Goal: Task Accomplishment & Management: Manage account settings

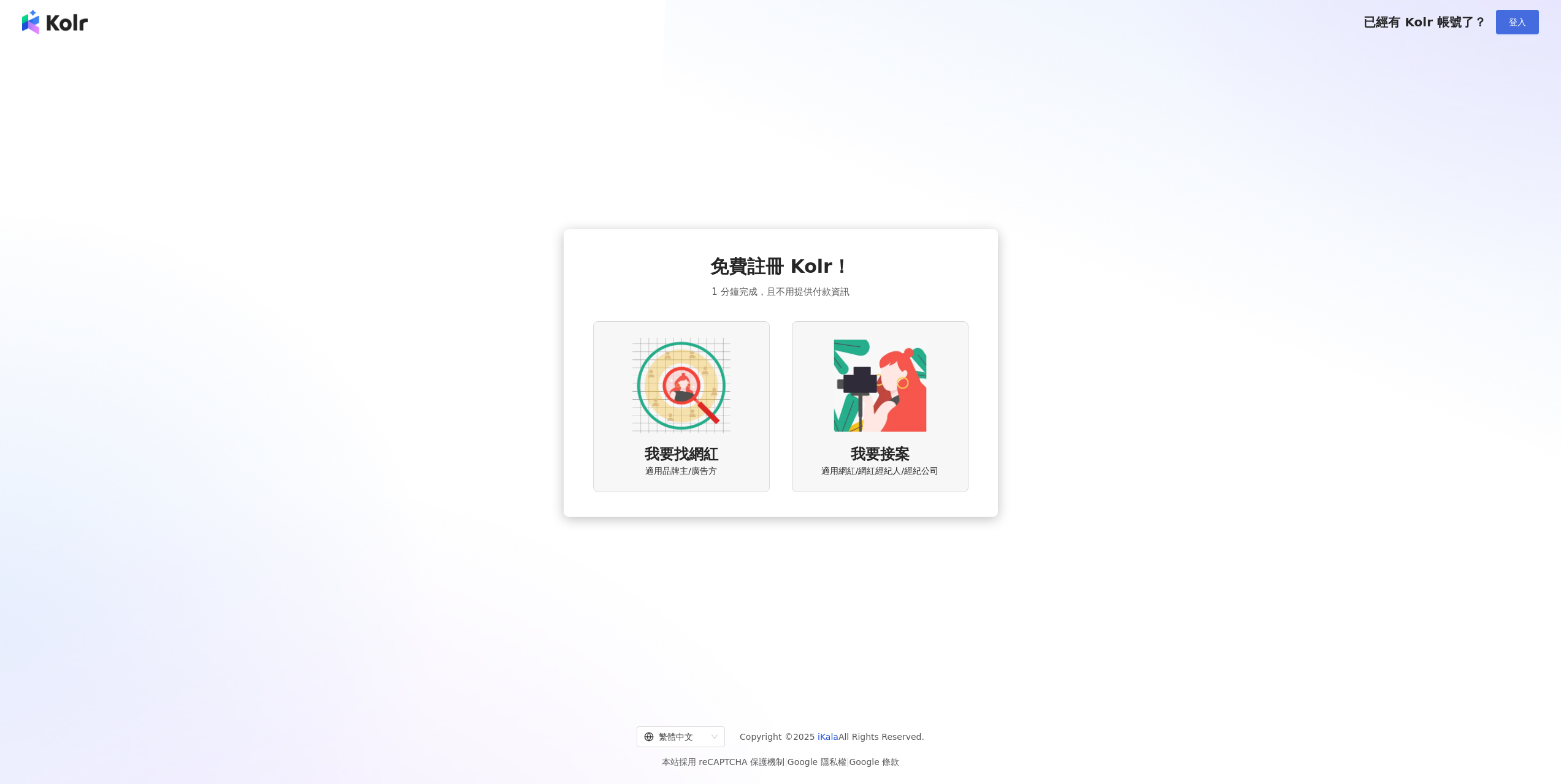
click at [1515, 20] on span "登入" at bounding box center [1517, 22] width 17 height 9
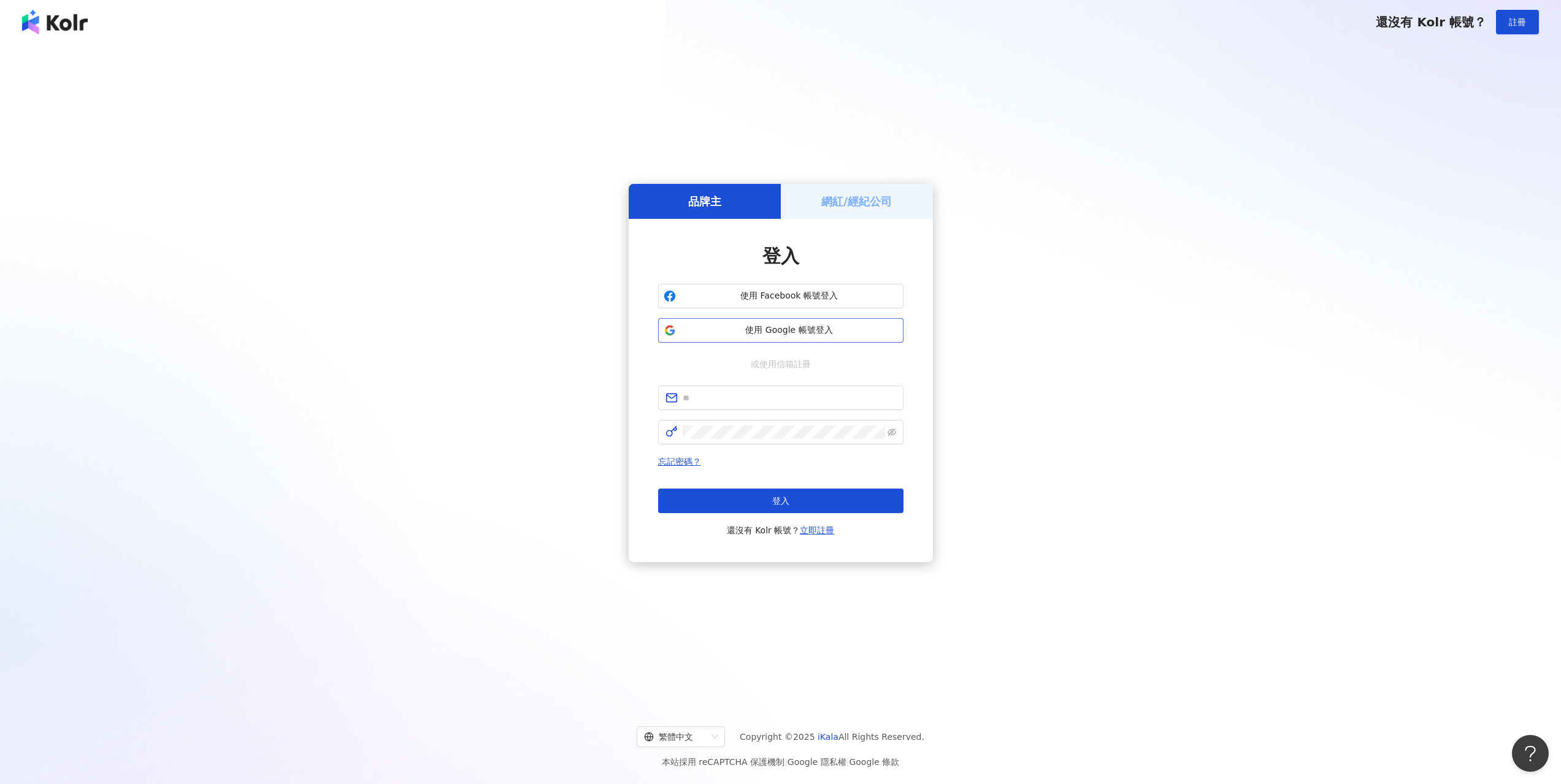
click at [784, 330] on span "使用 Google 帳號登入" at bounding box center [789, 330] width 217 height 12
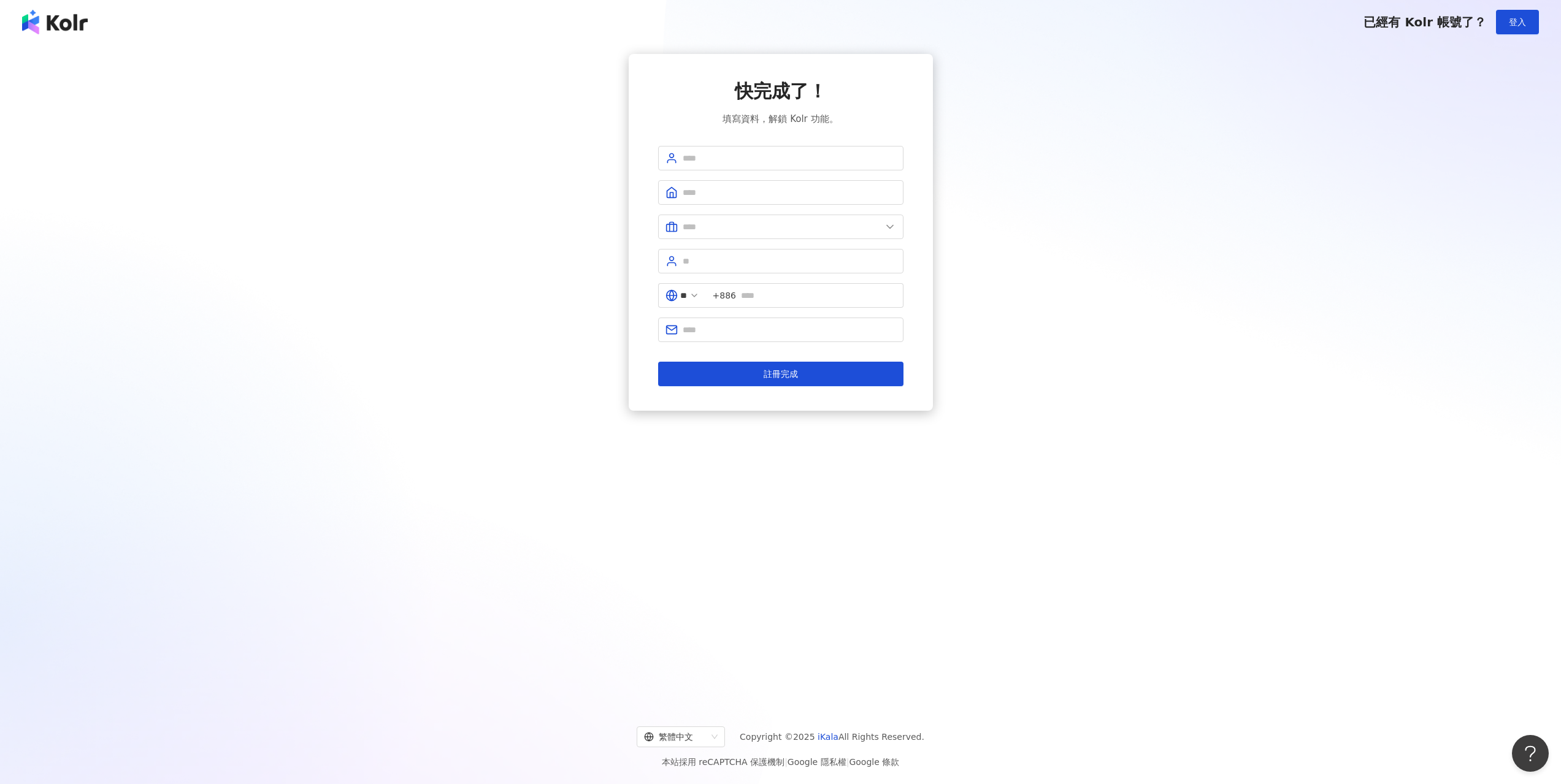
drag, startPoint x: 1029, startPoint y: 404, endPoint x: 1022, endPoint y: 400, distance: 8.1
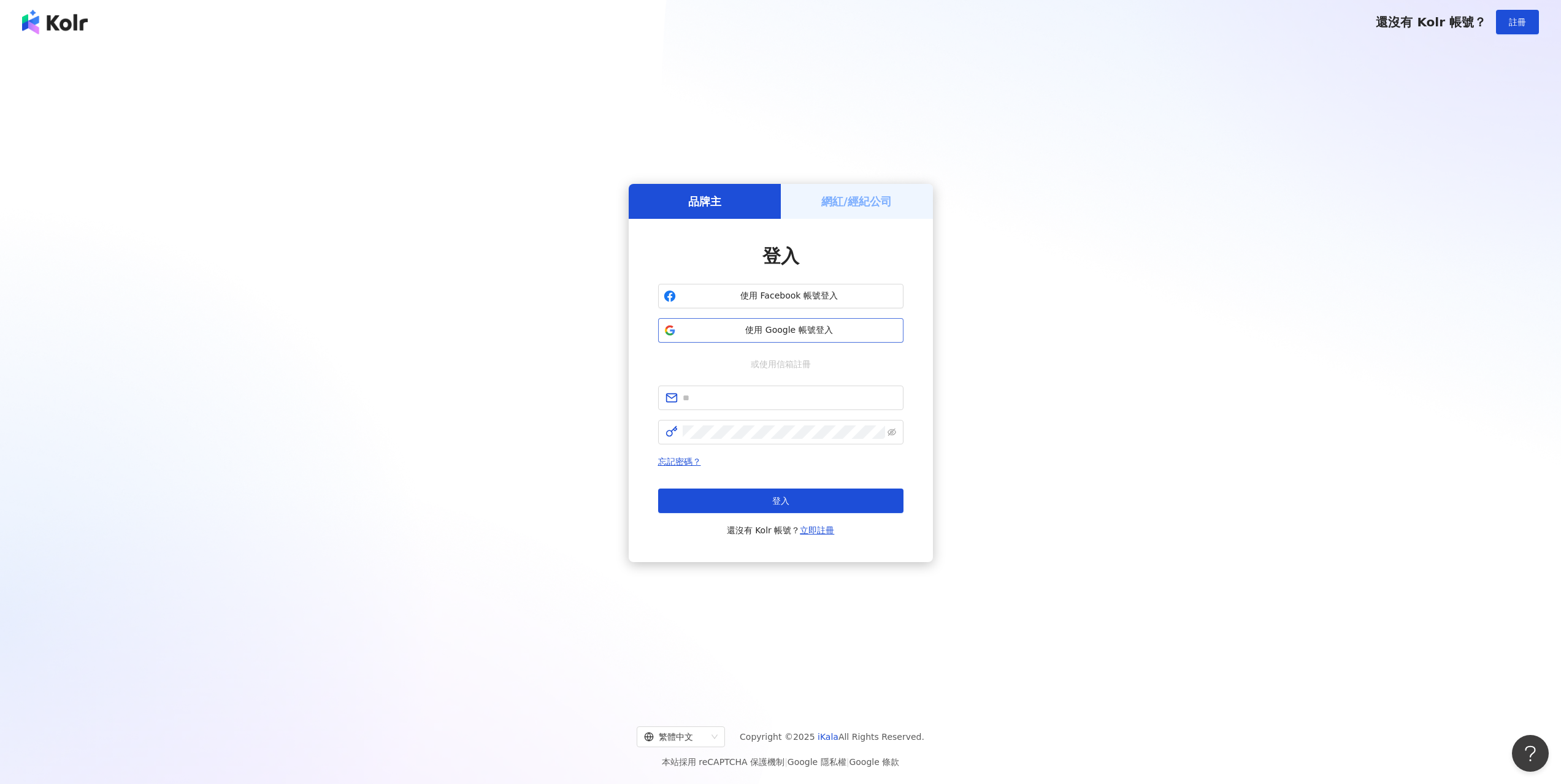
click at [816, 331] on span "使用 Google 帳號登入" at bounding box center [789, 330] width 217 height 12
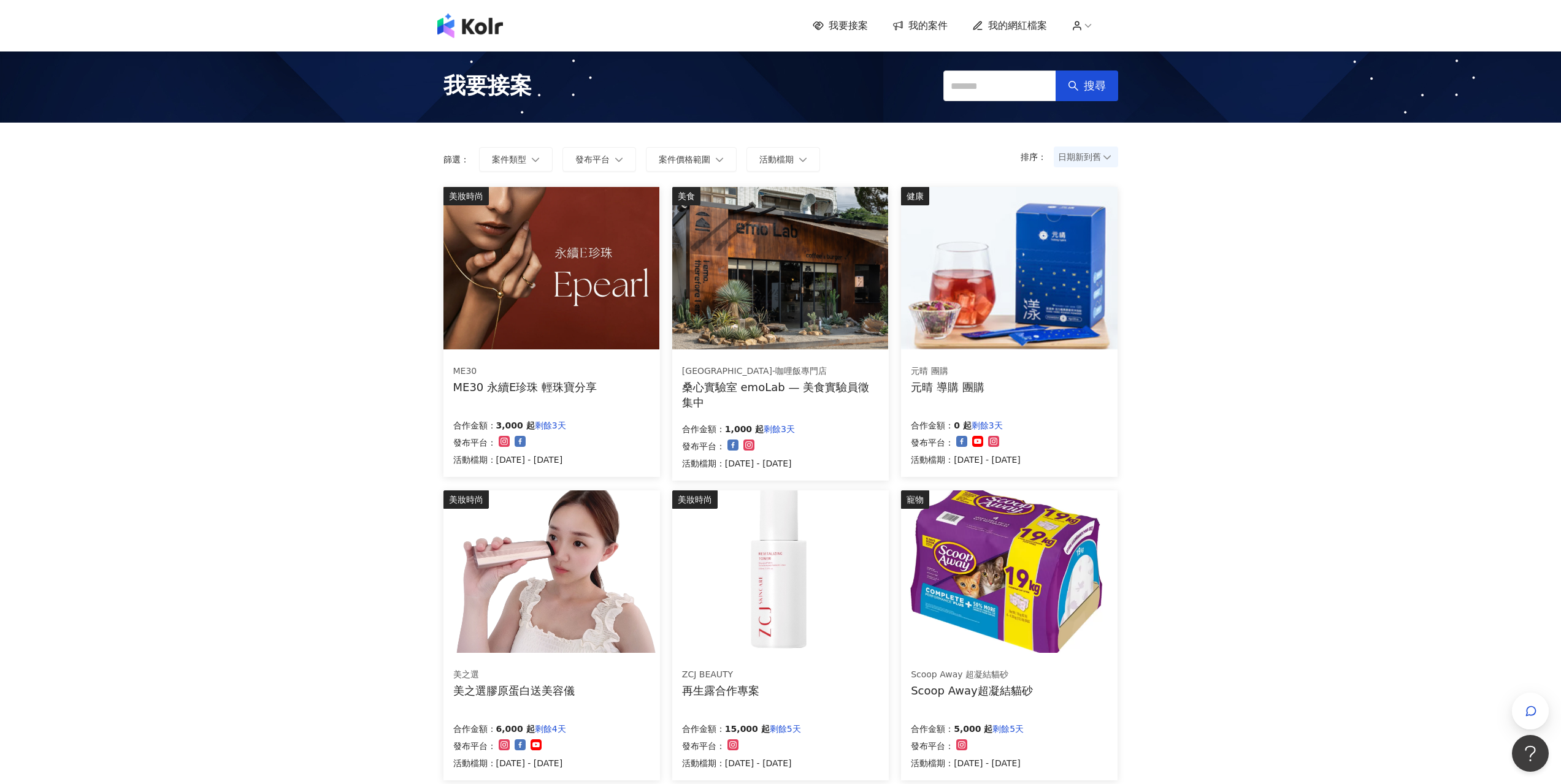
drag, startPoint x: 1383, startPoint y: 274, endPoint x: 1279, endPoint y: 244, distance: 108.2
click at [1381, 272] on div "我要接案 我的案件 我的網紅檔案 我要接案 搜尋 排序： 日期新到舊 篩選： 案件類型 發布平台 案件價格範圍 活動檔期 清除 套用 美妝時尚 ME30 ME…" at bounding box center [780, 657] width 1561 height 1314
click at [1019, 29] on span "我的網紅檔案" at bounding box center [1018, 26] width 59 height 13
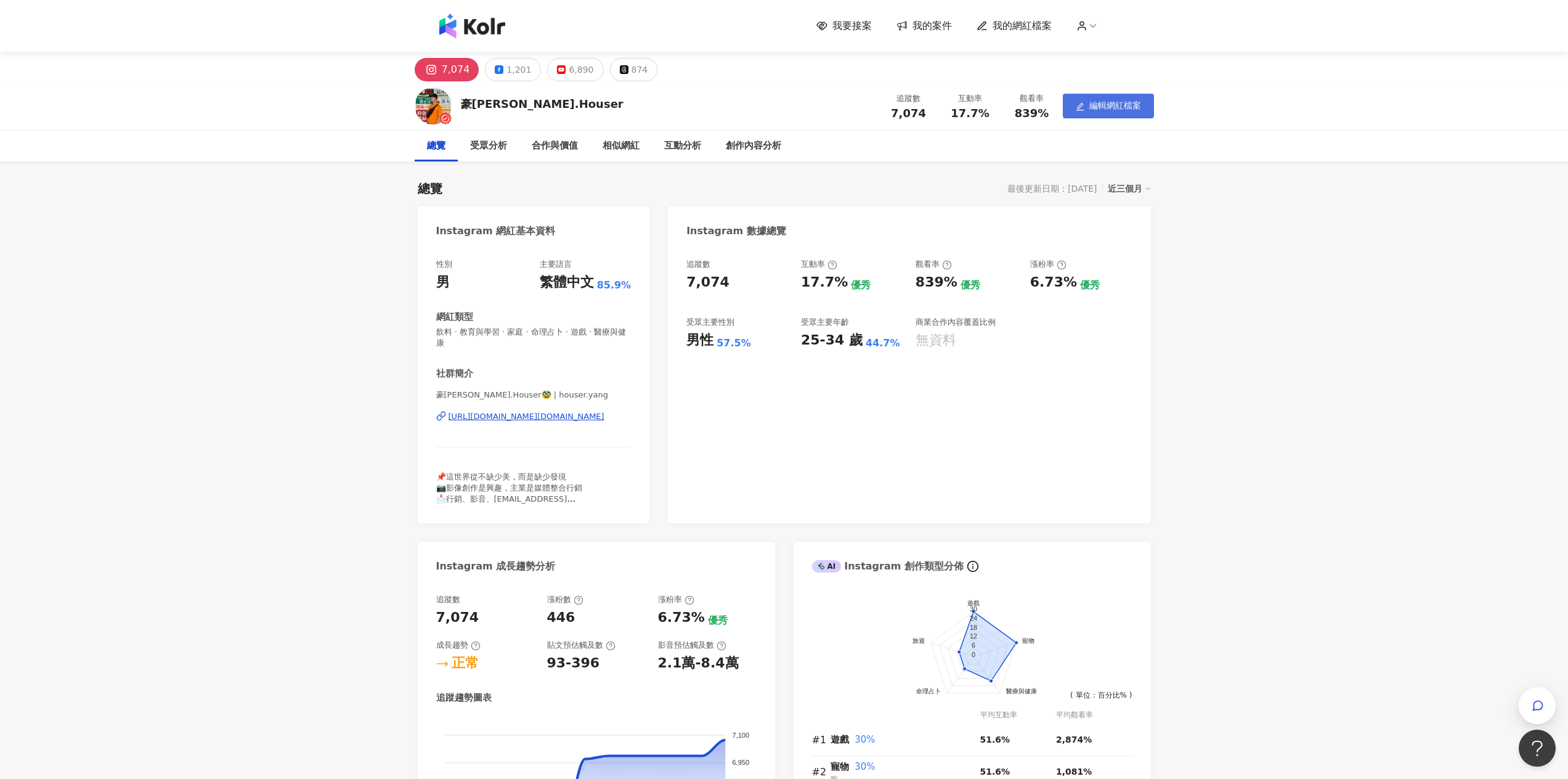
click at [1082, 108] on icon "edit" at bounding box center [1079, 106] width 9 height 9
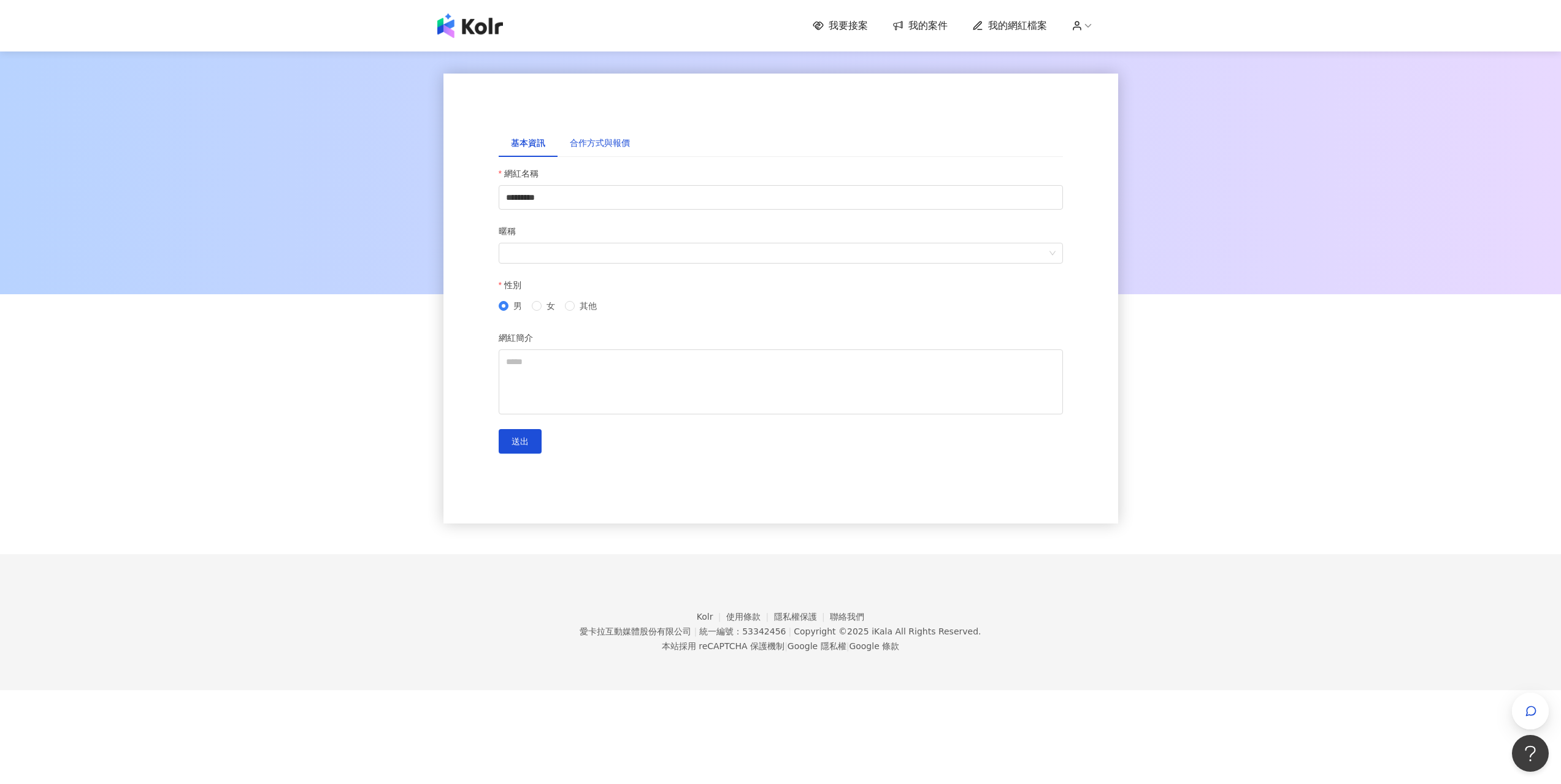
click at [593, 144] on div "合作方式與報價" at bounding box center [599, 143] width 60 height 13
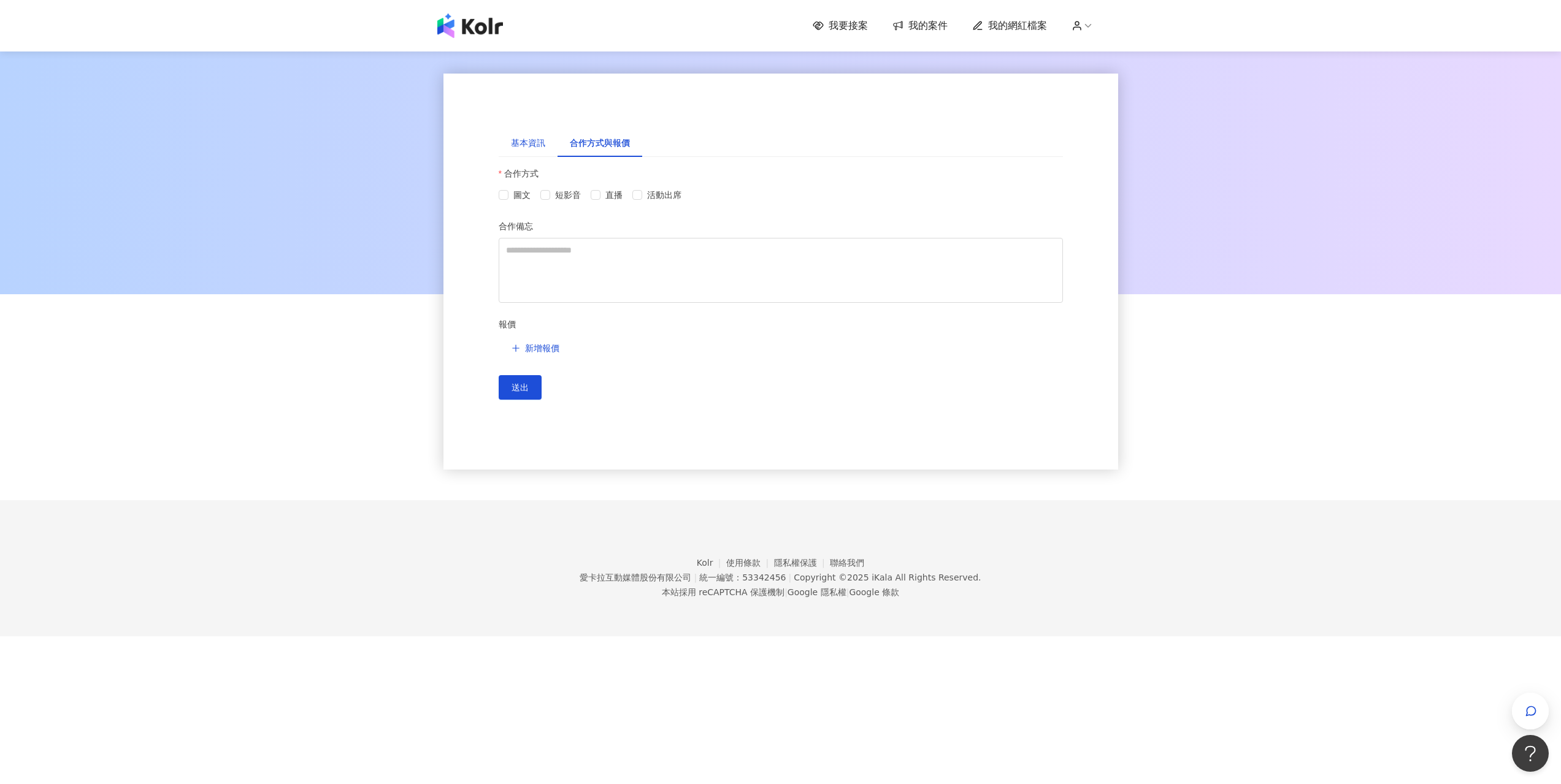
click at [540, 149] on div "基本資訊" at bounding box center [528, 143] width 34 height 13
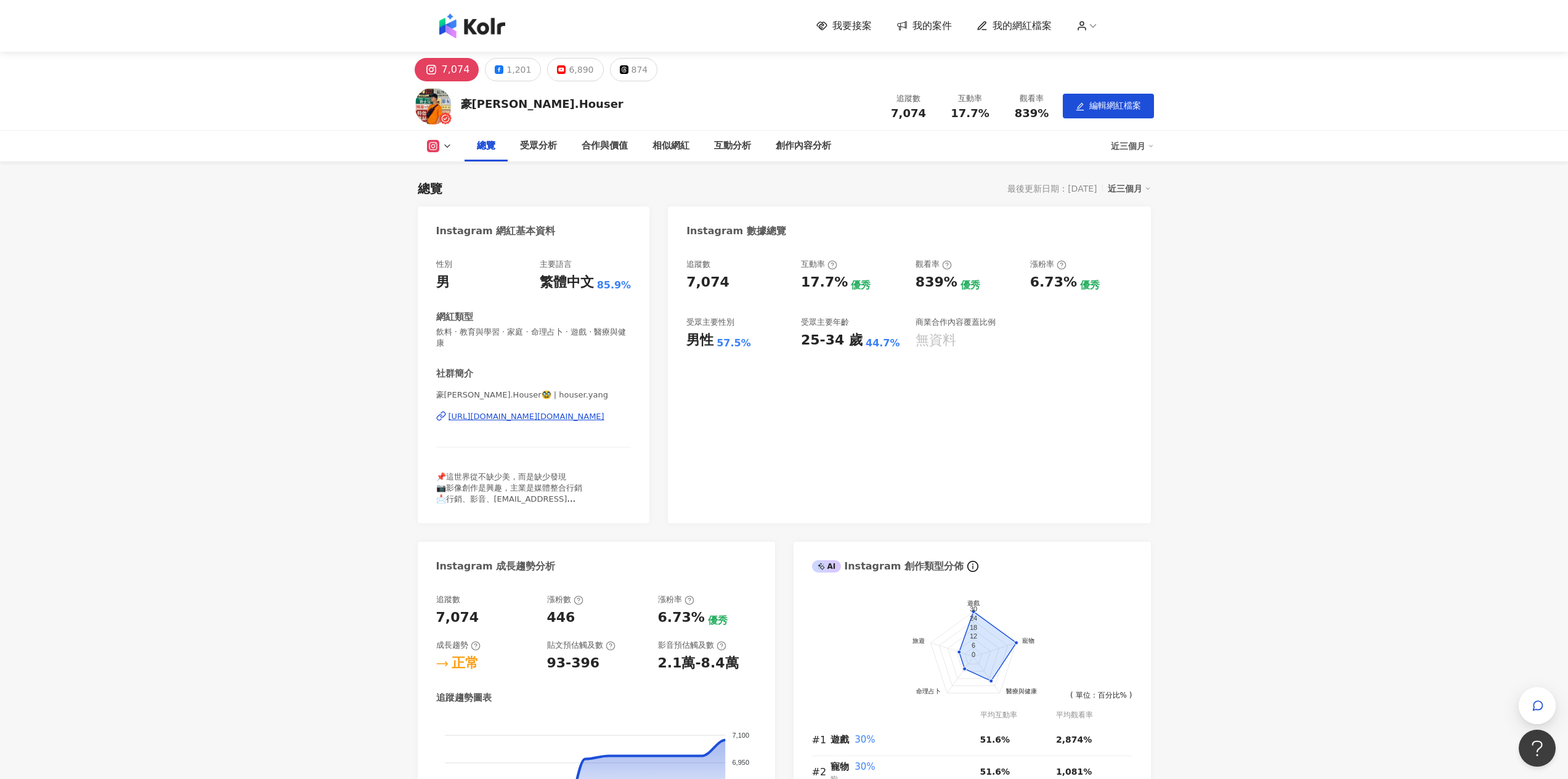
click at [456, 145] on button at bounding box center [439, 146] width 50 height 12
click at [451, 144] on icon at bounding box center [447, 146] width 10 height 10
click at [1128, 107] on span "編輯網紅檔案" at bounding box center [1115, 105] width 51 height 10
click at [446, 150] on icon at bounding box center [447, 146] width 10 height 10
click at [1004, 20] on span "我的網紅檔案" at bounding box center [1022, 26] width 59 height 13
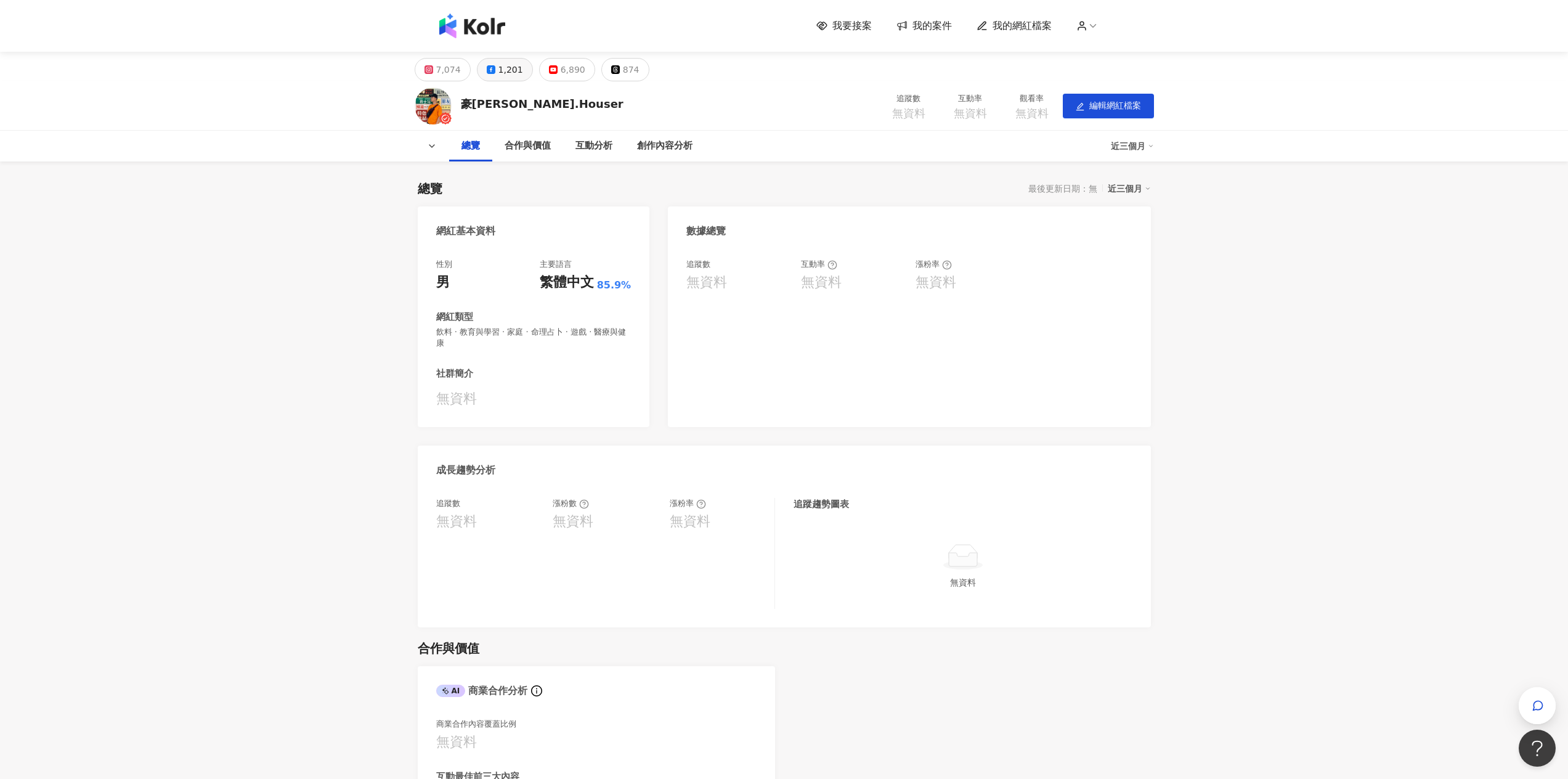
click at [500, 67] on div "1,201" at bounding box center [511, 70] width 25 height 17
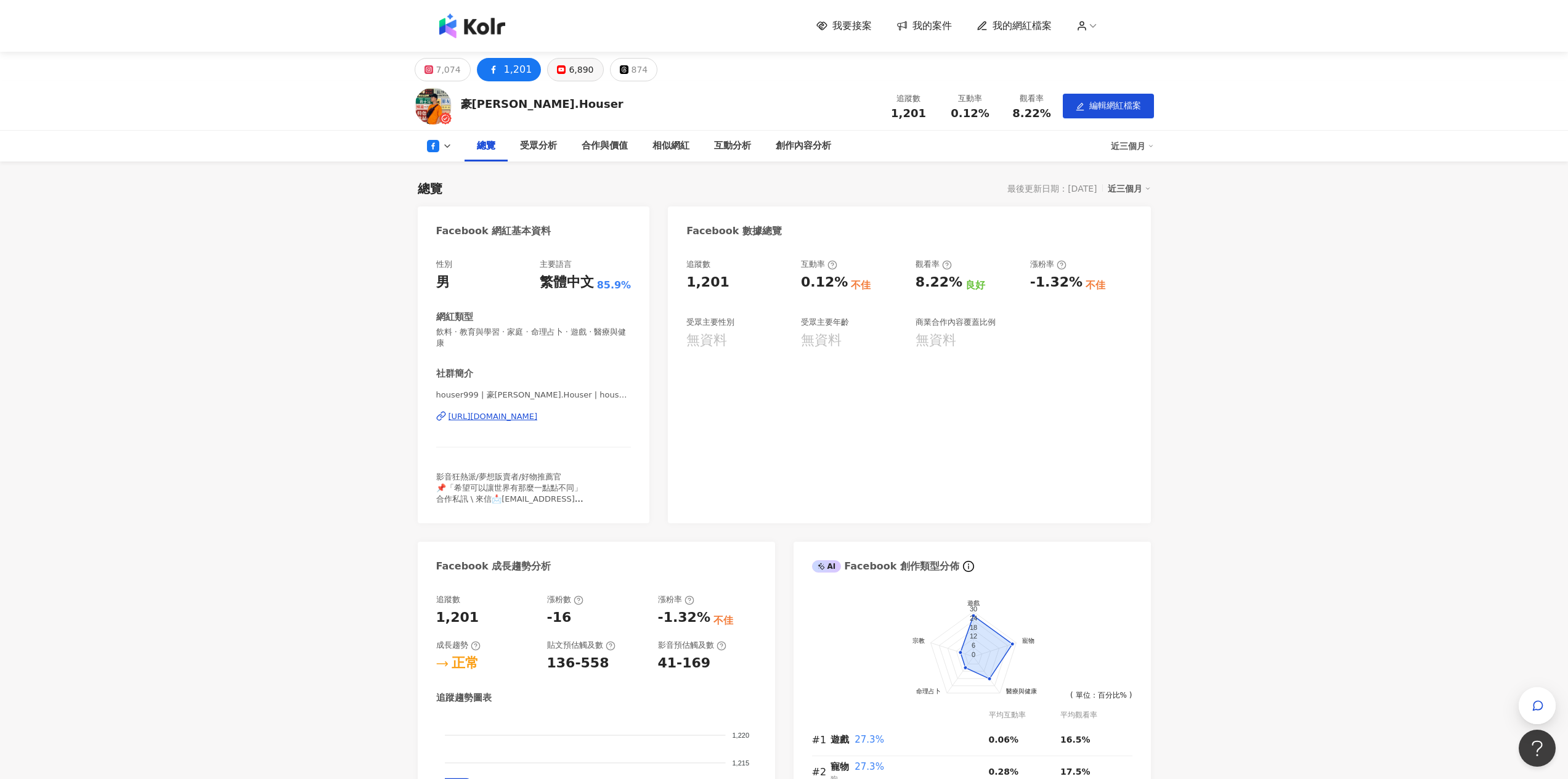
click at [569, 69] on div "6,890" at bounding box center [581, 70] width 25 height 17
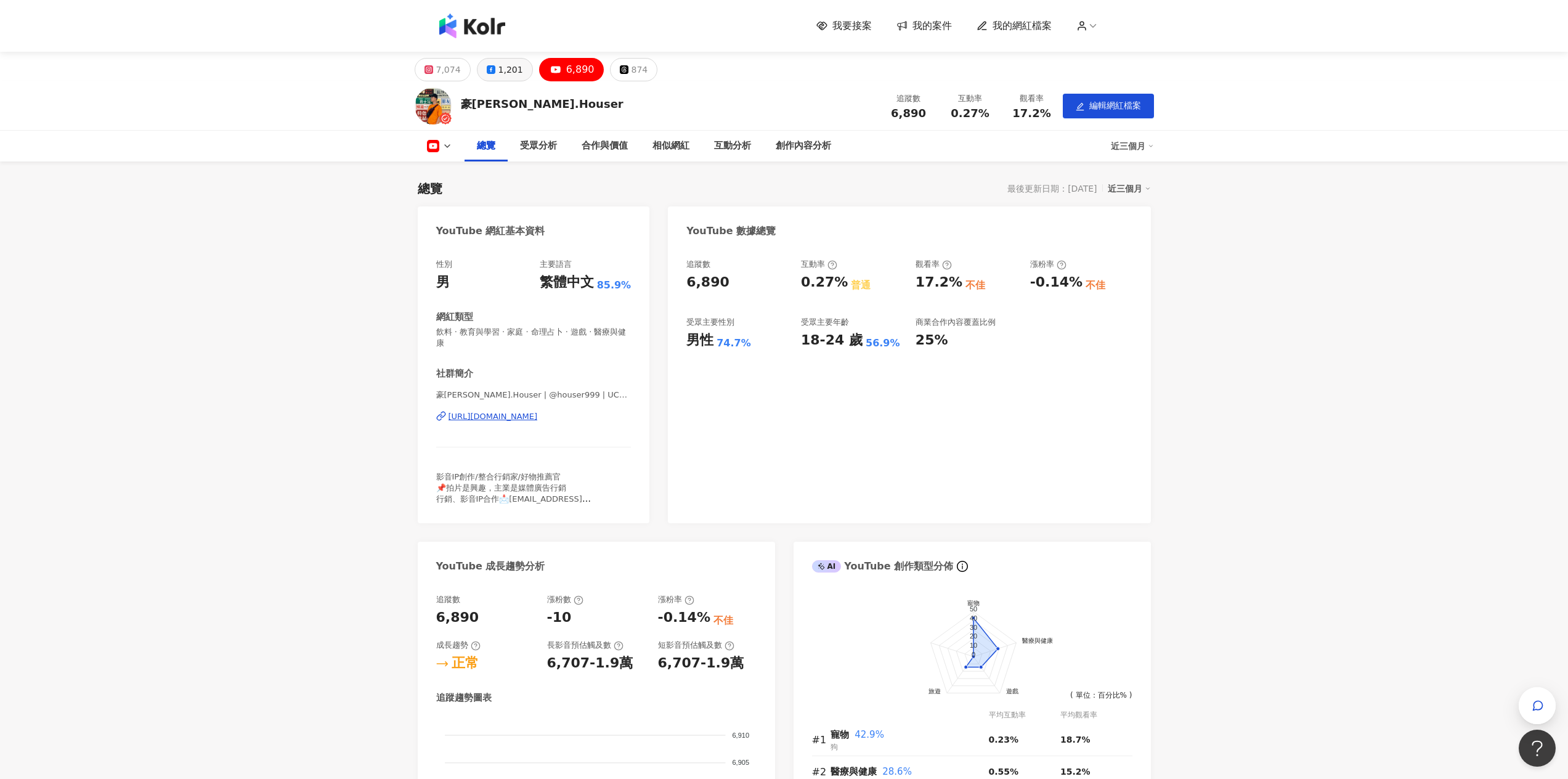
click at [490, 69] on icon at bounding box center [491, 70] width 9 height 9
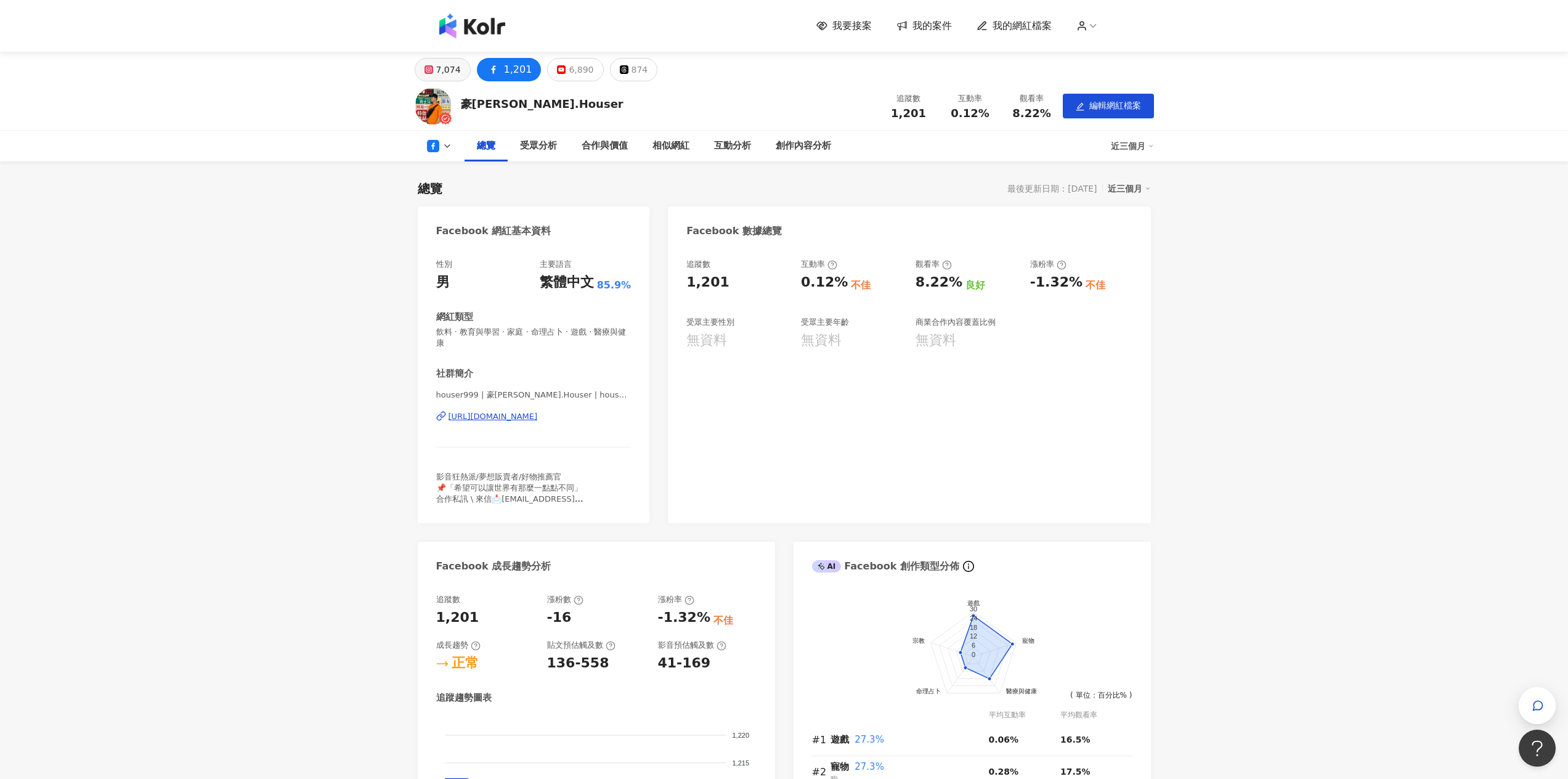
click at [449, 71] on div "7,074" at bounding box center [449, 70] width 25 height 17
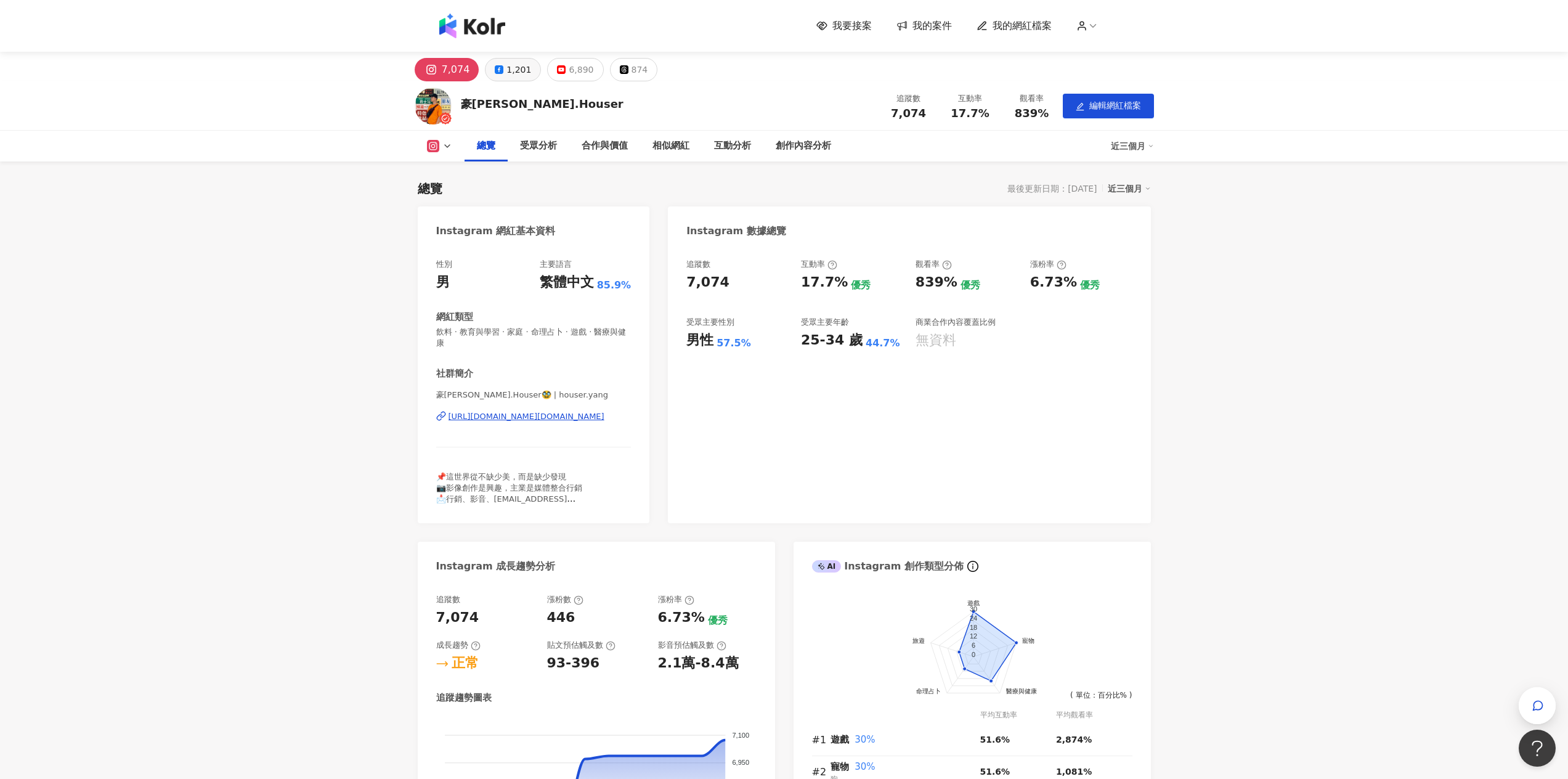
click at [499, 72] on icon at bounding box center [498, 70] width 9 height 9
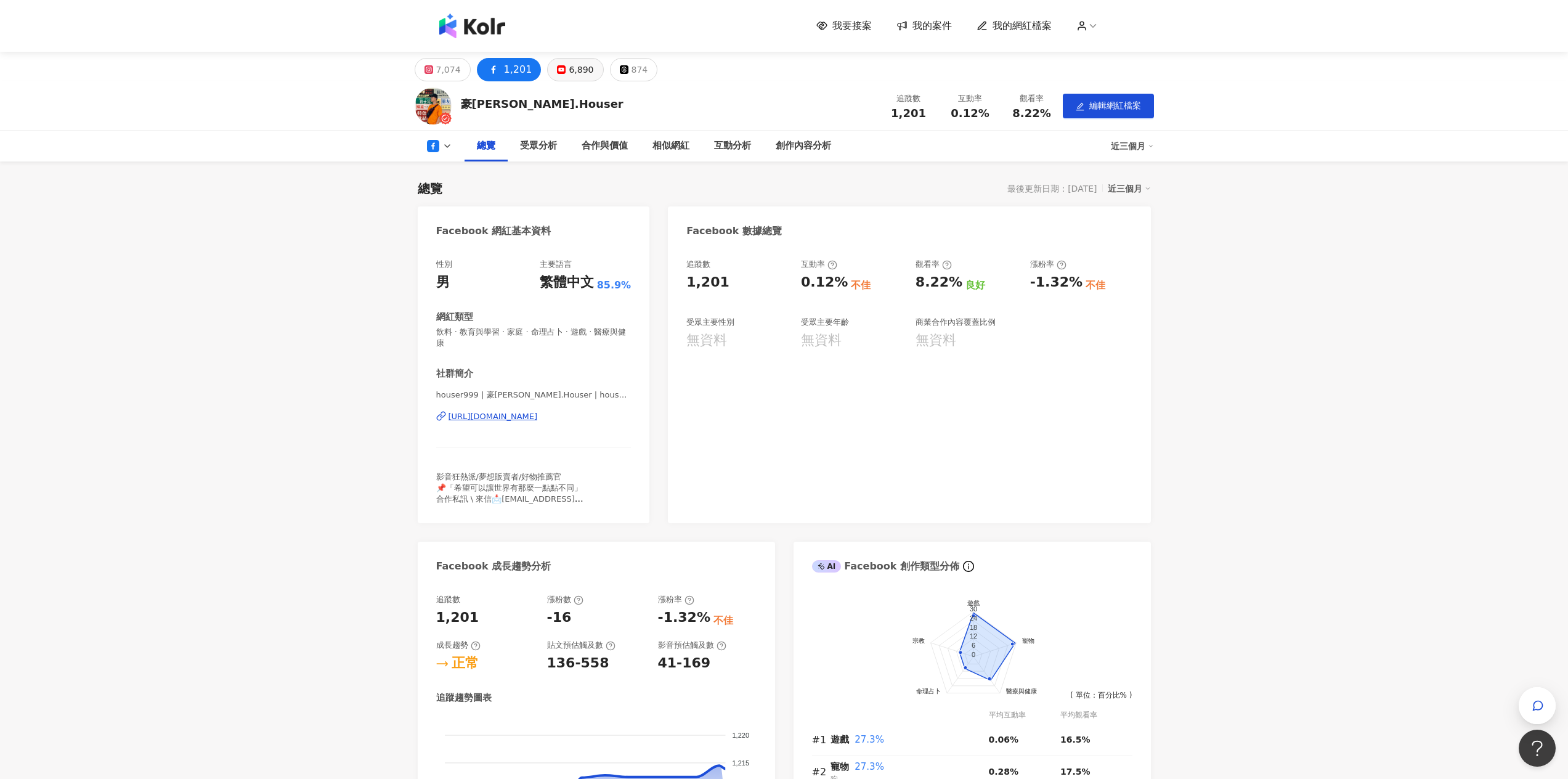
click at [573, 68] on div "6,890" at bounding box center [581, 70] width 25 height 17
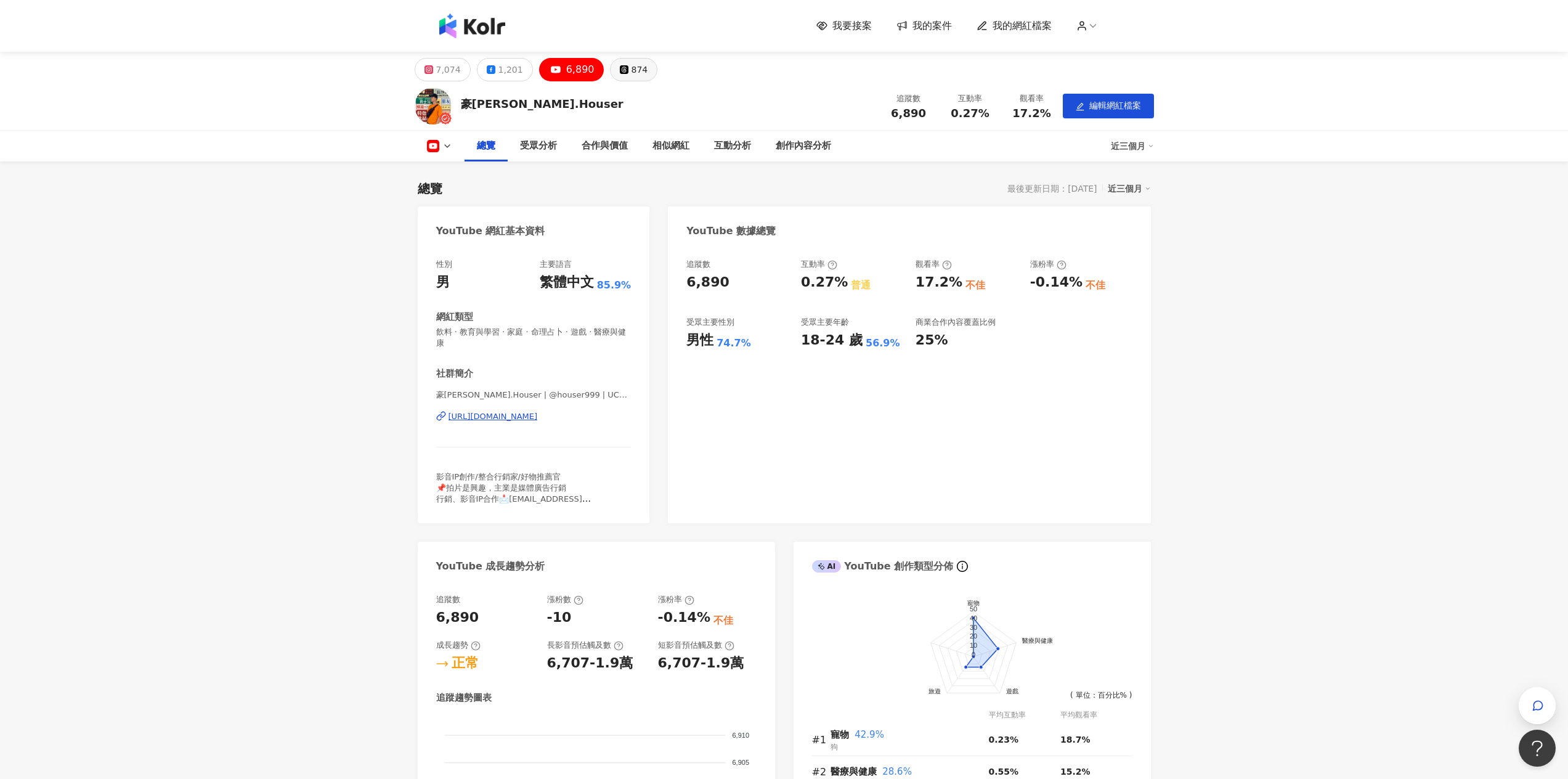
click at [632, 67] on div "874" at bounding box center [639, 70] width 16 height 17
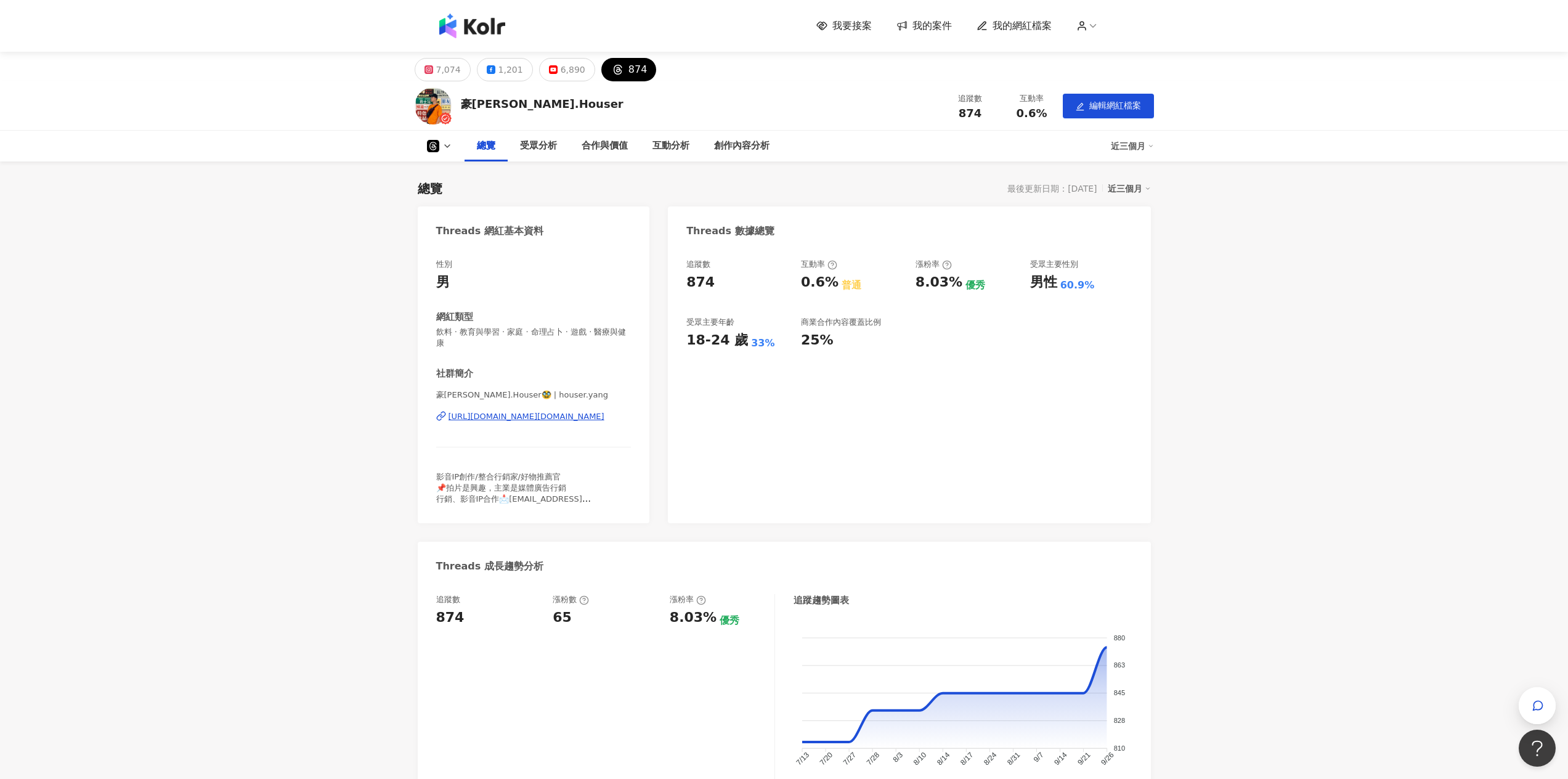
click at [452, 140] on button at bounding box center [439, 146] width 50 height 12
click at [1107, 23] on div "我要接案 我的案件 我的網紅檔案" at bounding box center [970, 26] width 307 height 13
click at [1098, 22] on icon at bounding box center [1094, 26] width 11 height 11
click at [1122, 44] on link "帳戶設定" at bounding box center [1122, 49] width 34 height 10
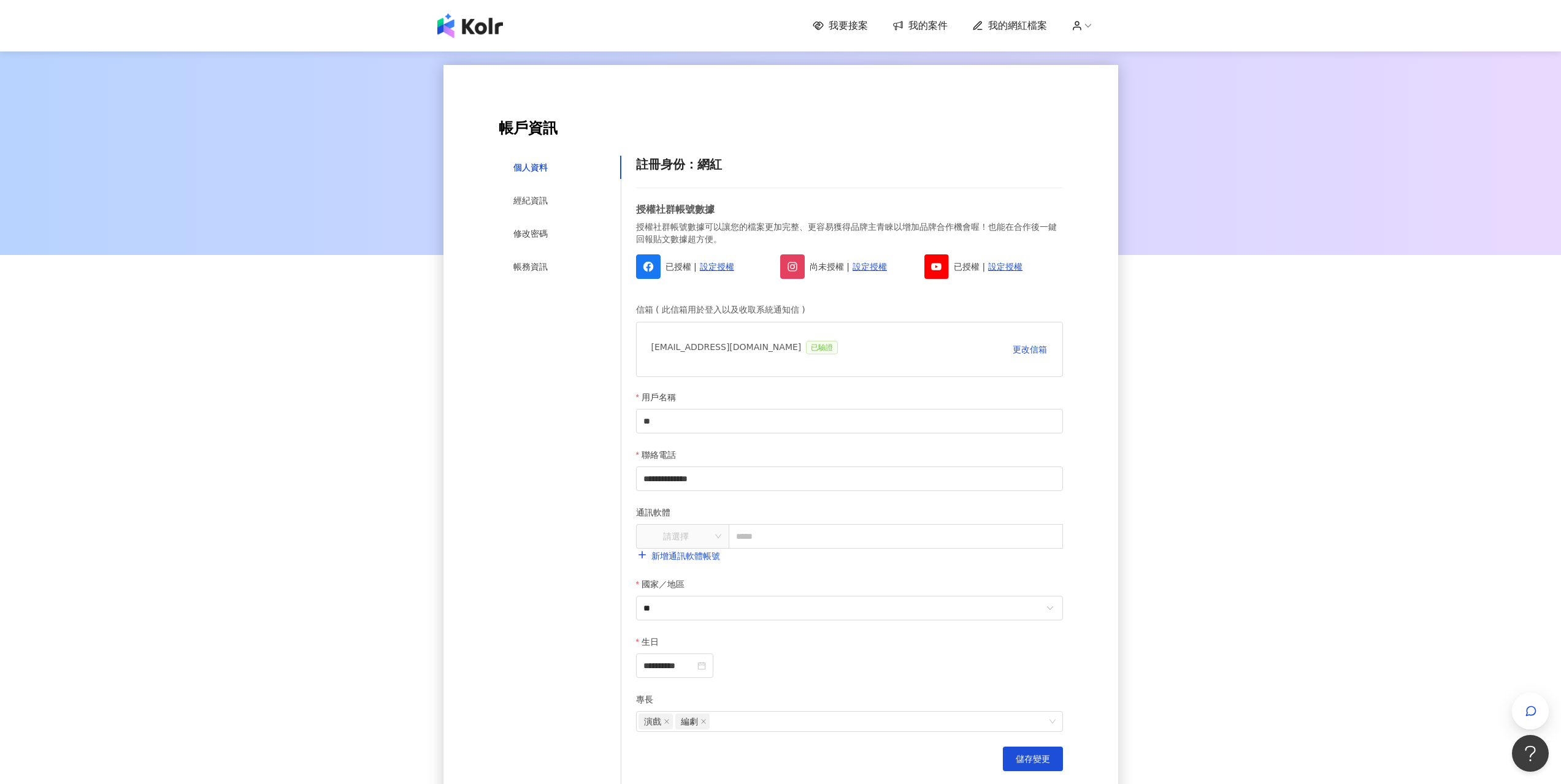
scroll to position [62, 0]
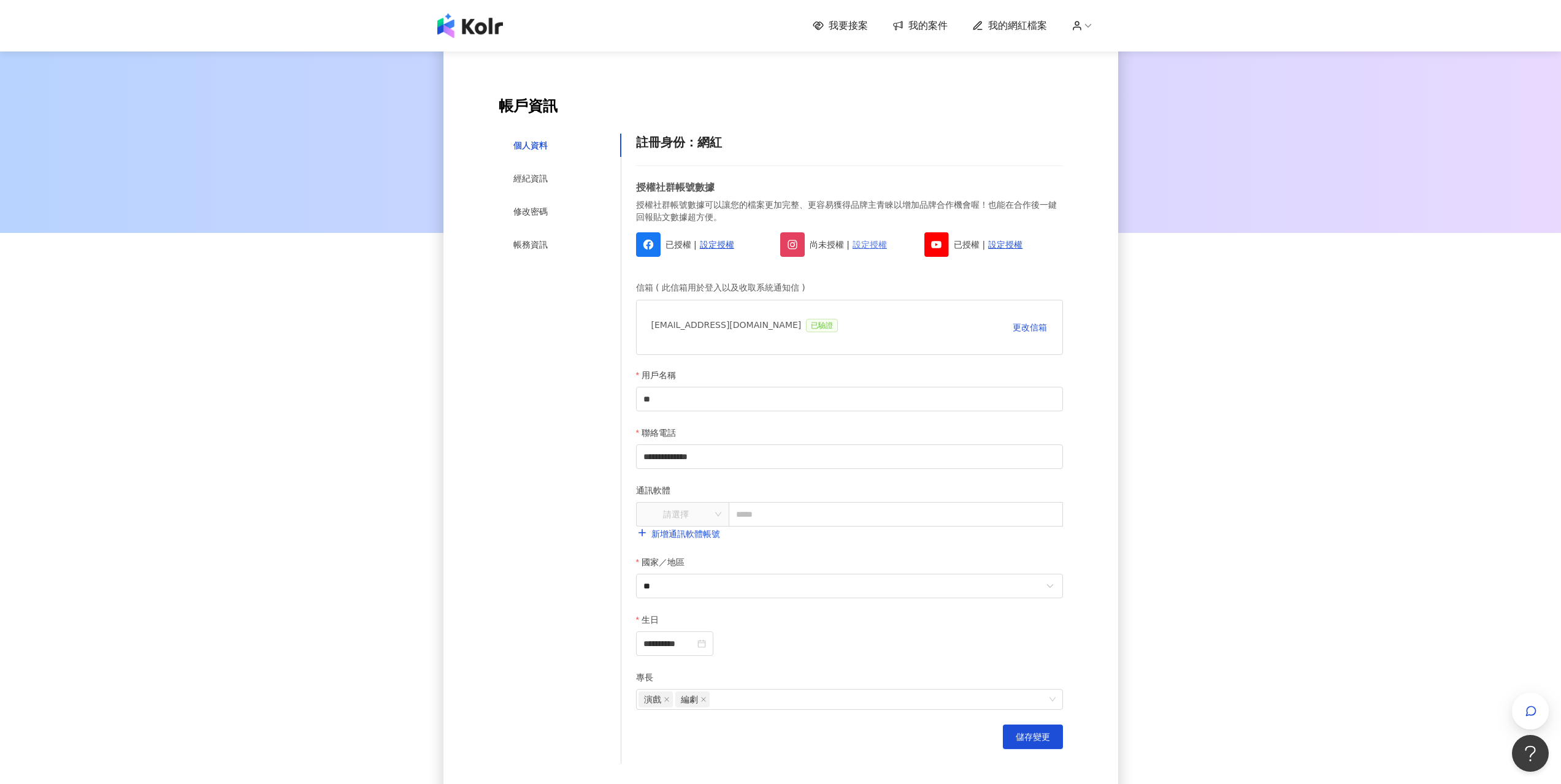
click at [876, 246] on link "設定授權" at bounding box center [870, 245] width 34 height 13
click at [1527, 736] on icon "close" at bounding box center [1524, 735] width 9 height 9
click at [665, 461] on input "**********" at bounding box center [850, 457] width 427 height 25
click at [1218, 412] on div "**********" at bounding box center [780, 418] width 1561 height 862
click at [911, 393] on input "**" at bounding box center [850, 399] width 427 height 25
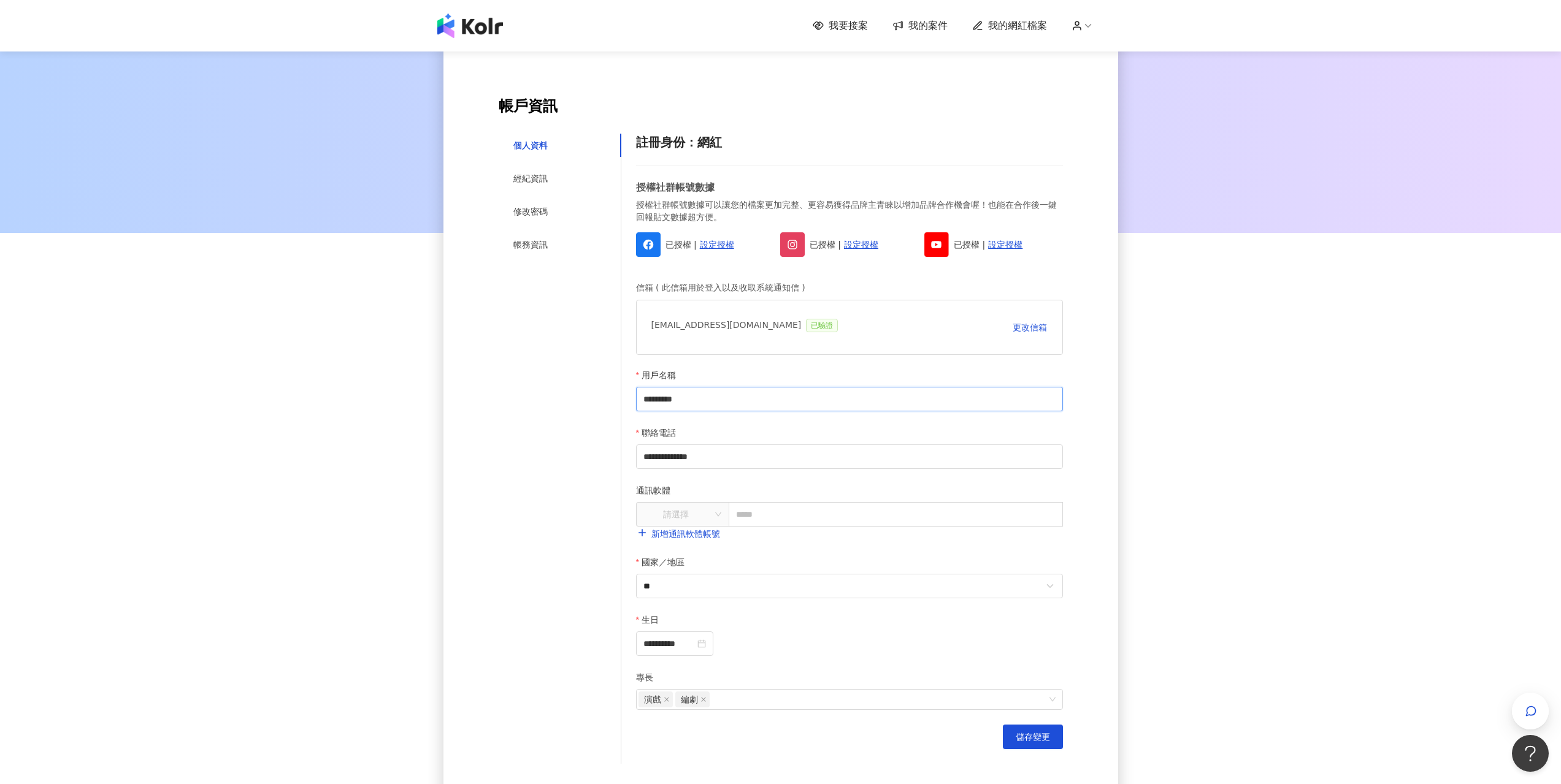
type input "*********"
click at [1279, 449] on div "**********" at bounding box center [780, 418] width 1561 height 862
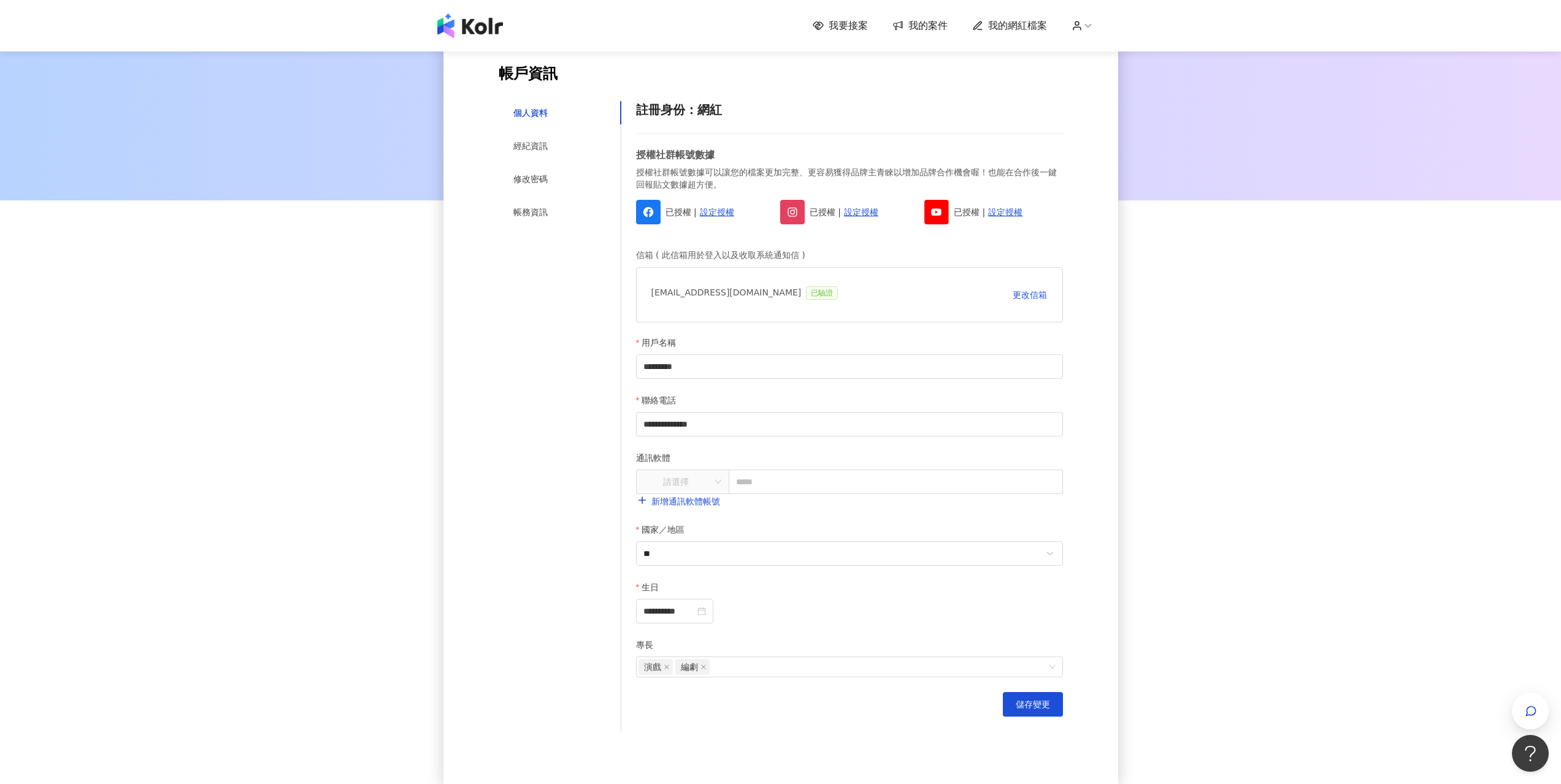
scroll to position [122, 0]
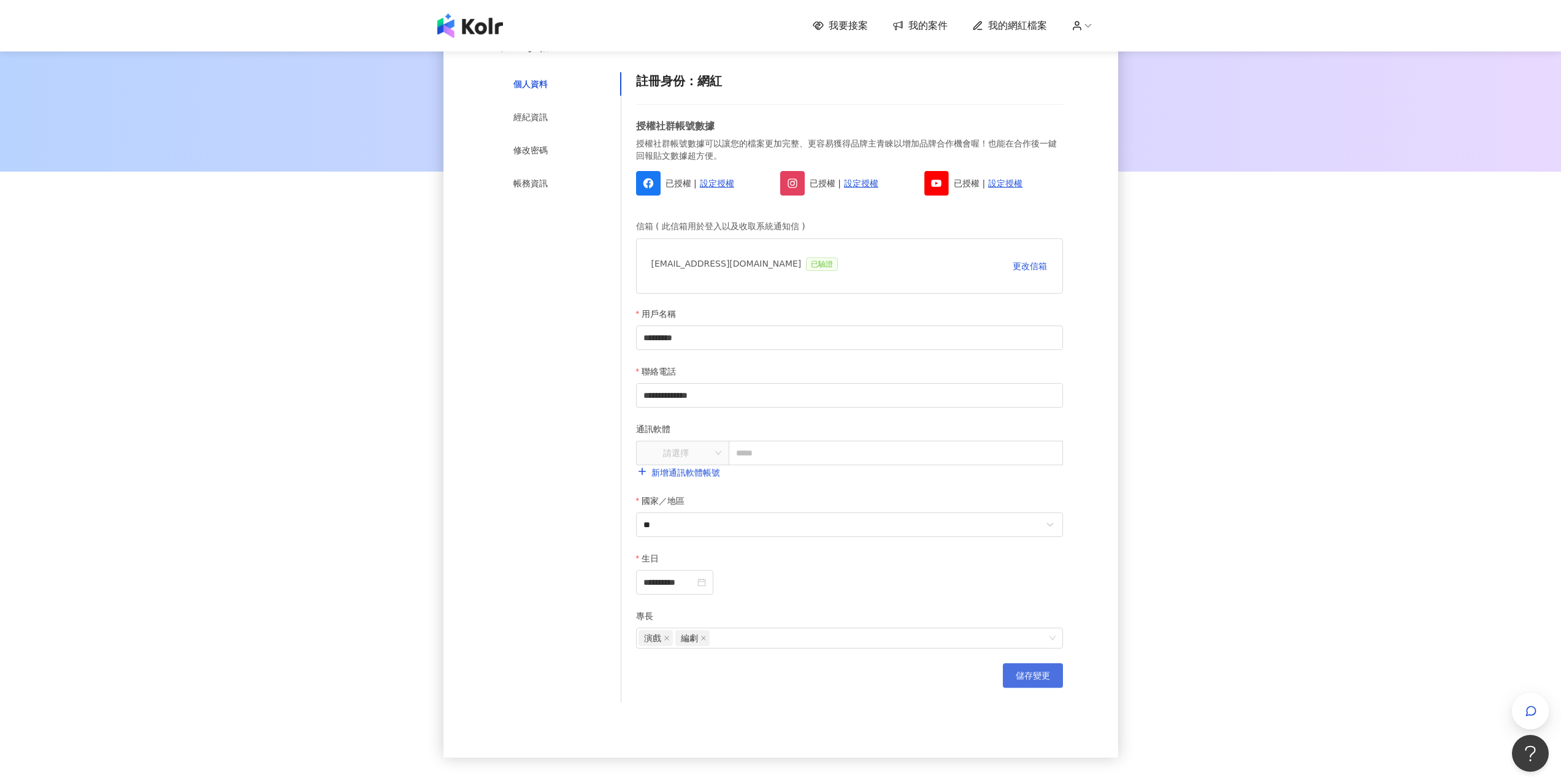
click at [1035, 679] on span "儲存變更" at bounding box center [1033, 676] width 34 height 9
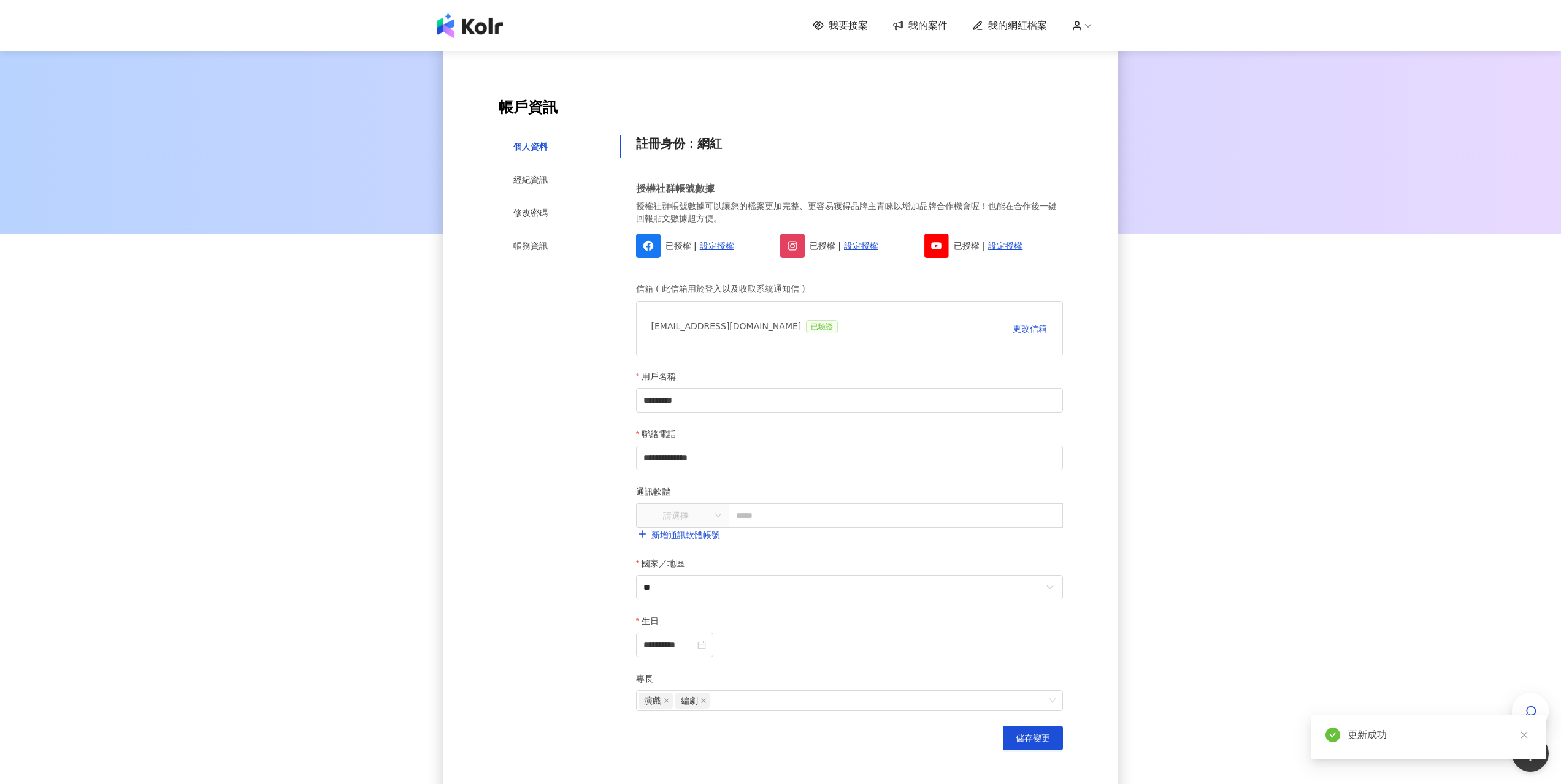
scroll to position [0, 0]
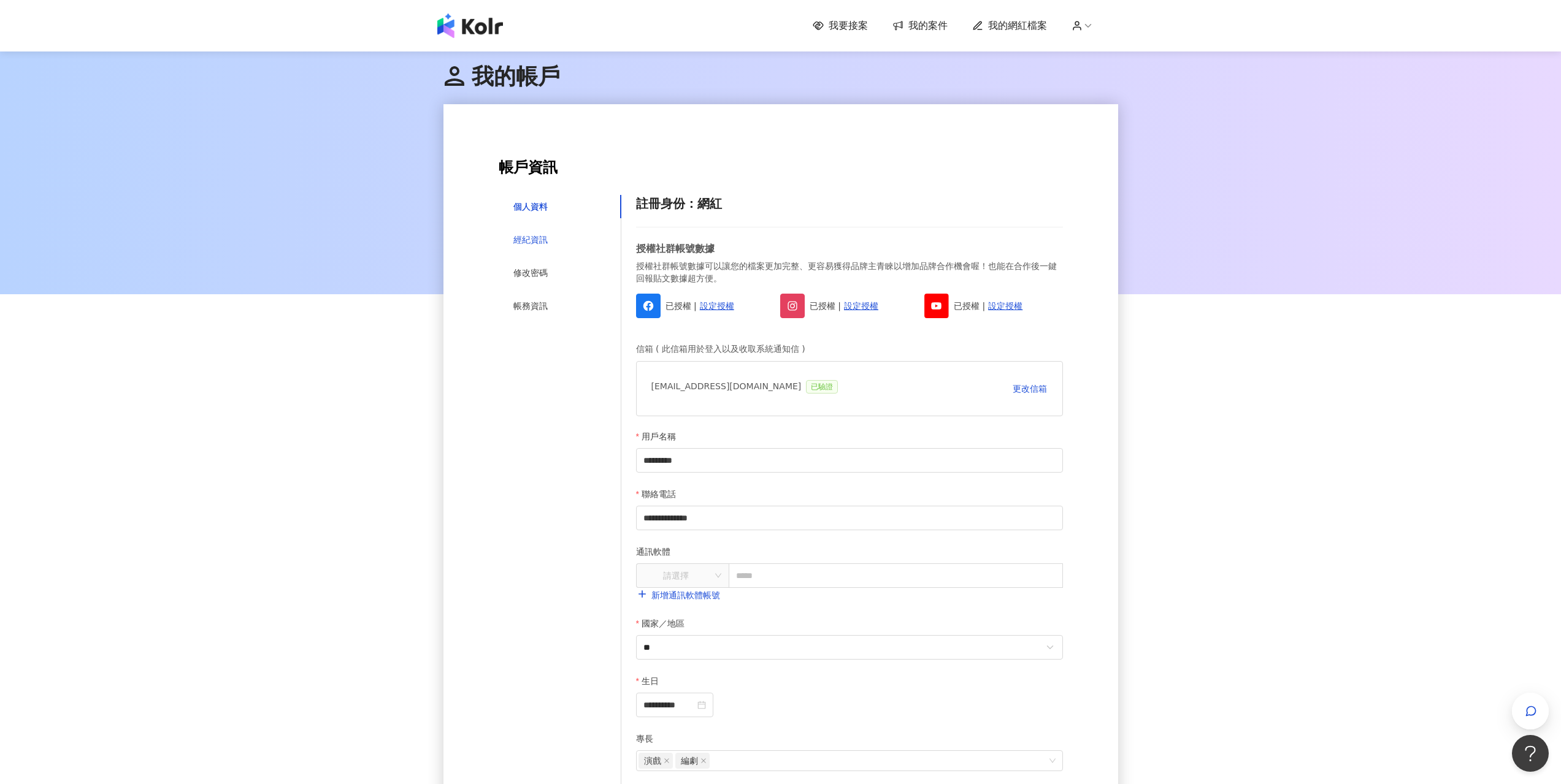
click at [532, 241] on div "經紀資訊" at bounding box center [530, 240] width 34 height 13
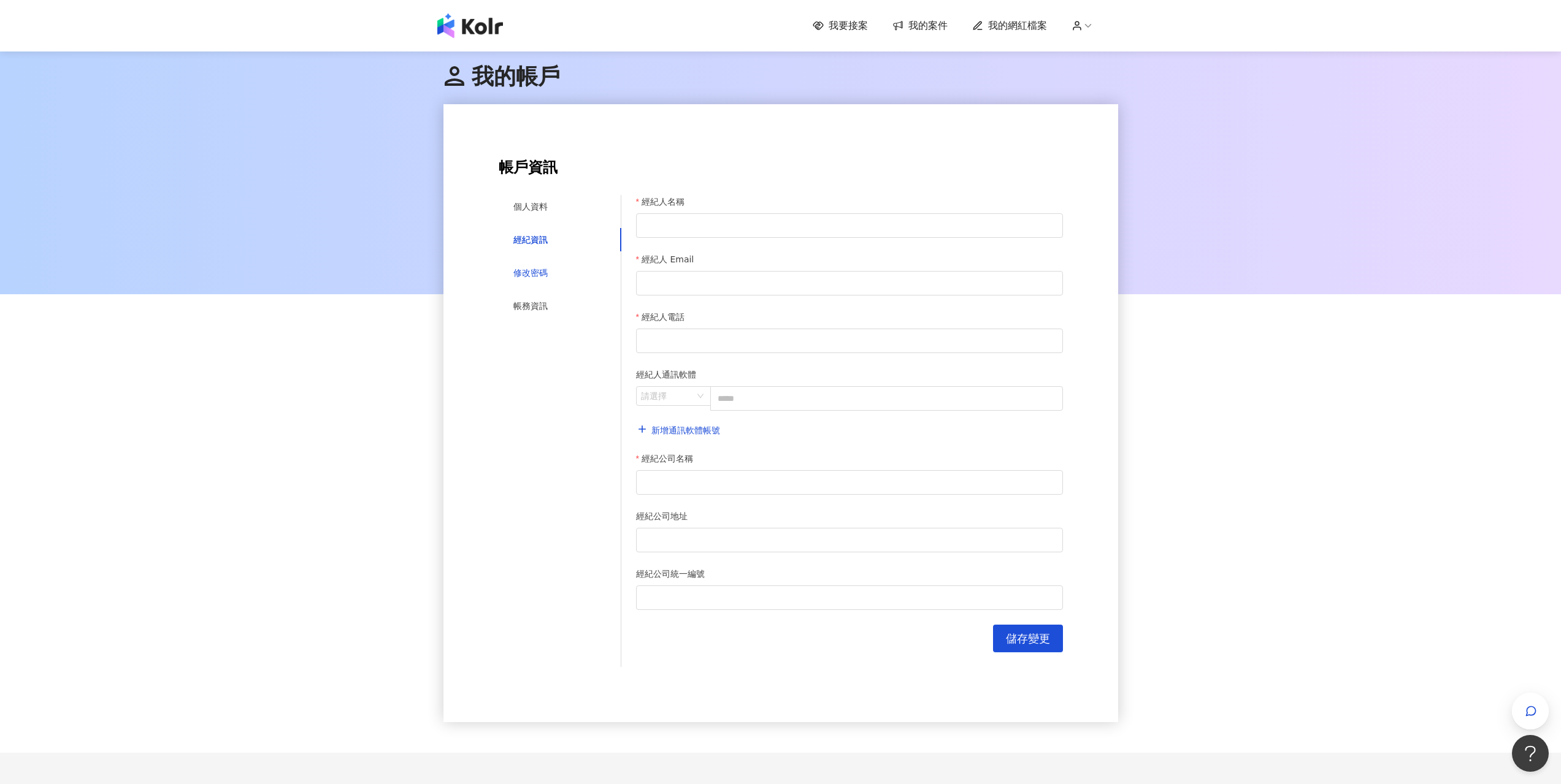
click at [543, 275] on div "修改密碼" at bounding box center [530, 273] width 34 height 13
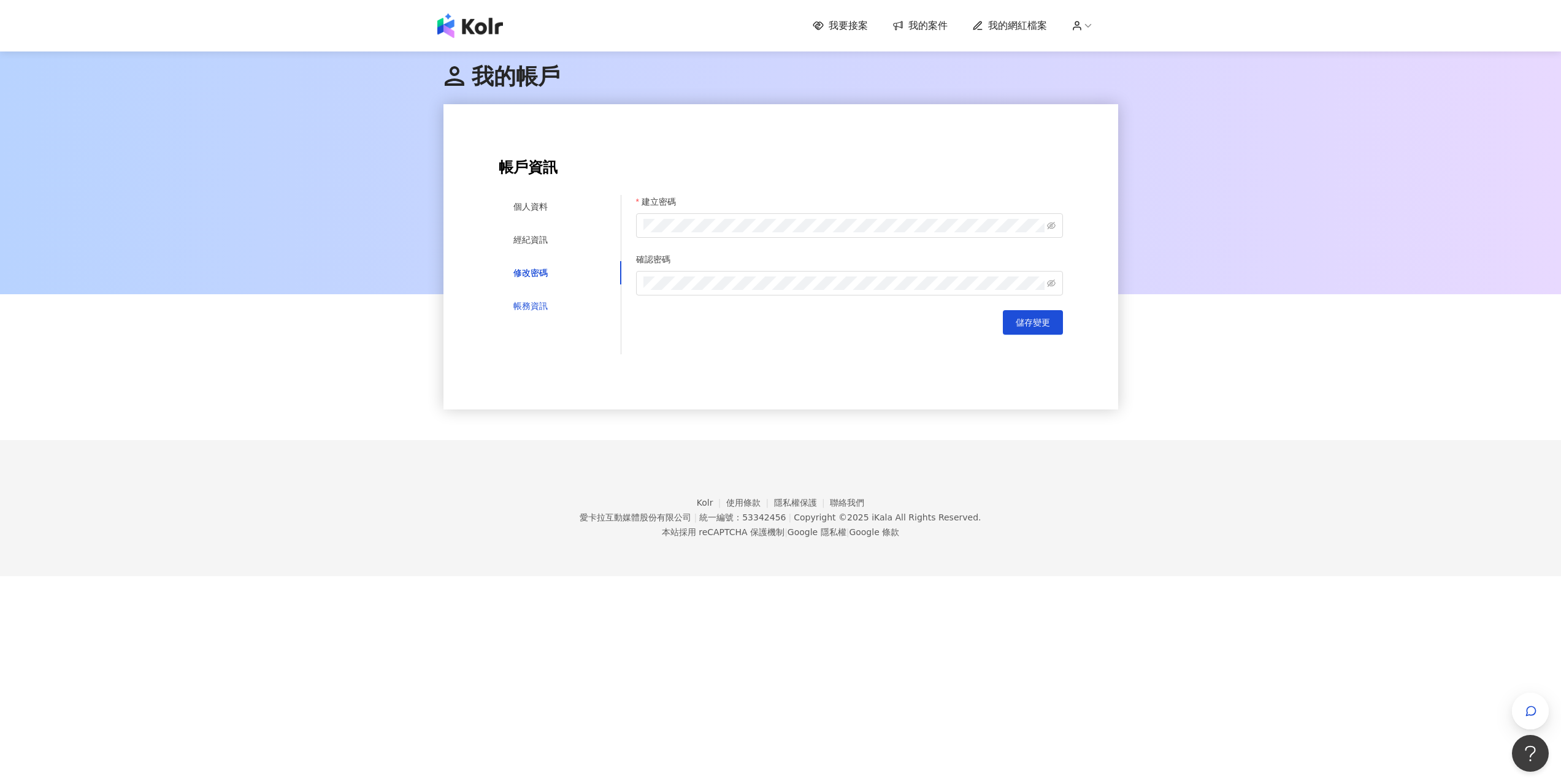
click at [542, 306] on div "帳務資訊" at bounding box center [530, 306] width 34 height 13
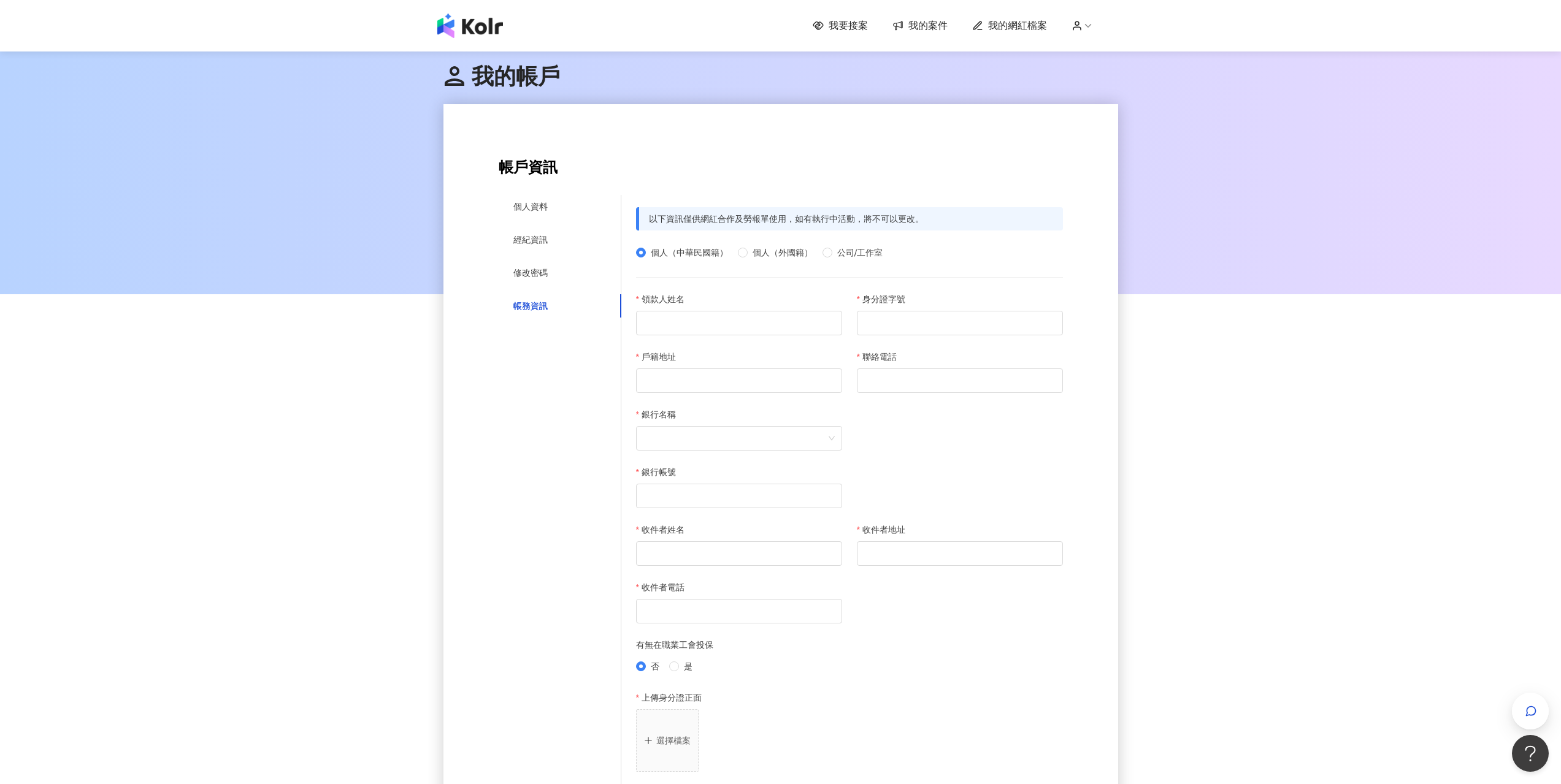
click at [540, 174] on h2 "帳戶資訊" at bounding box center [780, 168] width 564 height 17
click at [549, 193] on div "**********" at bounding box center [780, 646] width 564 height 973
click at [544, 208] on div "個人資料" at bounding box center [530, 207] width 34 height 13
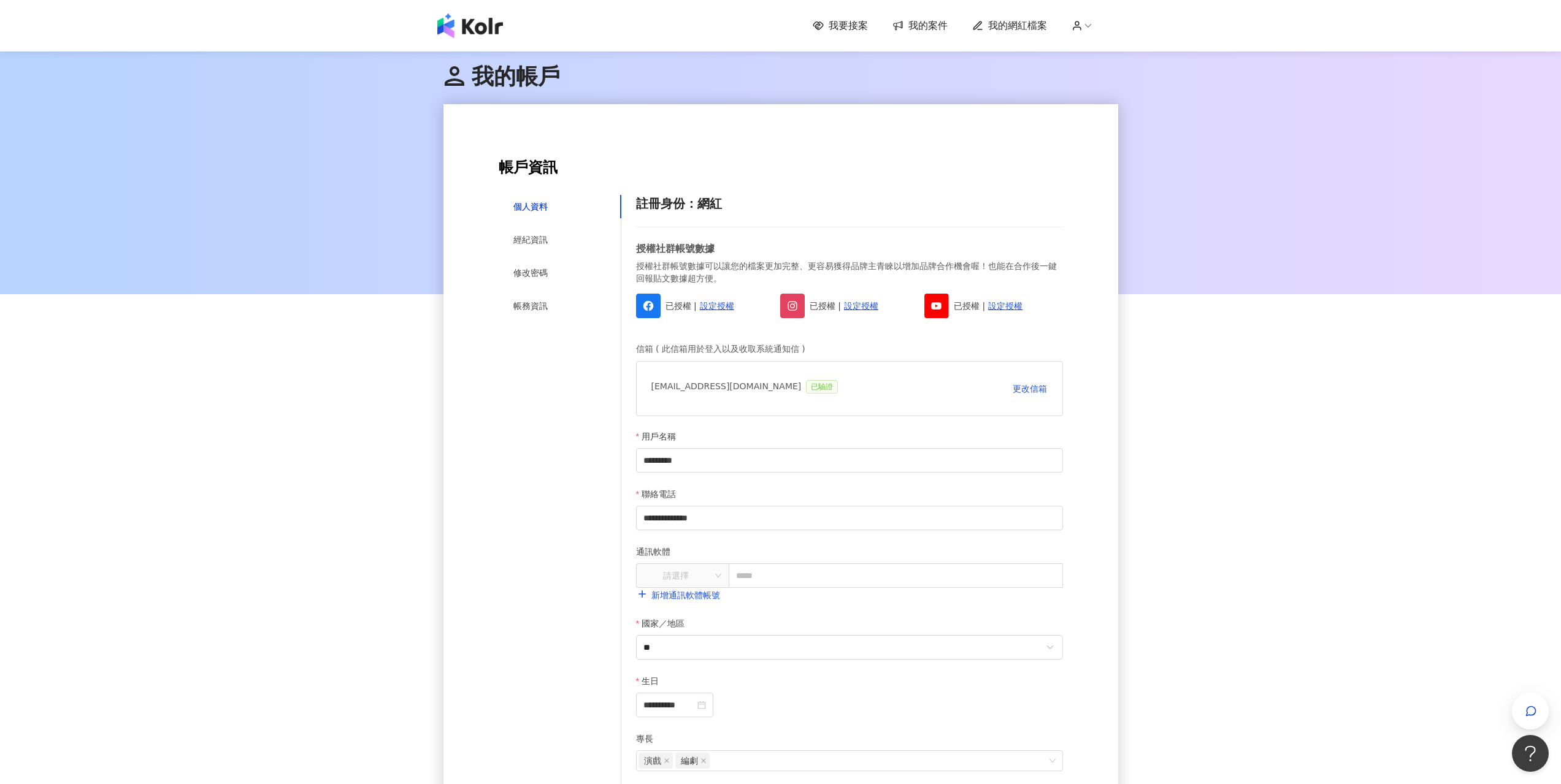
click at [1098, 27] on div "我要接案 我的案件 我的網紅檔案" at bounding box center [965, 26] width 305 height 13
click at [1097, 28] on div "我要接案 我的案件 我的網紅檔案" at bounding box center [965, 26] width 305 height 13
click at [1079, 23] on circle at bounding box center [1077, 24] width 4 height 4
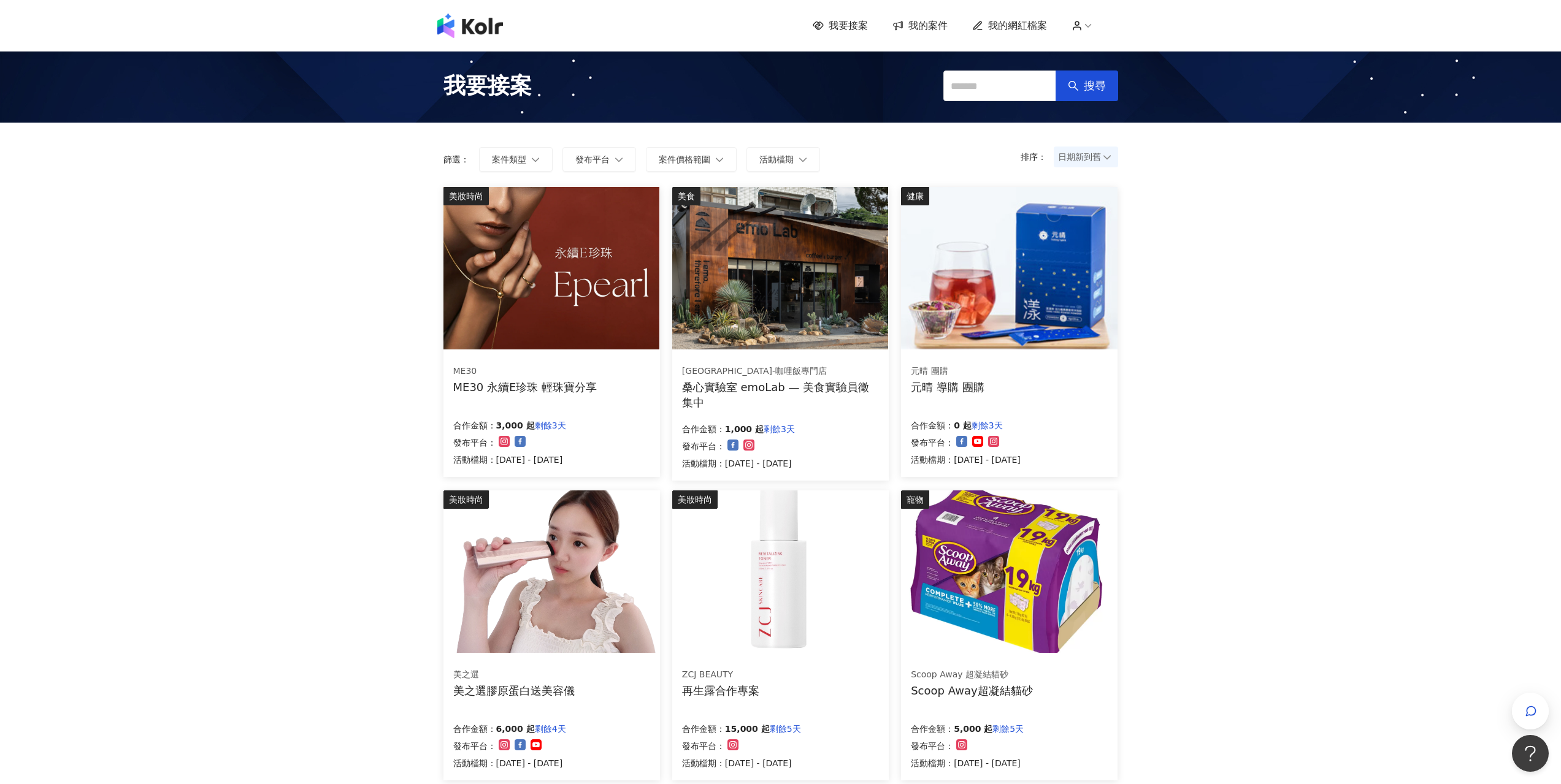
click at [1078, 26] on icon at bounding box center [1077, 26] width 11 height 11
drag, startPoint x: 1084, startPoint y: 19, endPoint x: 1093, endPoint y: 22, distance: 9.5
click at [1088, 19] on div "我要接案 我的案件 我的網紅檔案" at bounding box center [965, 26] width 305 height 13
click at [1093, 24] on icon at bounding box center [1089, 26] width 11 height 11
click at [1111, 47] on link "帳戶設定" at bounding box center [1117, 48] width 34 height 9
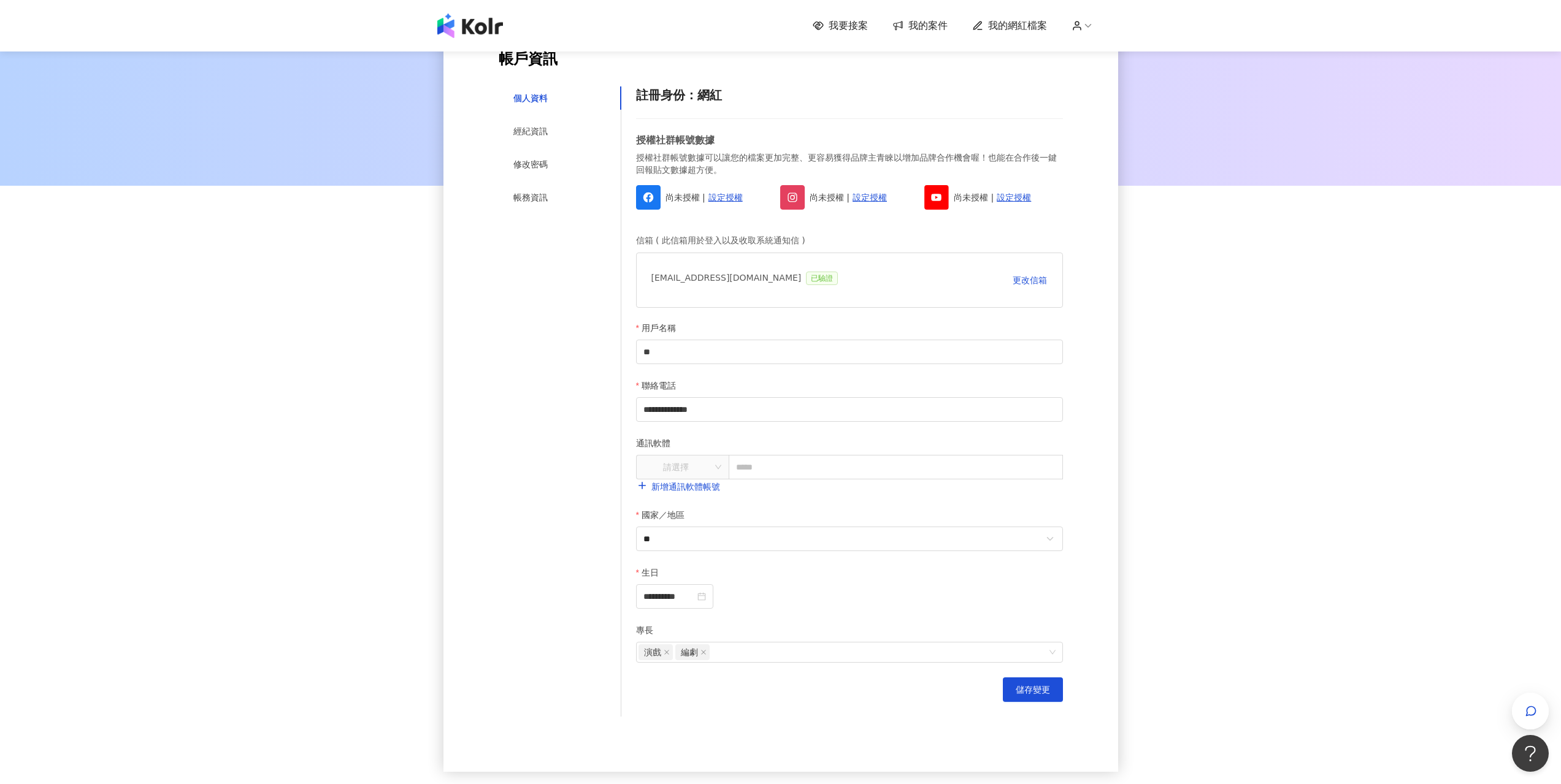
scroll to position [62, 0]
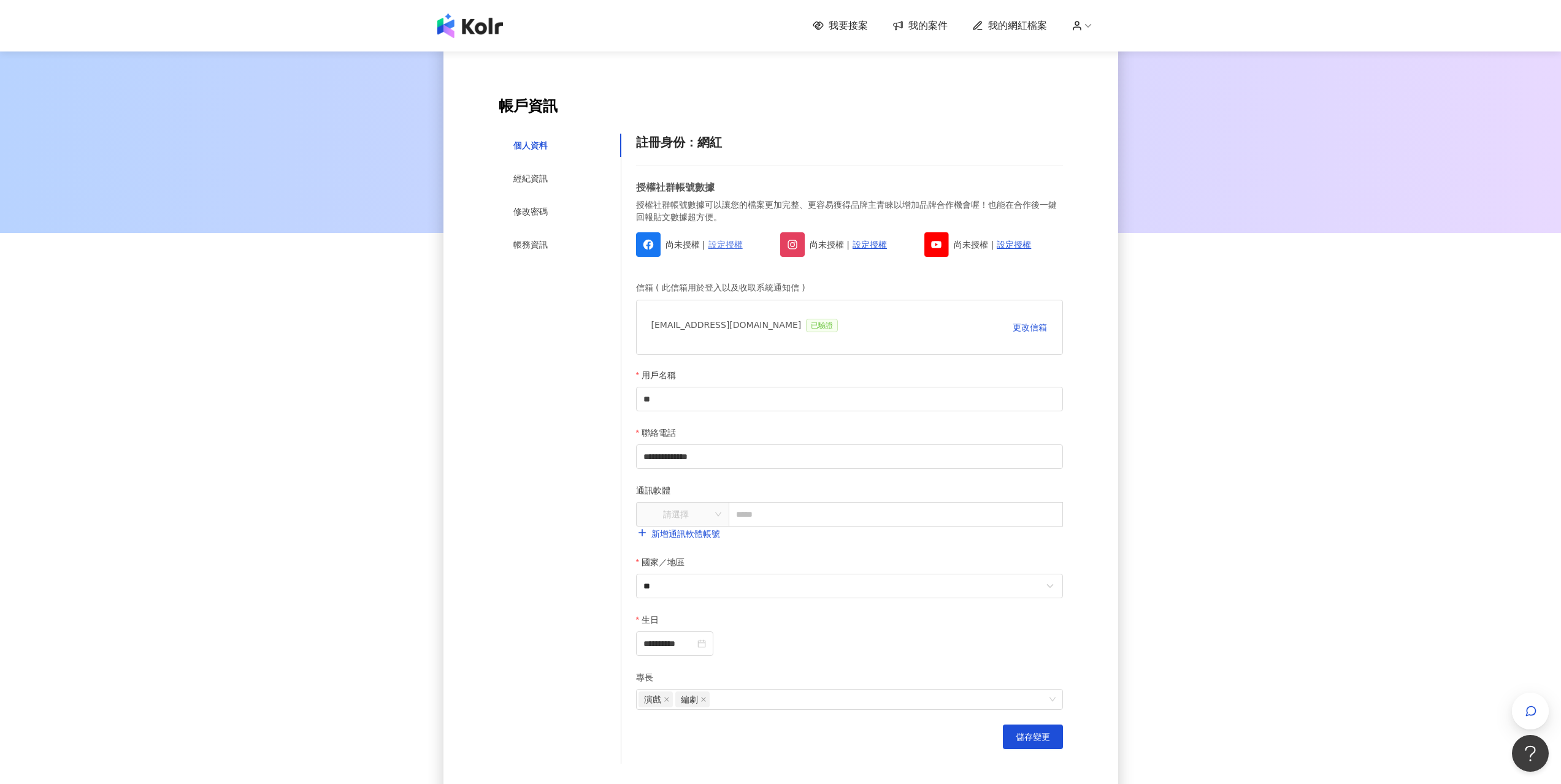
click at [730, 244] on link "設定授權" at bounding box center [725, 245] width 34 height 13
click at [869, 249] on link "設定授權" at bounding box center [870, 245] width 34 height 13
click at [1023, 249] on link "設定授權" at bounding box center [1014, 245] width 34 height 13
click at [525, 240] on div "帳務資訊" at bounding box center [530, 245] width 34 height 13
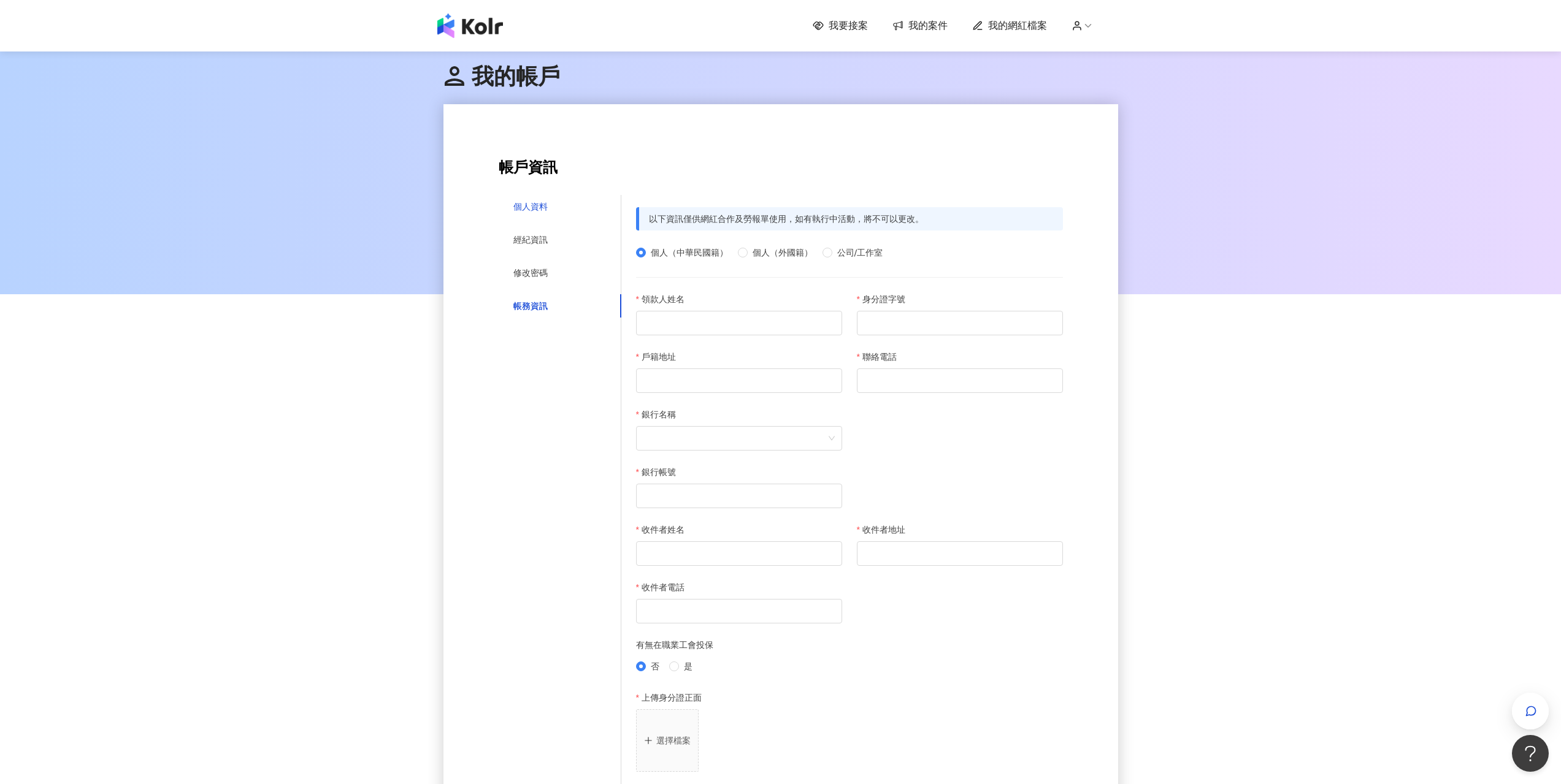
click at [532, 201] on div "個人資料" at bounding box center [530, 207] width 34 height 13
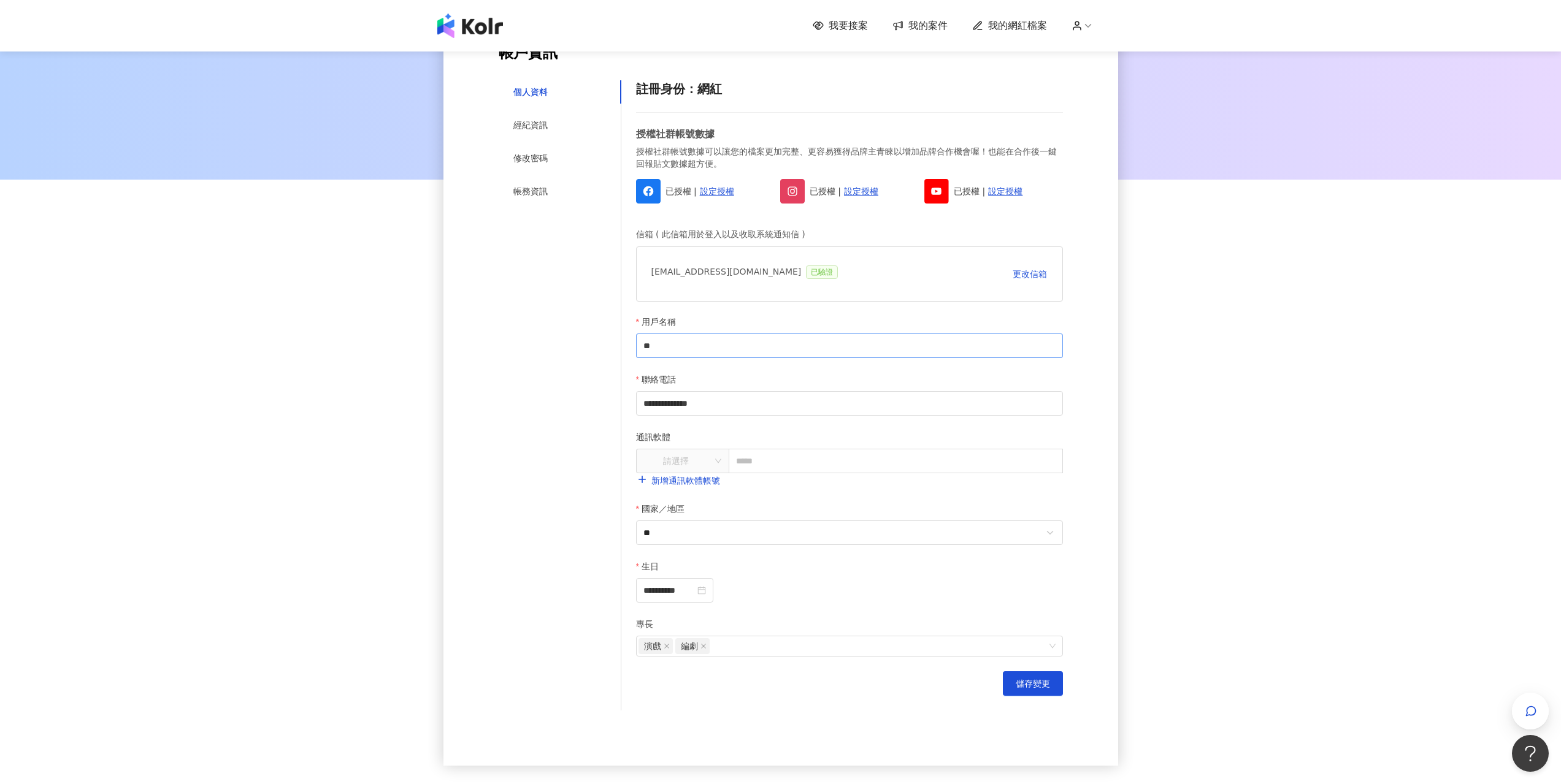
scroll to position [122, 0]
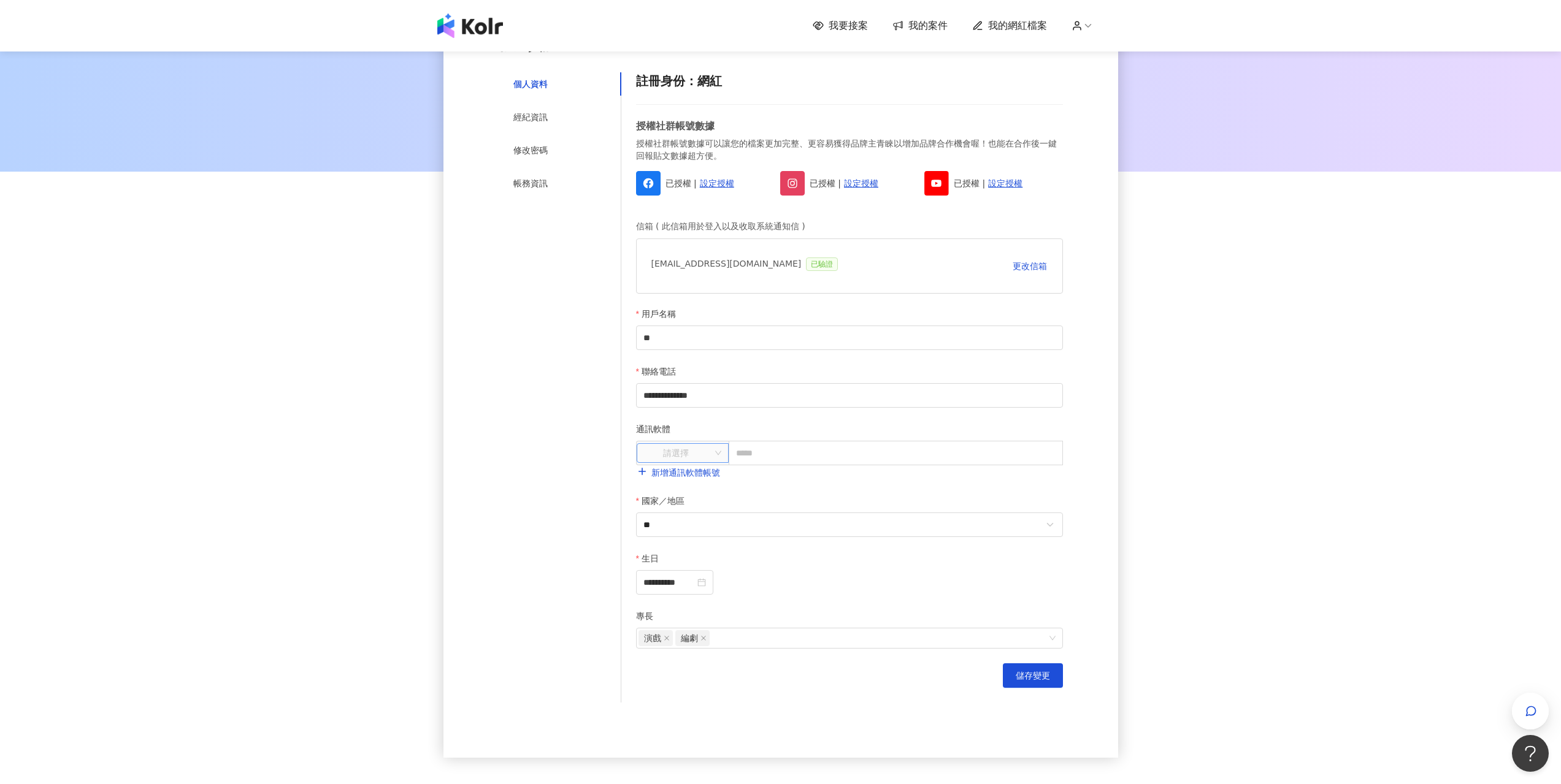
click at [708, 456] on input "search" at bounding box center [676, 452] width 69 height 18
click at [1166, 356] on div "**********" at bounding box center [780, 356] width 1561 height 862
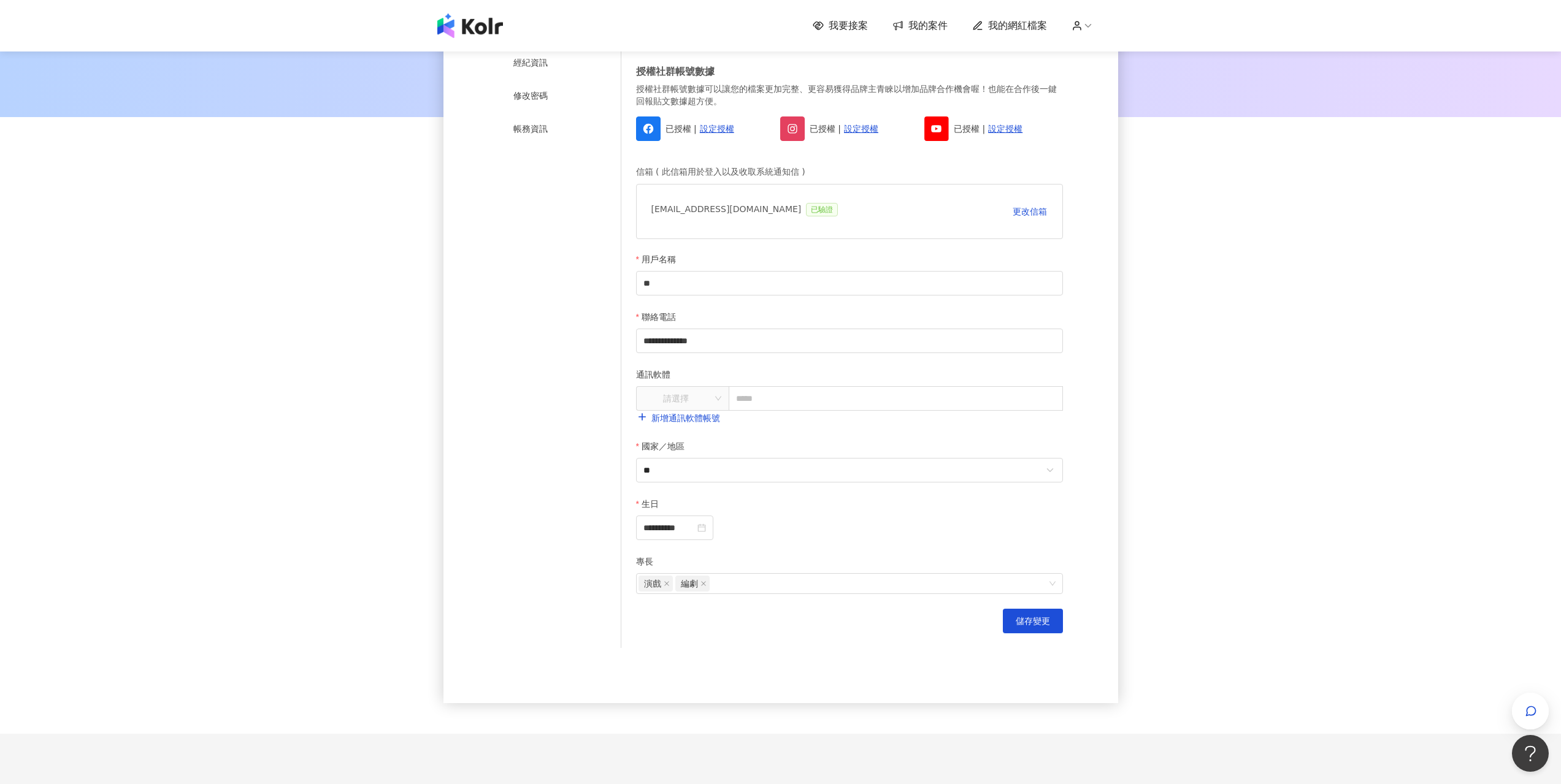
scroll to position [246, 0]
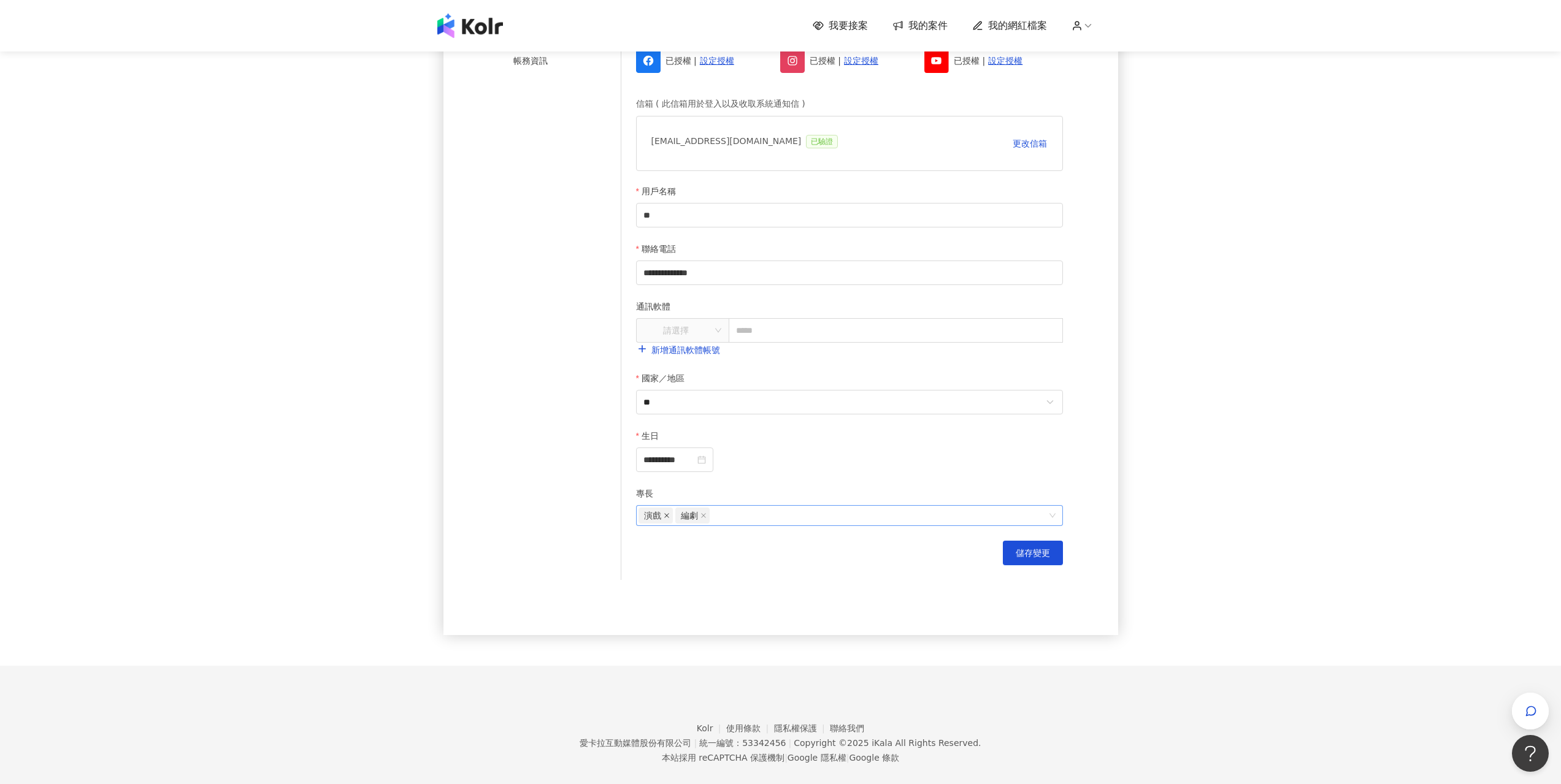
click at [666, 519] on icon "close" at bounding box center [667, 516] width 6 height 6
click at [1025, 564] on button "儲存變更" at bounding box center [1032, 553] width 60 height 25
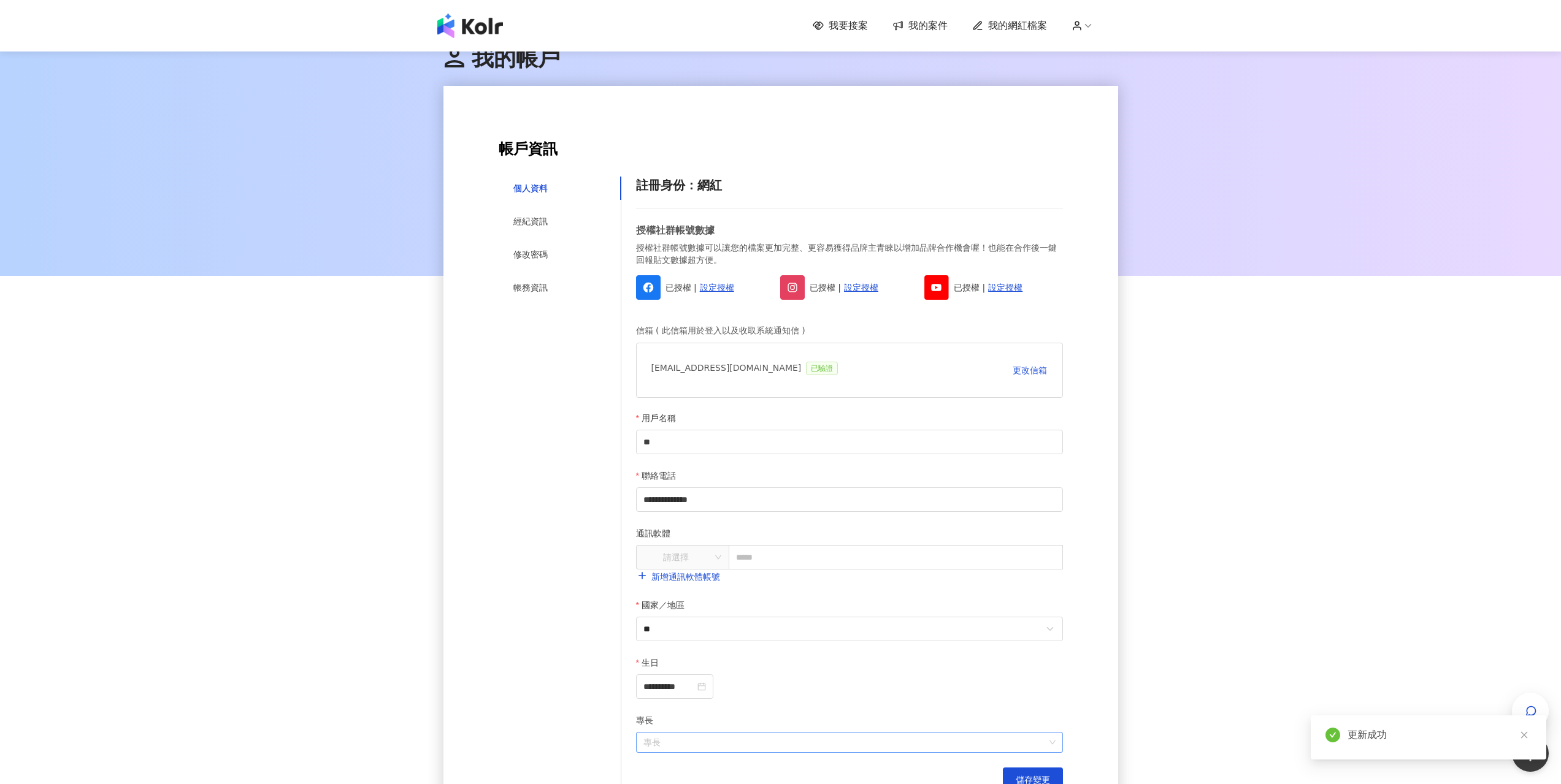
scroll to position [0, 0]
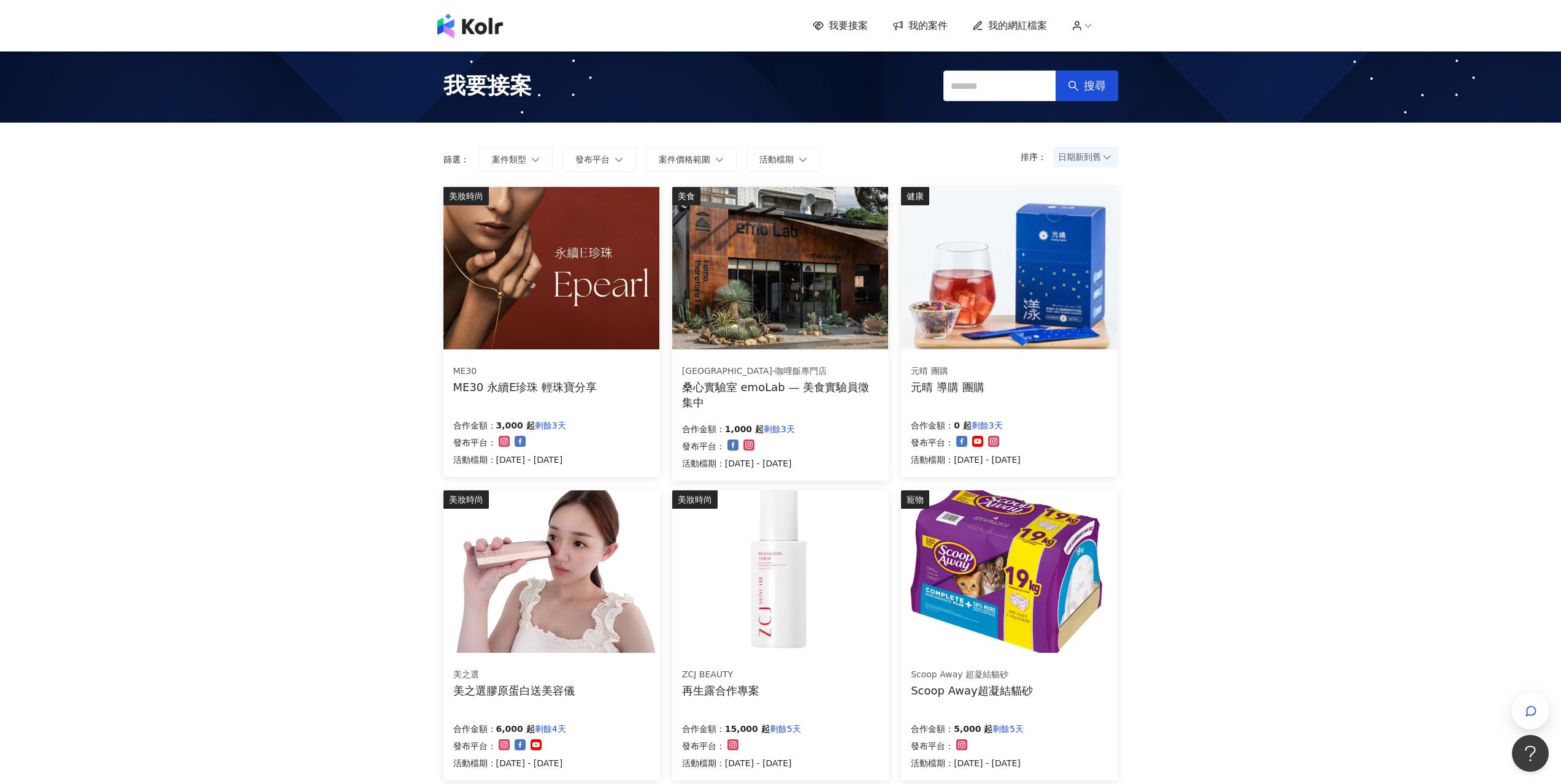
click at [849, 36] on div "我要接案 我的案件 我的網紅檔案" at bounding box center [780, 26] width 699 height 25
click at [857, 27] on span "我要接案" at bounding box center [848, 26] width 39 height 13
click at [1034, 22] on span "我的網紅檔案" at bounding box center [1018, 26] width 59 height 13
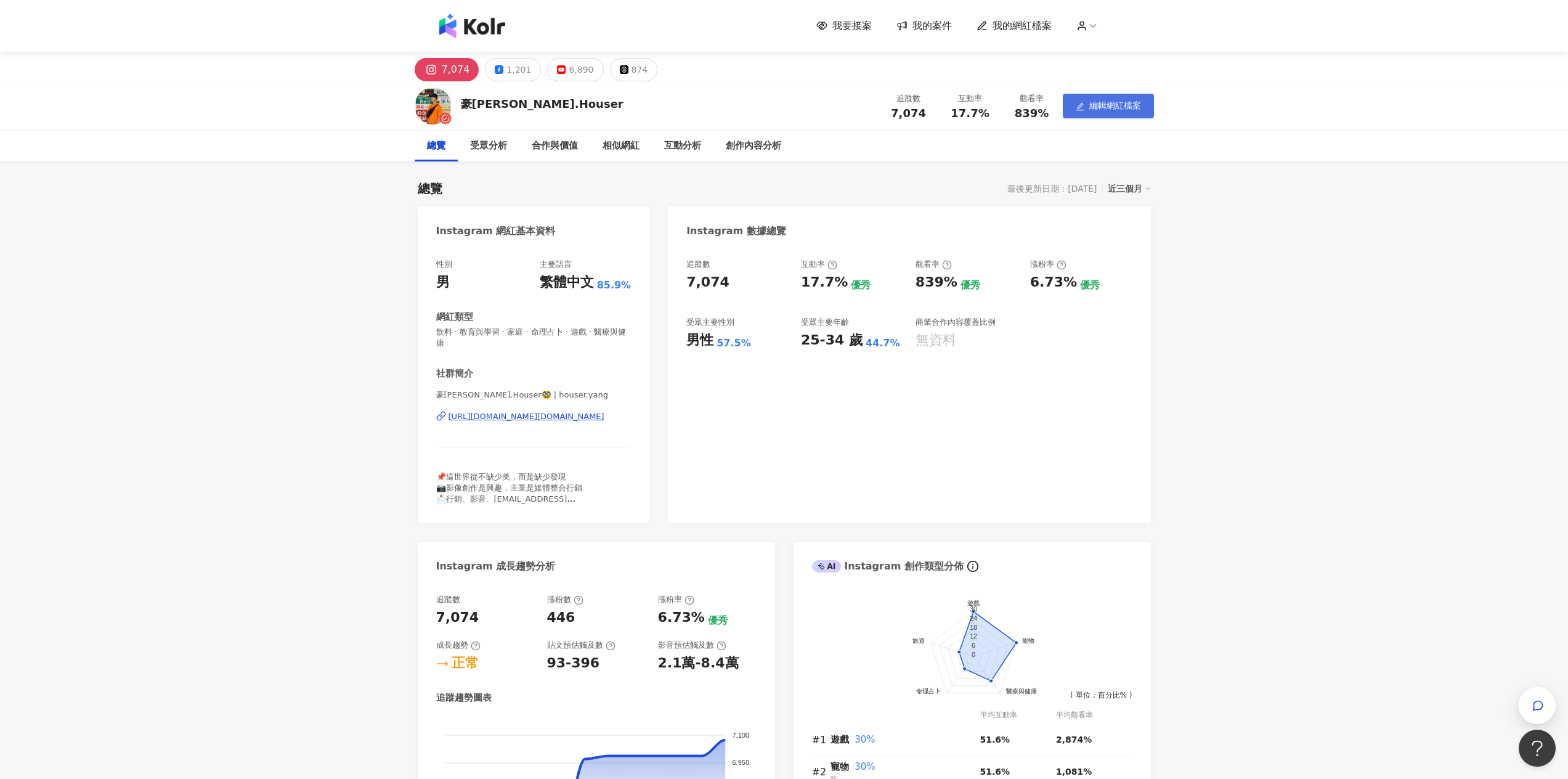
click at [1076, 106] on icon "edit" at bounding box center [1079, 106] width 9 height 9
click at [1094, 36] on div "我要接案 我的案件 我的網紅檔案" at bounding box center [784, 26] width 702 height 25
click at [1094, 34] on div "我要接案 我的案件 我的網紅檔案" at bounding box center [784, 26] width 702 height 25
click at [1092, 26] on icon at bounding box center [1094, 26] width 11 height 11
click at [1140, 76] on link "帳務資訊" at bounding box center [1122, 73] width 34 height 10
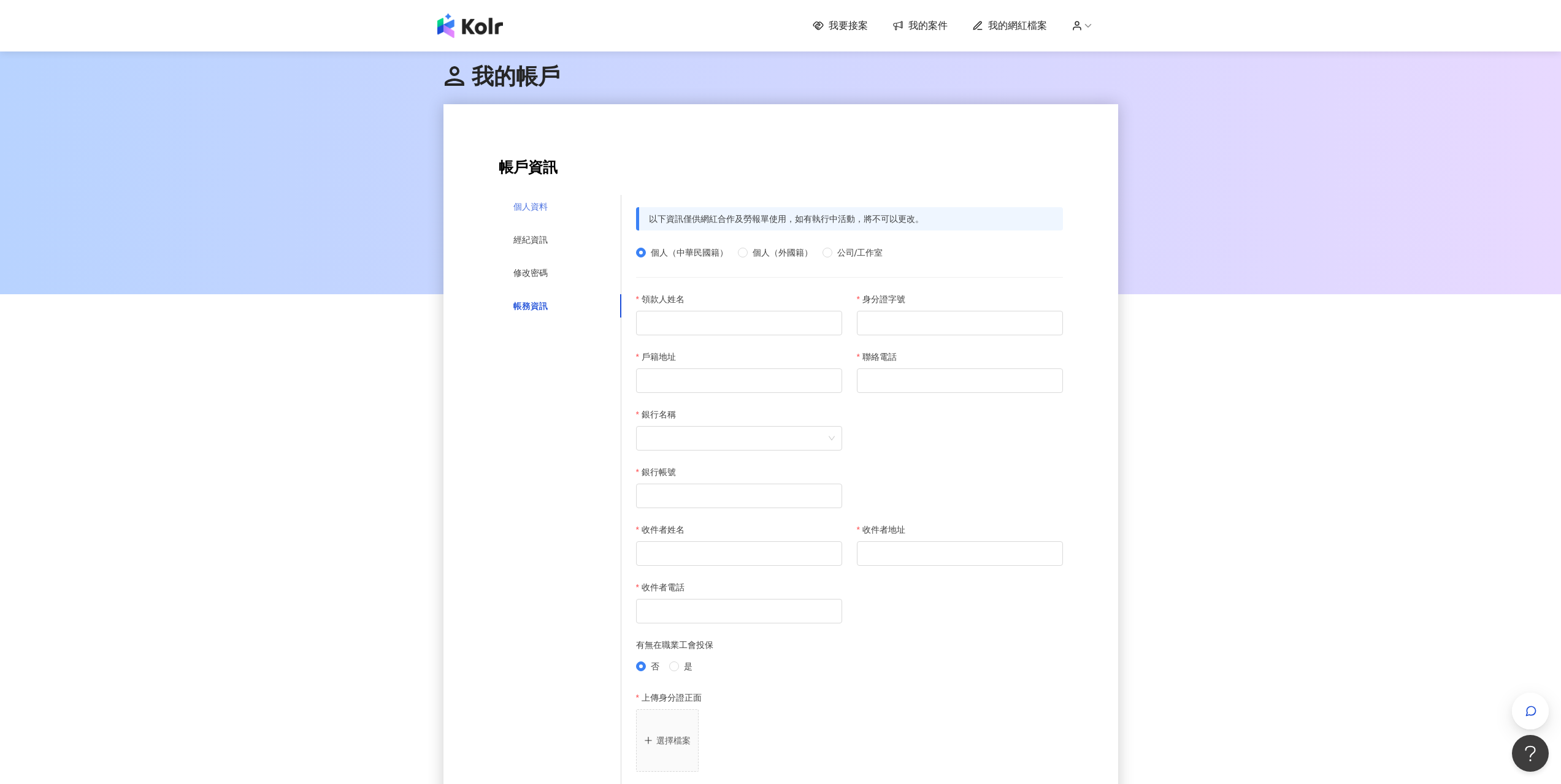
click at [548, 210] on div "個人資料" at bounding box center [560, 207] width 122 height 24
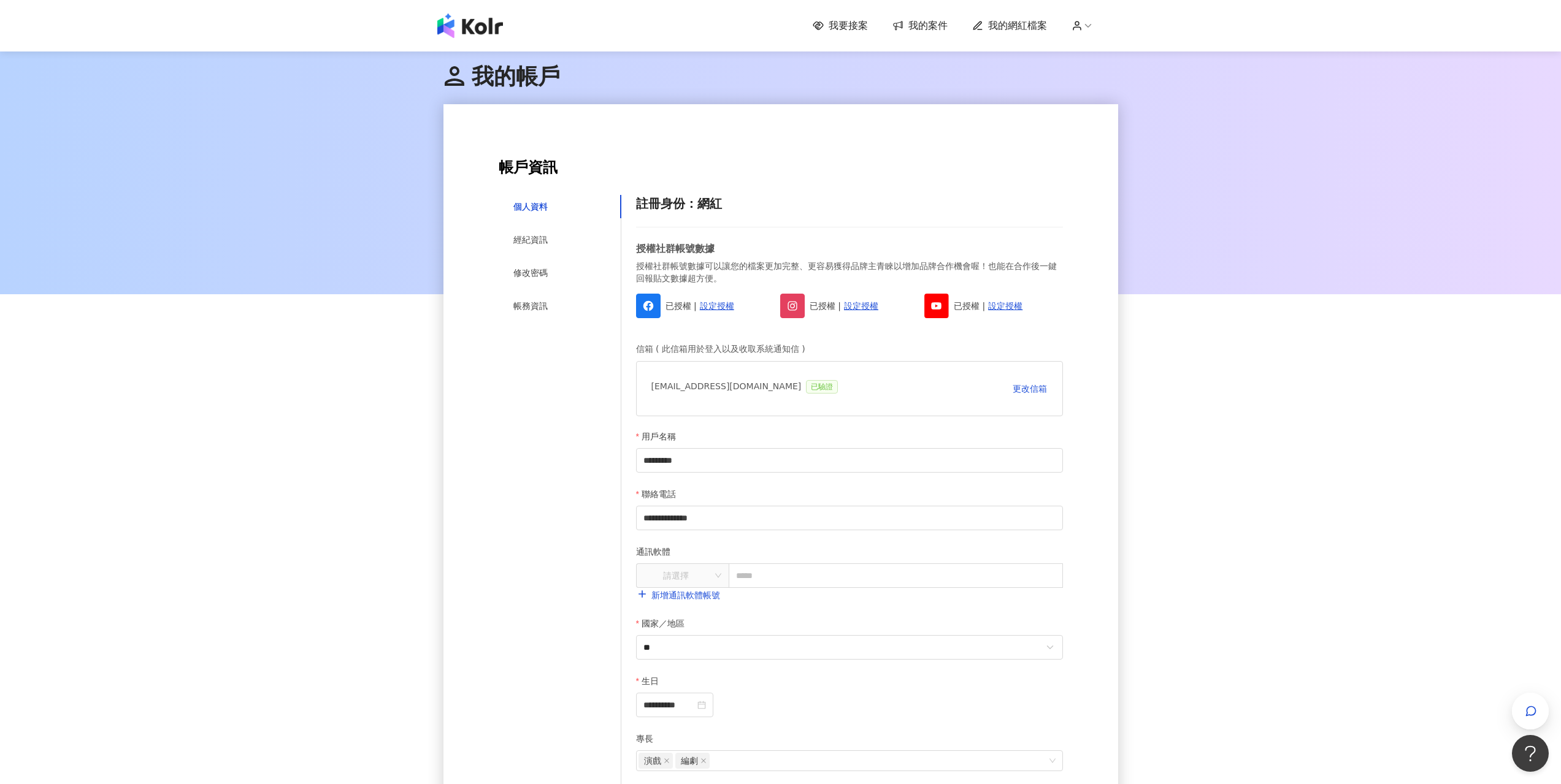
click at [1092, 21] on icon at bounding box center [1089, 26] width 11 height 11
click at [1083, 26] on icon at bounding box center [1077, 26] width 11 height 11
click at [1114, 105] on li "登出" at bounding box center [1110, 98] width 64 height 25
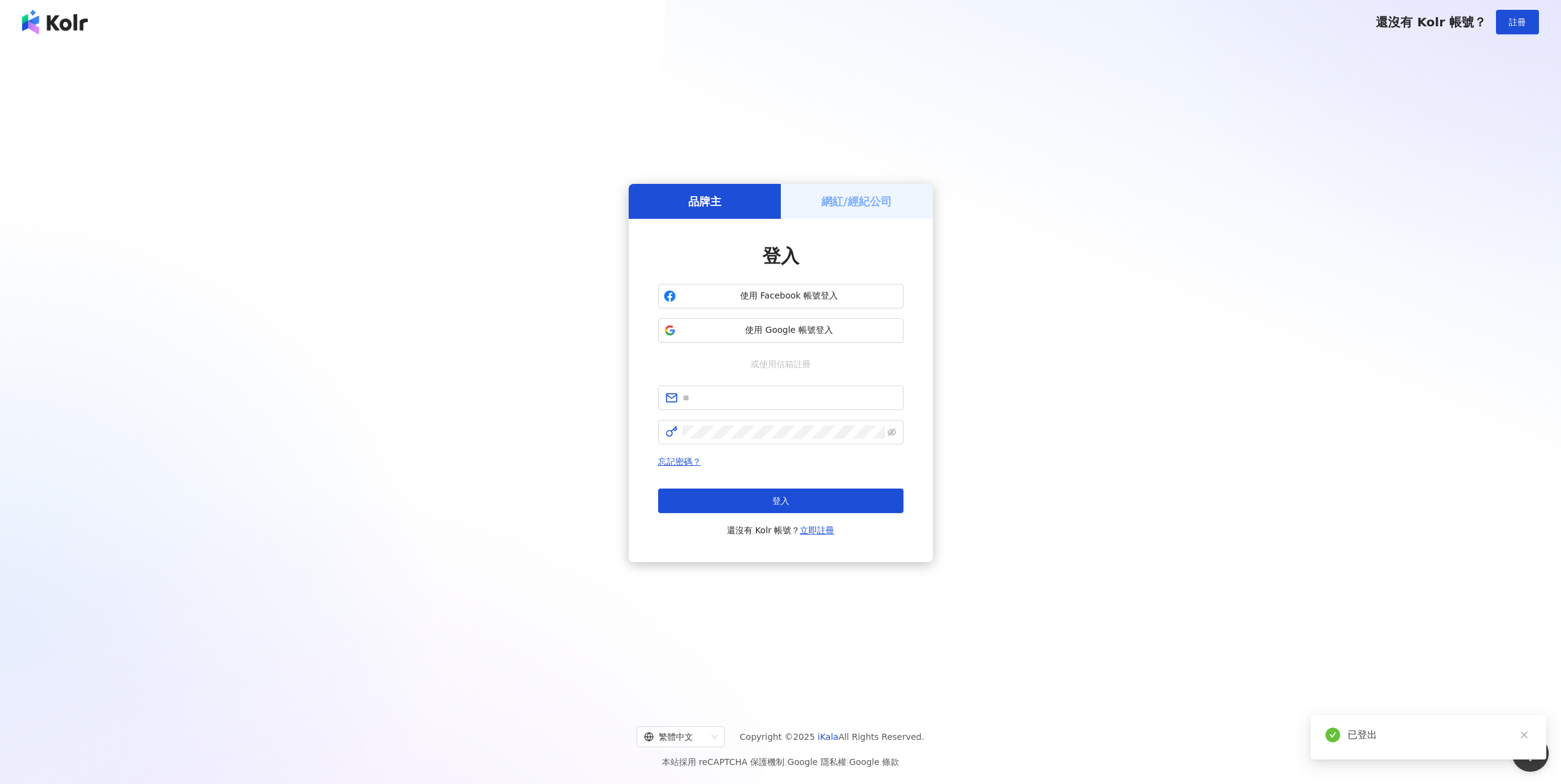
click at [846, 203] on h5 "網紅/經紀公司" at bounding box center [856, 201] width 70 height 15
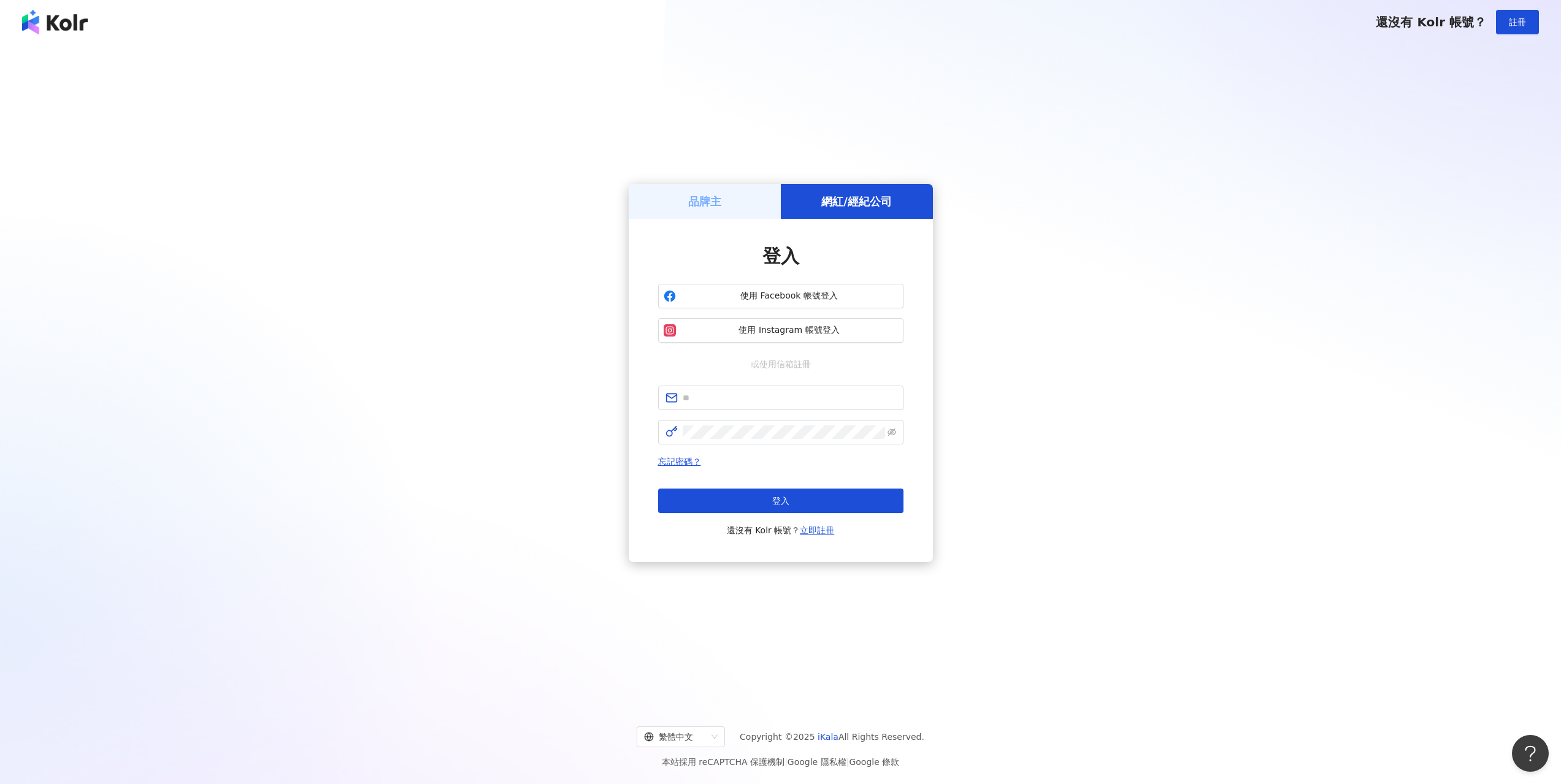
click at [756, 202] on div "品牌主" at bounding box center [705, 201] width 152 height 35
click at [840, 200] on h5 "網紅/經紀公司" at bounding box center [856, 201] width 70 height 15
click at [836, 337] on button "使用 Instagram 帳號登入" at bounding box center [780, 331] width 246 height 25
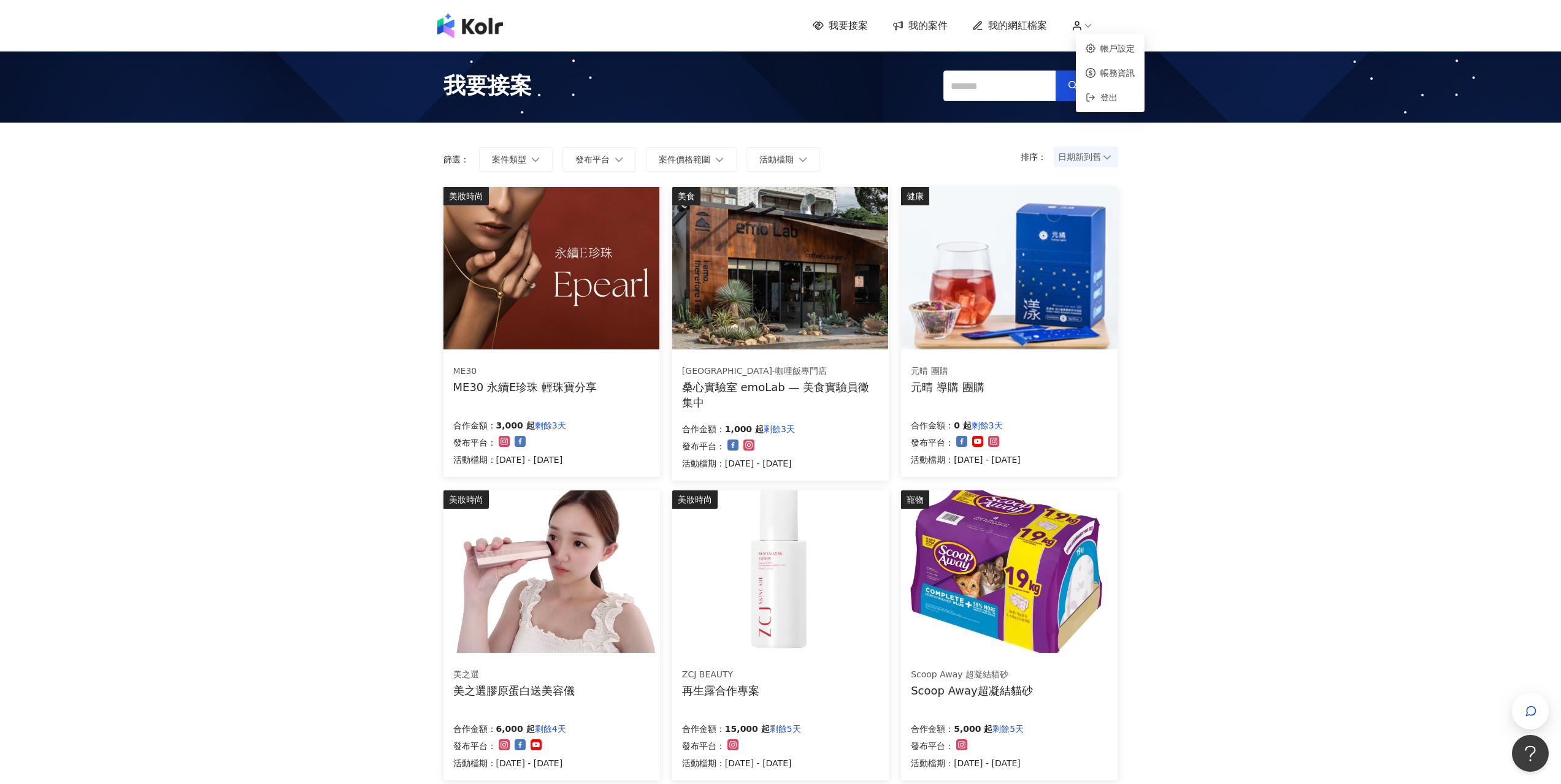
click at [1093, 26] on icon at bounding box center [1089, 26] width 11 height 11
click at [1014, 30] on span "我的網紅檔案" at bounding box center [1018, 26] width 59 height 13
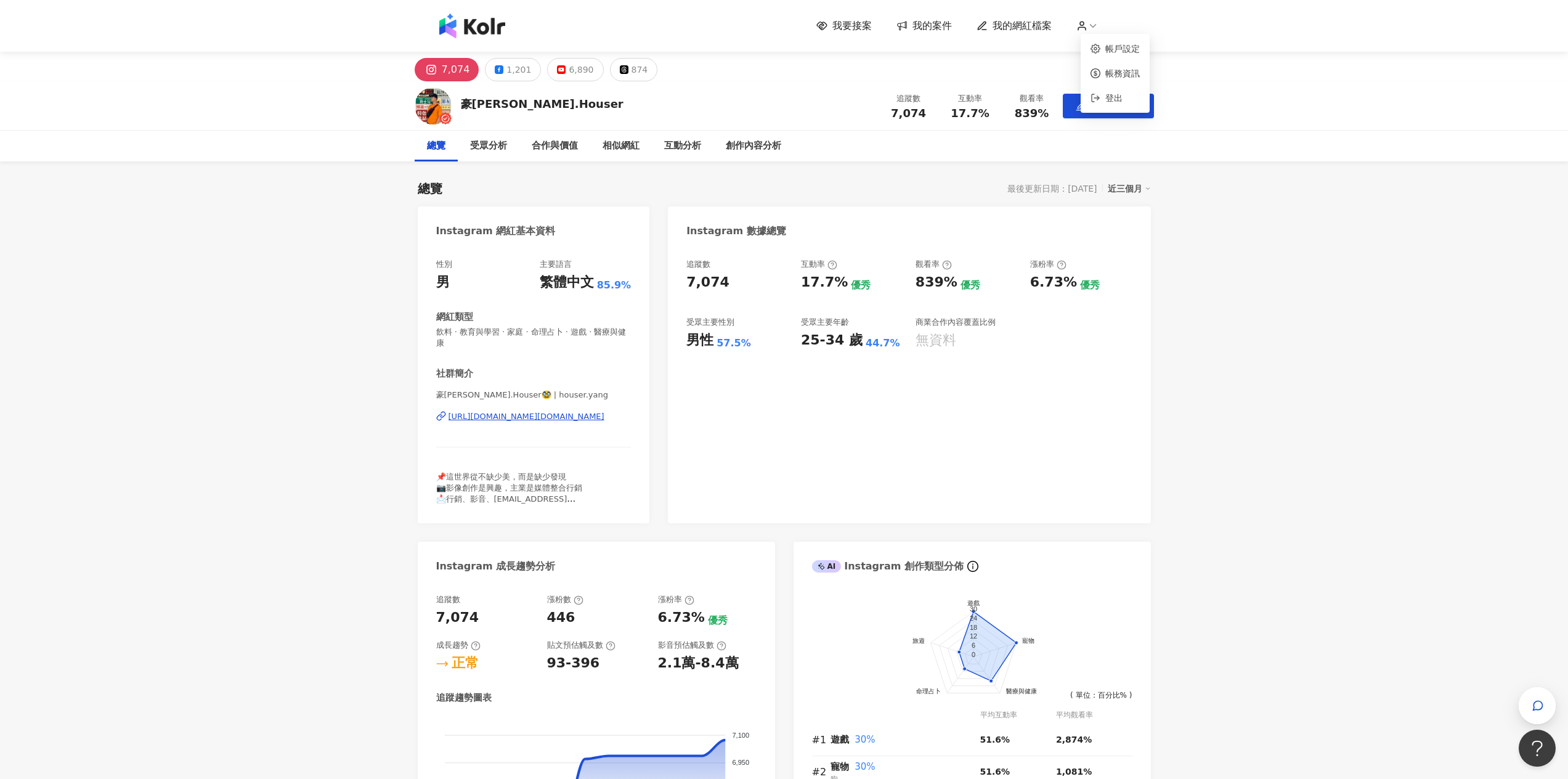
click at [1088, 20] on icon at bounding box center [1082, 26] width 11 height 11
click at [1533, 735] on button "Open Beacon popover" at bounding box center [1535, 745] width 37 height 37
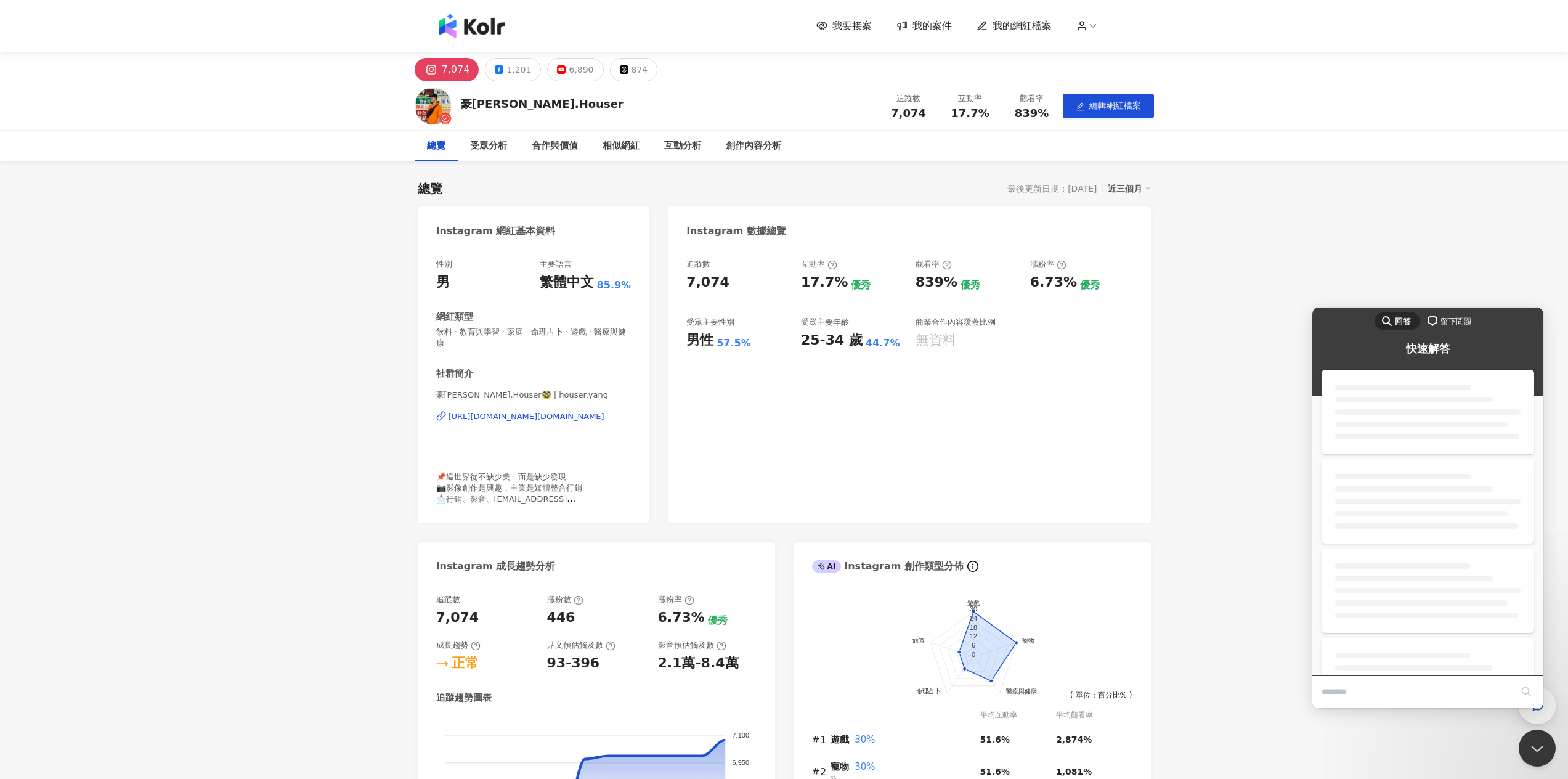
click at [1414, 695] on input "Search Doc articles" at bounding box center [1416, 691] width 190 height 26
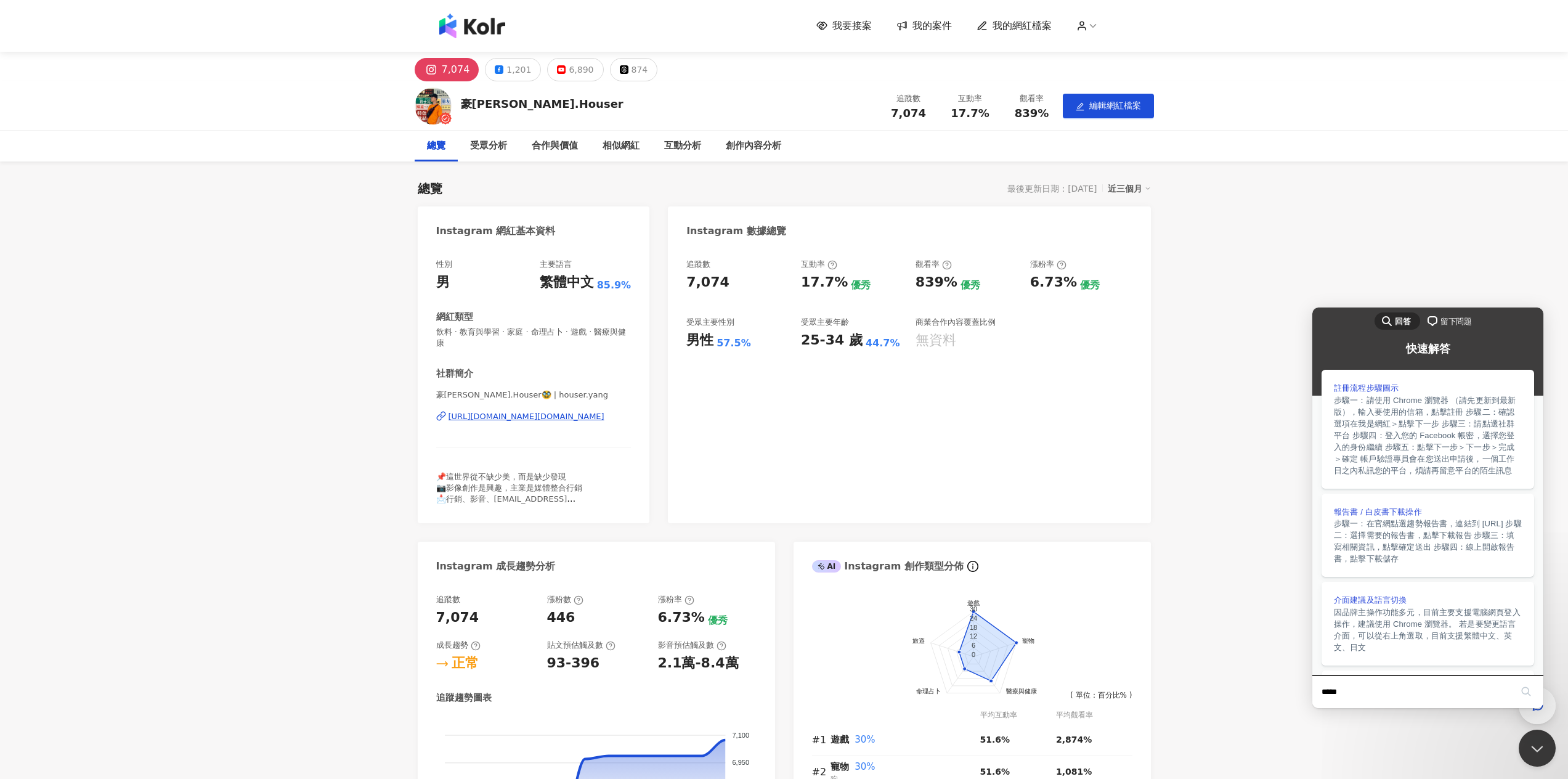
type input "******"
click button "search" at bounding box center [1526, 690] width 20 height 20
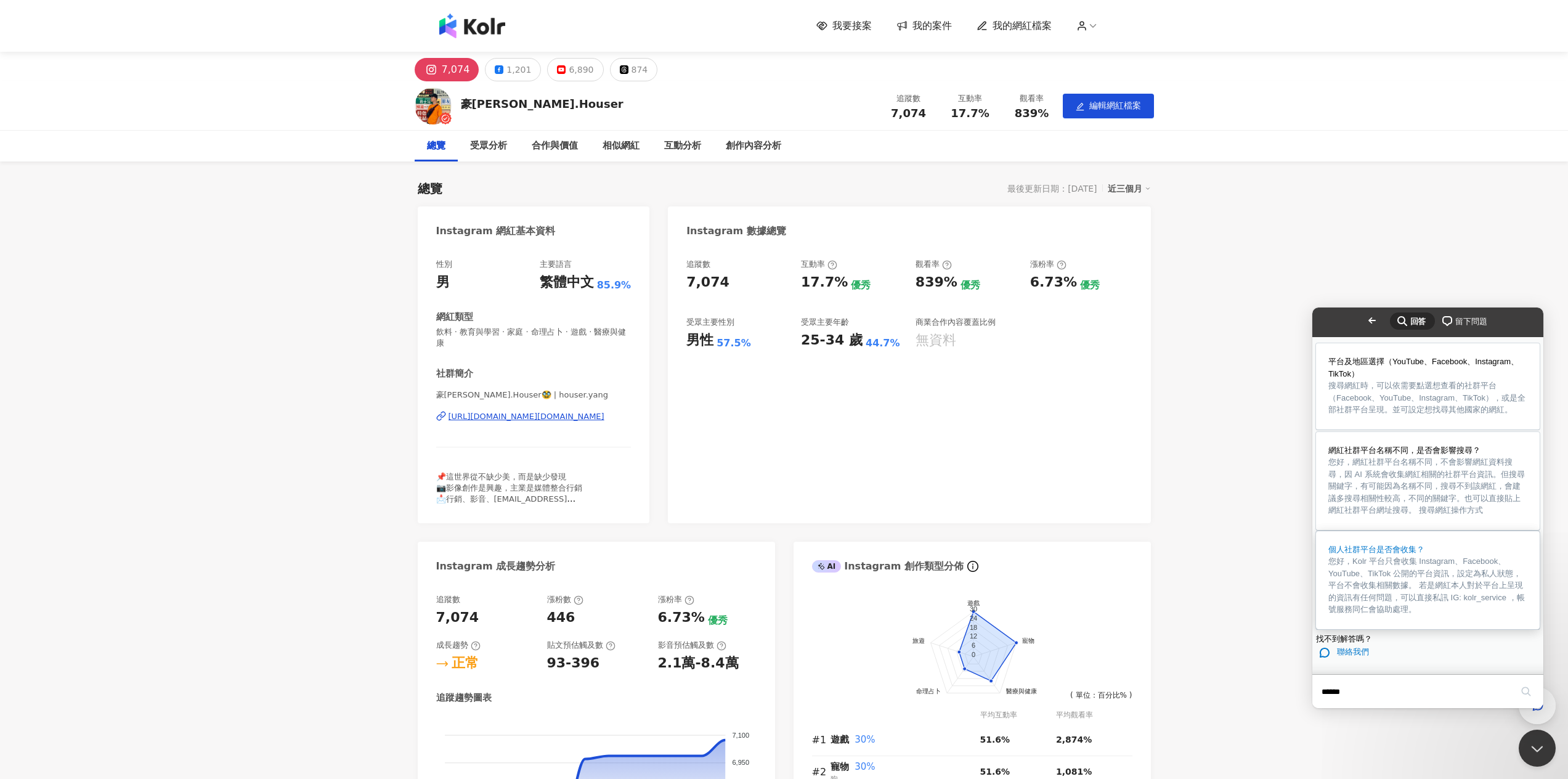
scroll to position [77, 0]
click at [1403, 545] on span "個人社群平台是否會收集？" at bounding box center [1376, 549] width 96 height 10
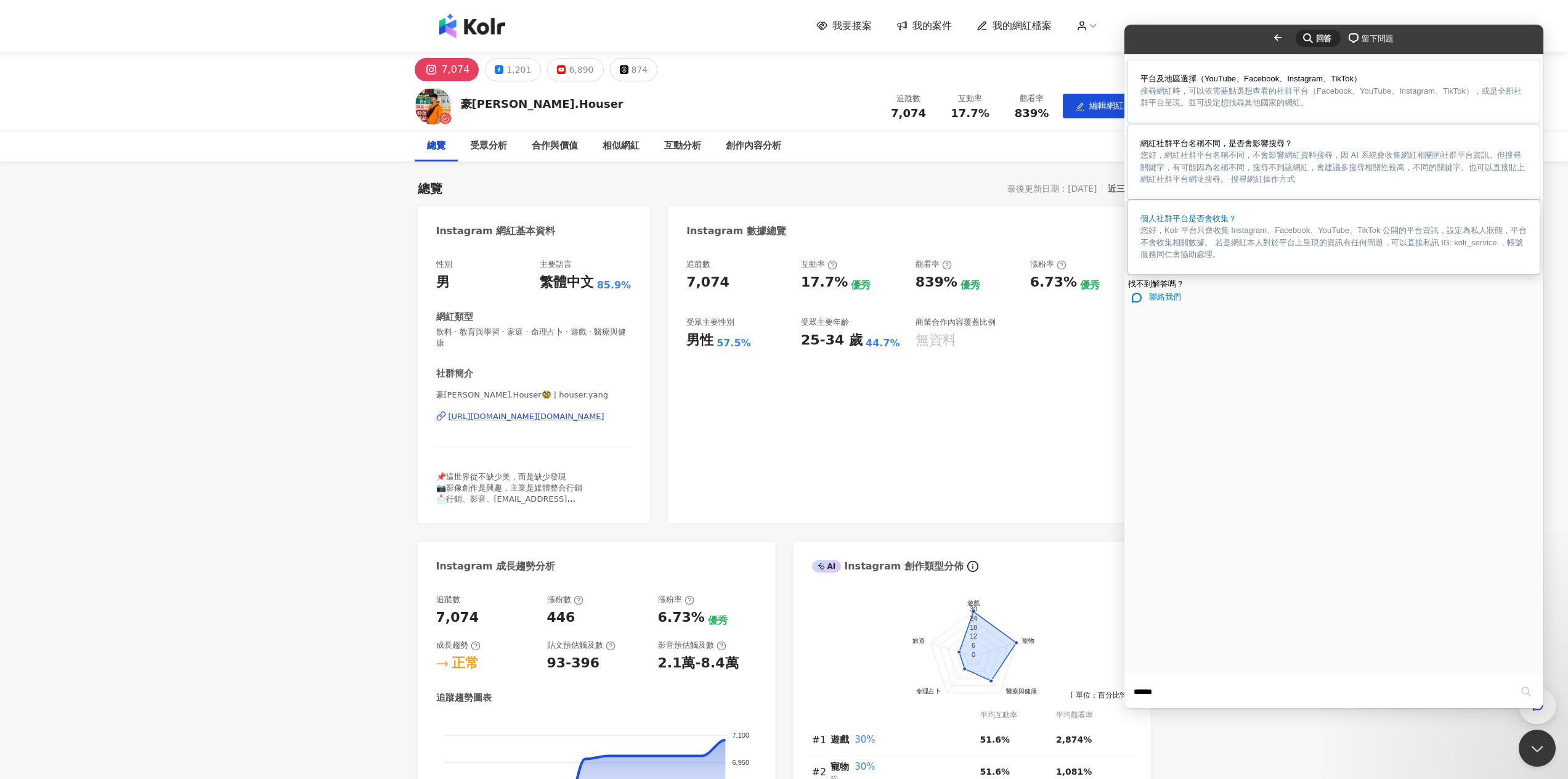
scroll to position [0, 0]
click at [1150, 727] on button "u" at bounding box center [1137, 735] width 25 height 18
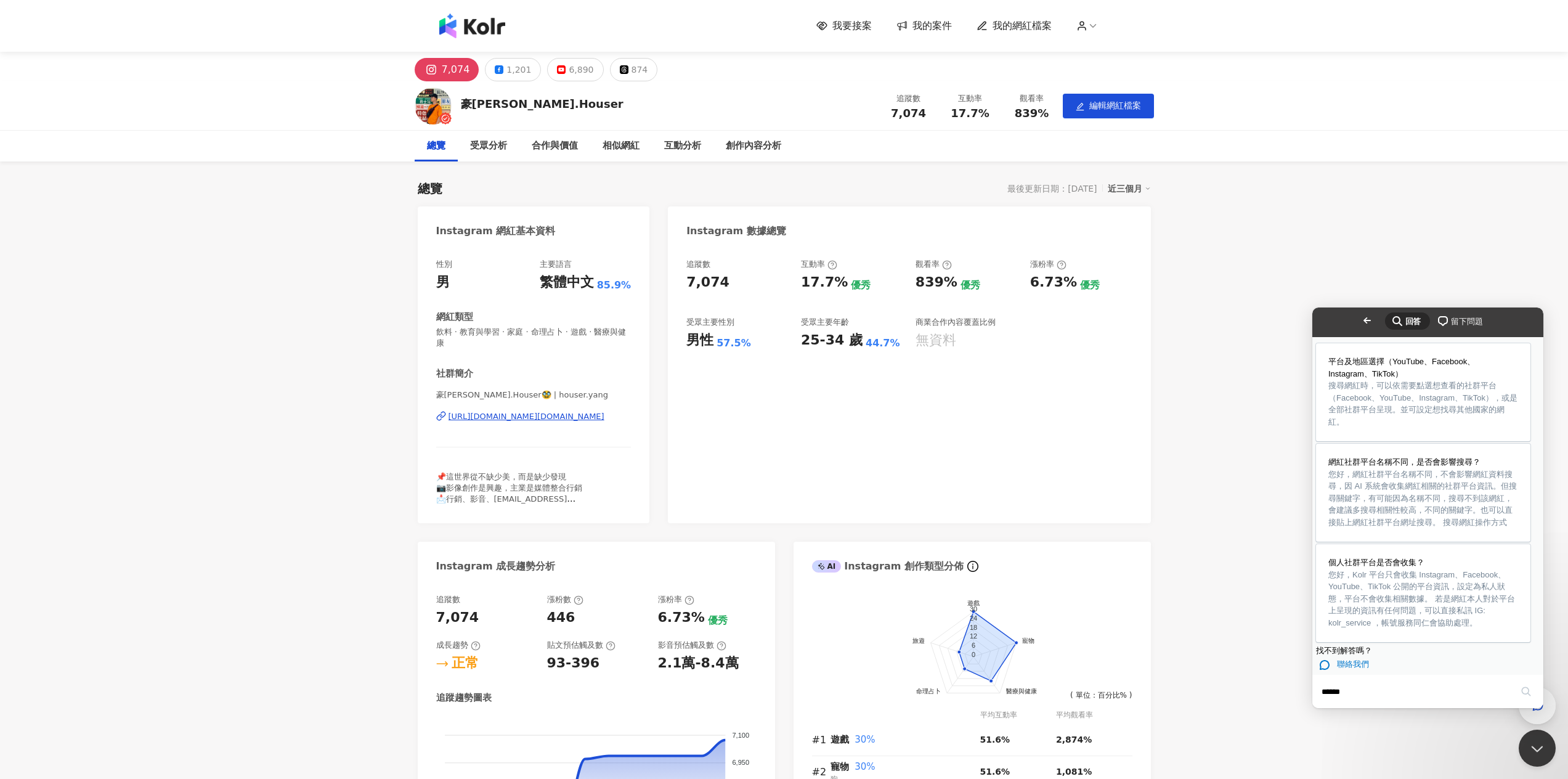
click at [1336, 709] on button "Close" at bounding box center [1323, 716] width 22 height 16
click at [1365, 324] on span "Go back" at bounding box center [1373, 321] width 15 height 15
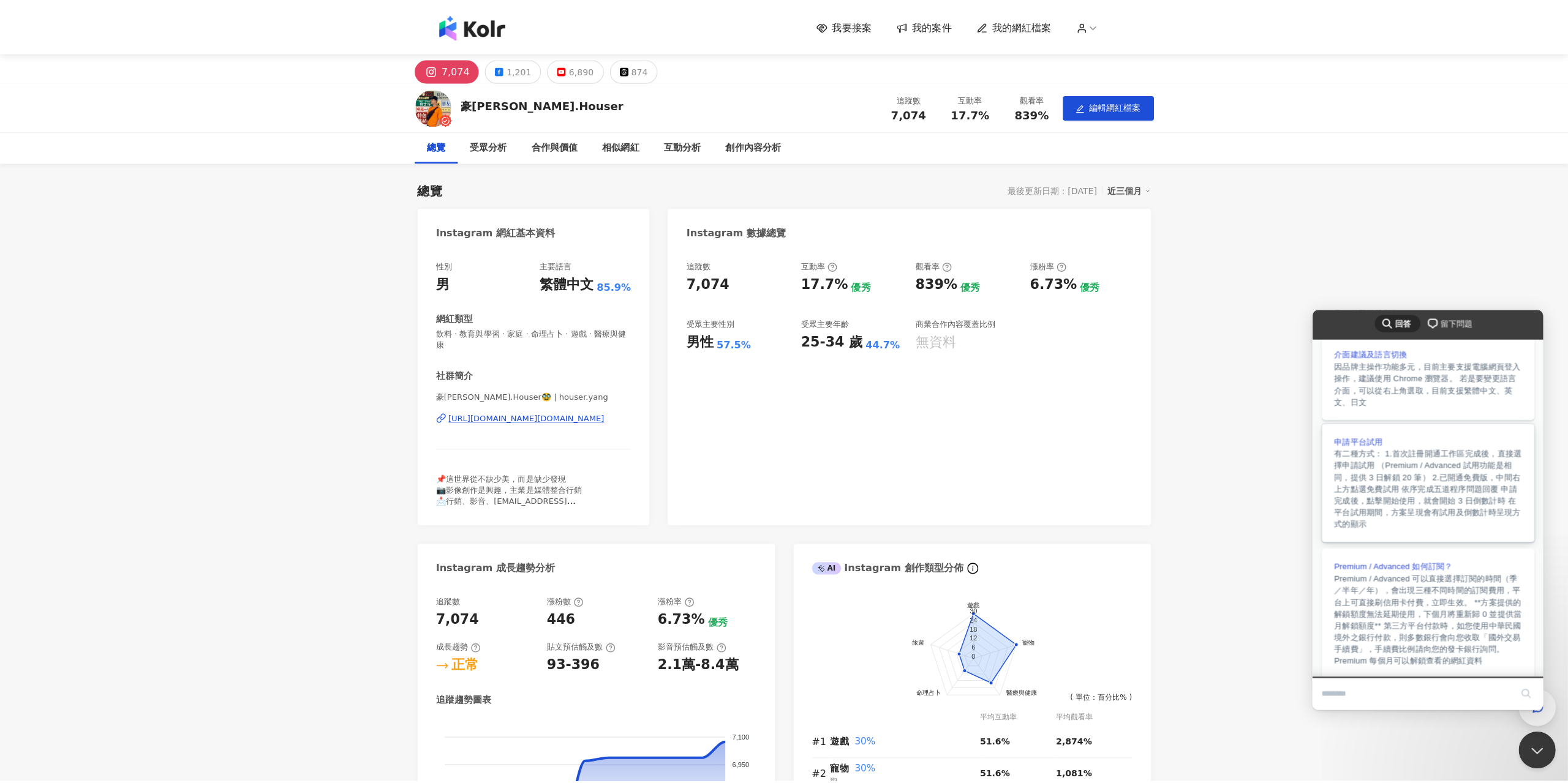
scroll to position [308, 0]
drag, startPoint x: 1477, startPoint y: 257, endPoint x: 1505, endPoint y: 301, distance: 52.2
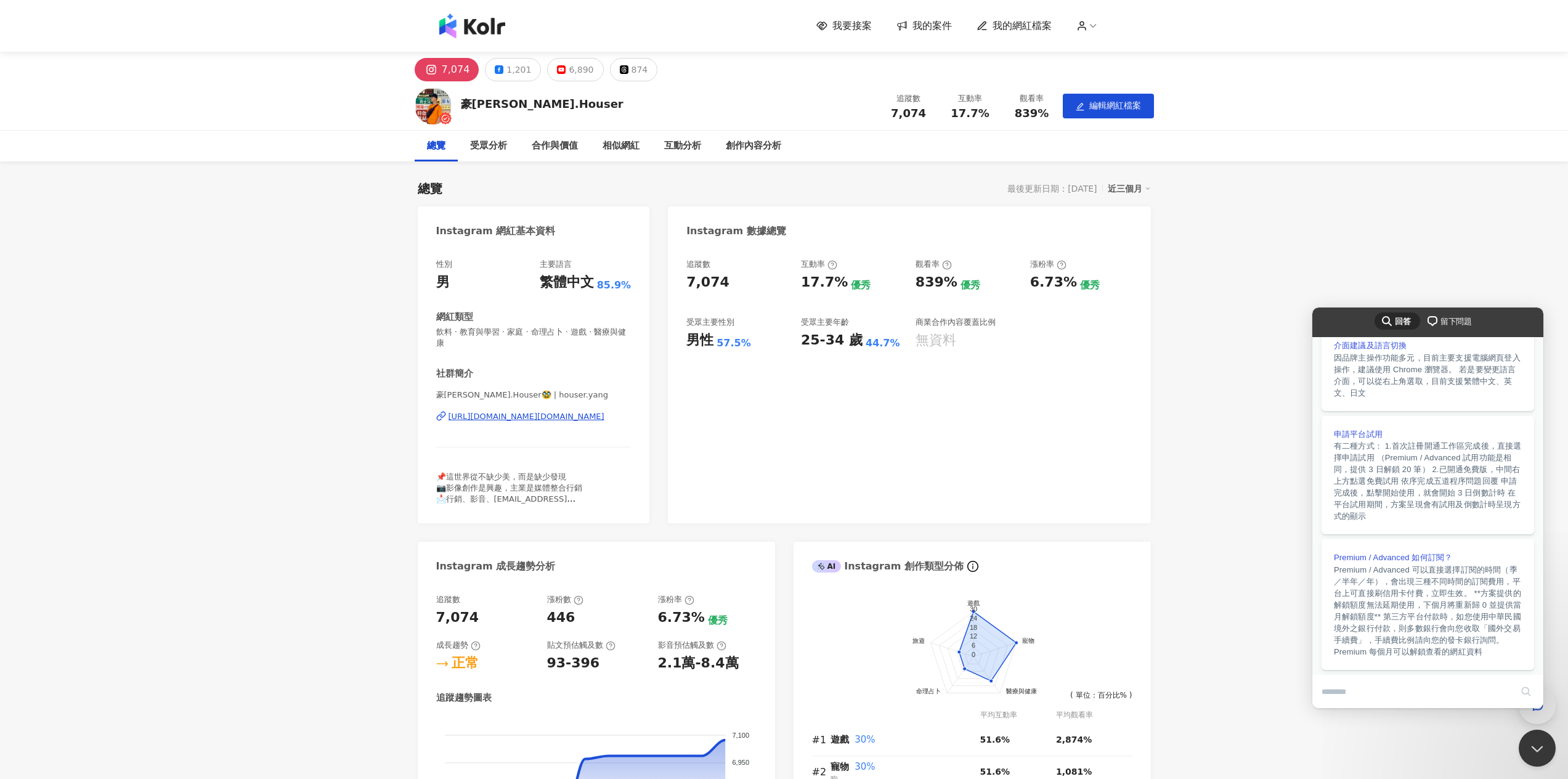
click at [1548, 707] on div "button" at bounding box center [1537, 705] width 37 height 37
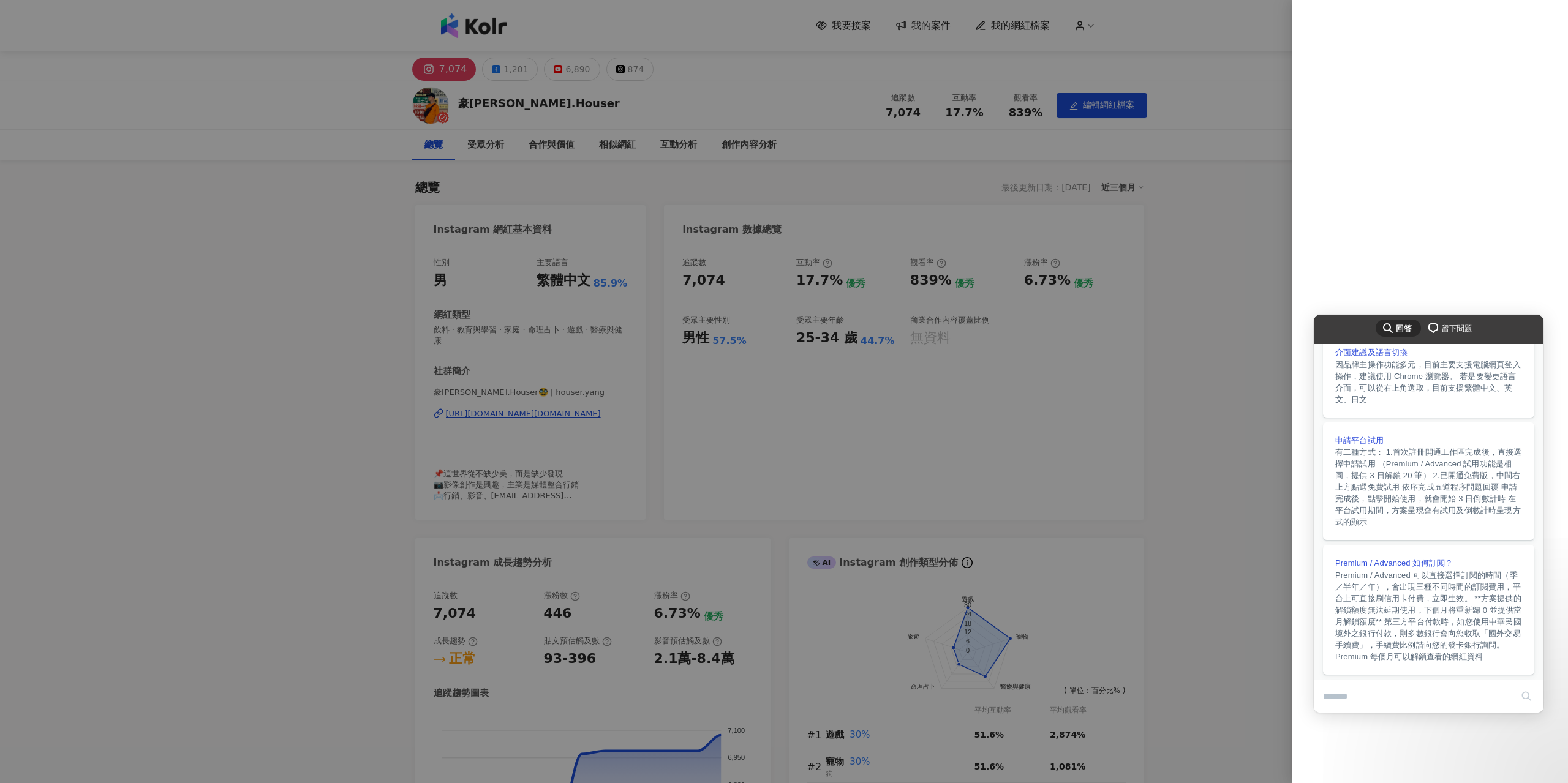
drag, startPoint x: 1440, startPoint y: 277, endPoint x: 148, endPoint y: 1, distance: 1321.2
click at [1440, 277] on div at bounding box center [1430, 391] width 276 height 783
click at [1525, 710] on div "search" at bounding box center [1428, 697] width 224 height 28
click at [1523, 738] on div at bounding box center [1430, 391] width 276 height 783
click at [1381, 325] on span "search-medium" at bounding box center [1388, 328] width 15 height 15
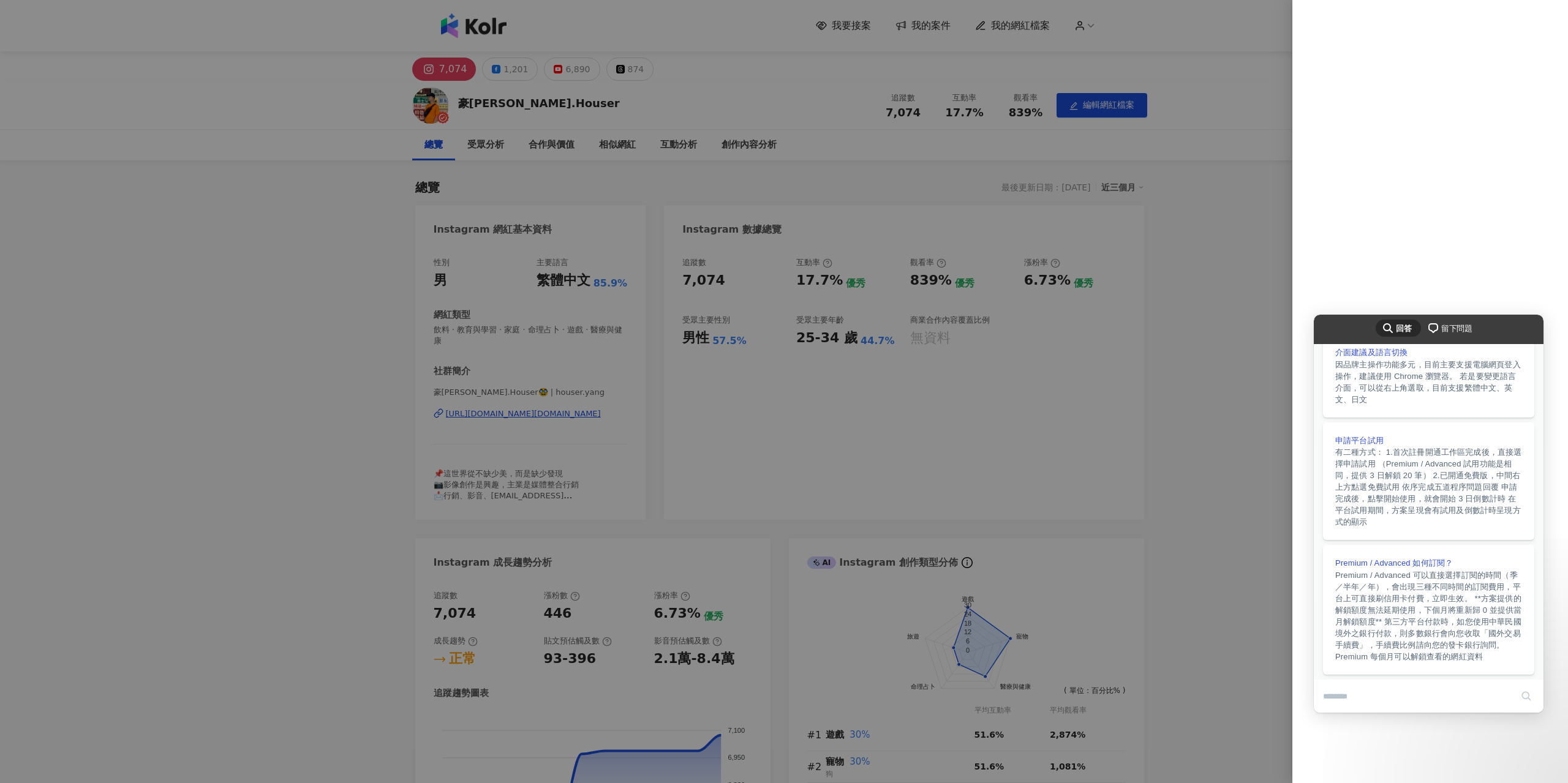
click at [1461, 324] on span "留下問題" at bounding box center [1456, 329] width 31 height 12
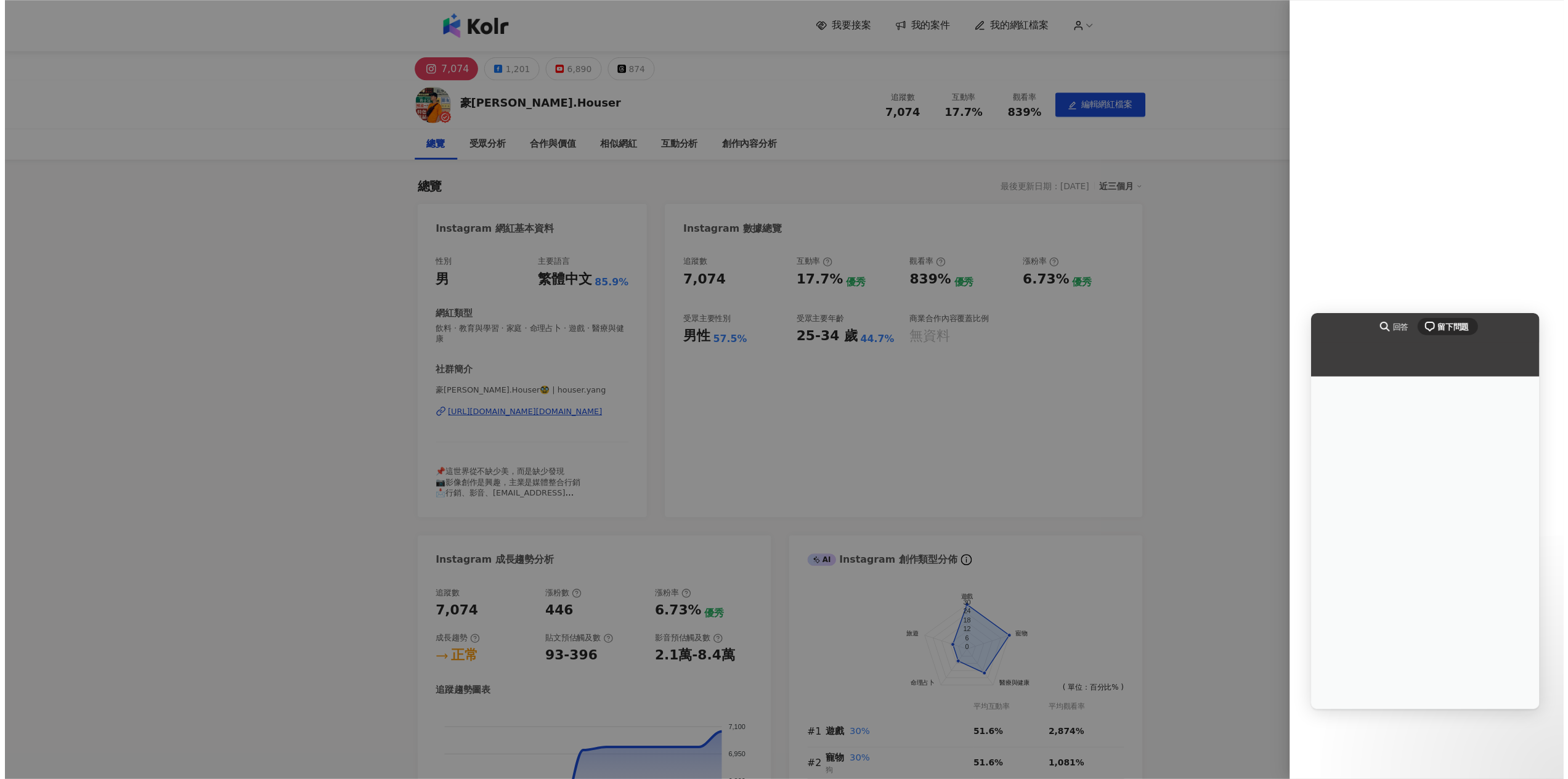
scroll to position [0, 0]
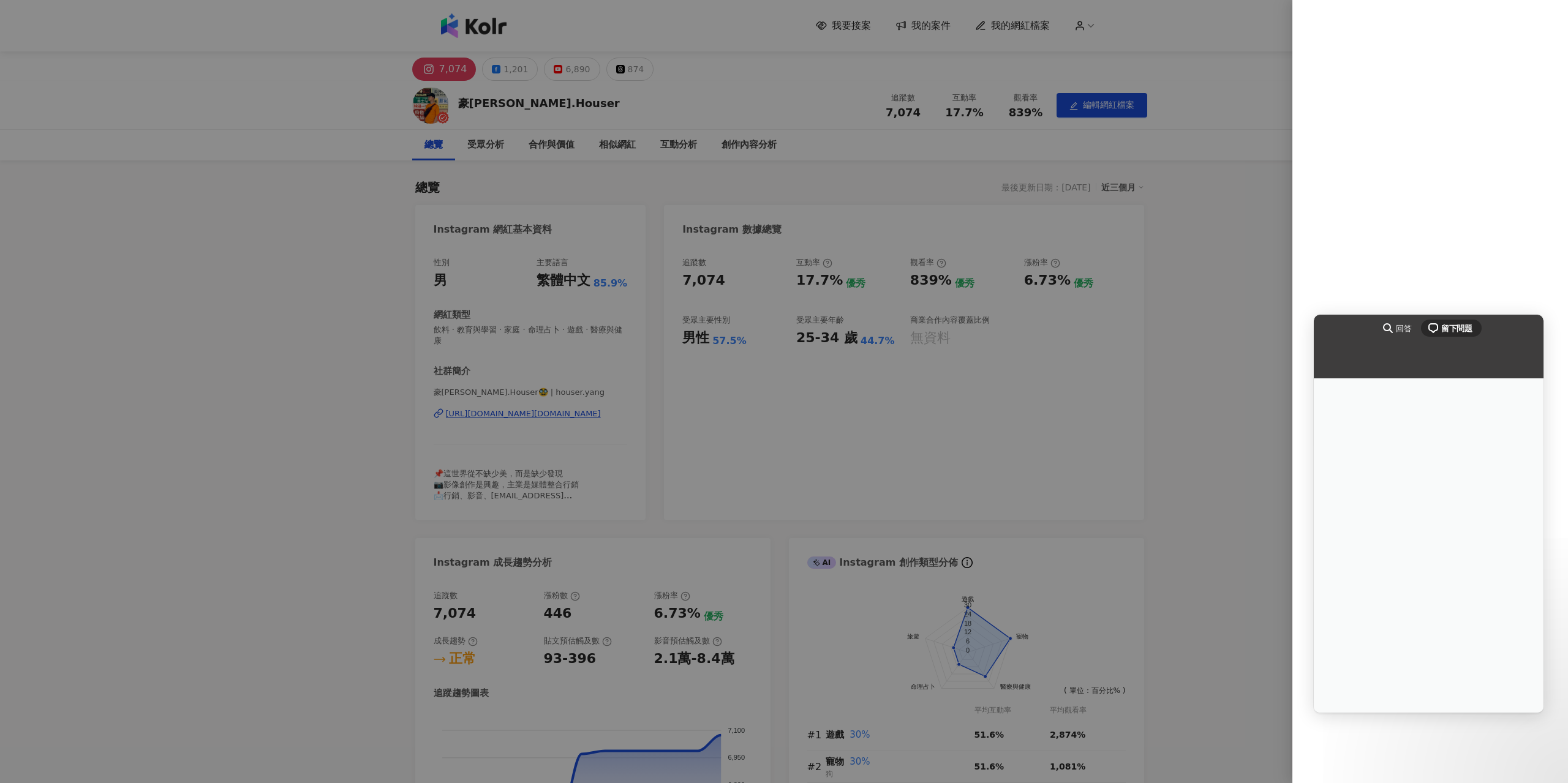
click at [1388, 325] on span "search-medium" at bounding box center [1388, 328] width 15 height 15
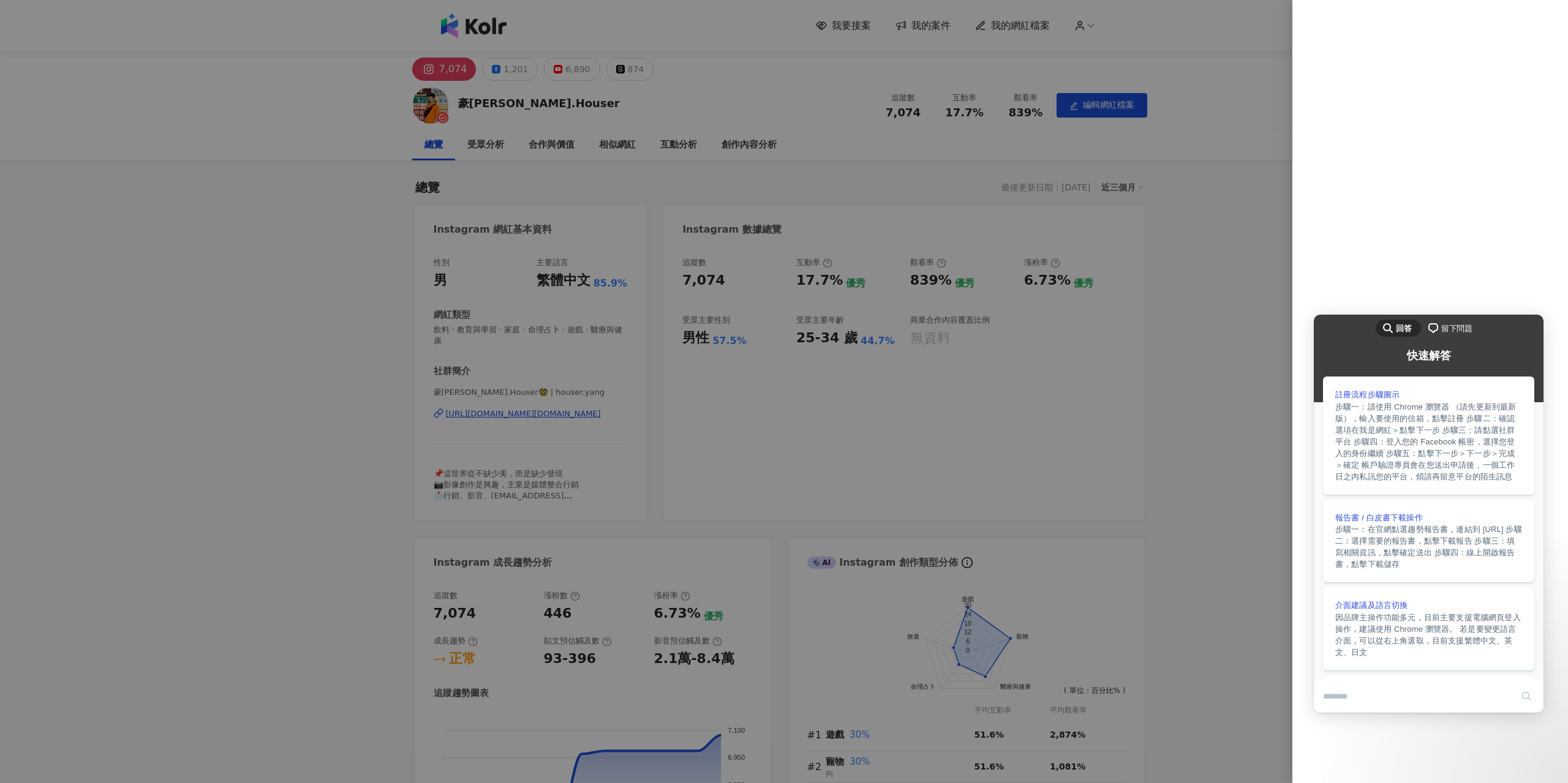
click at [1210, 374] on div at bounding box center [784, 391] width 1568 height 783
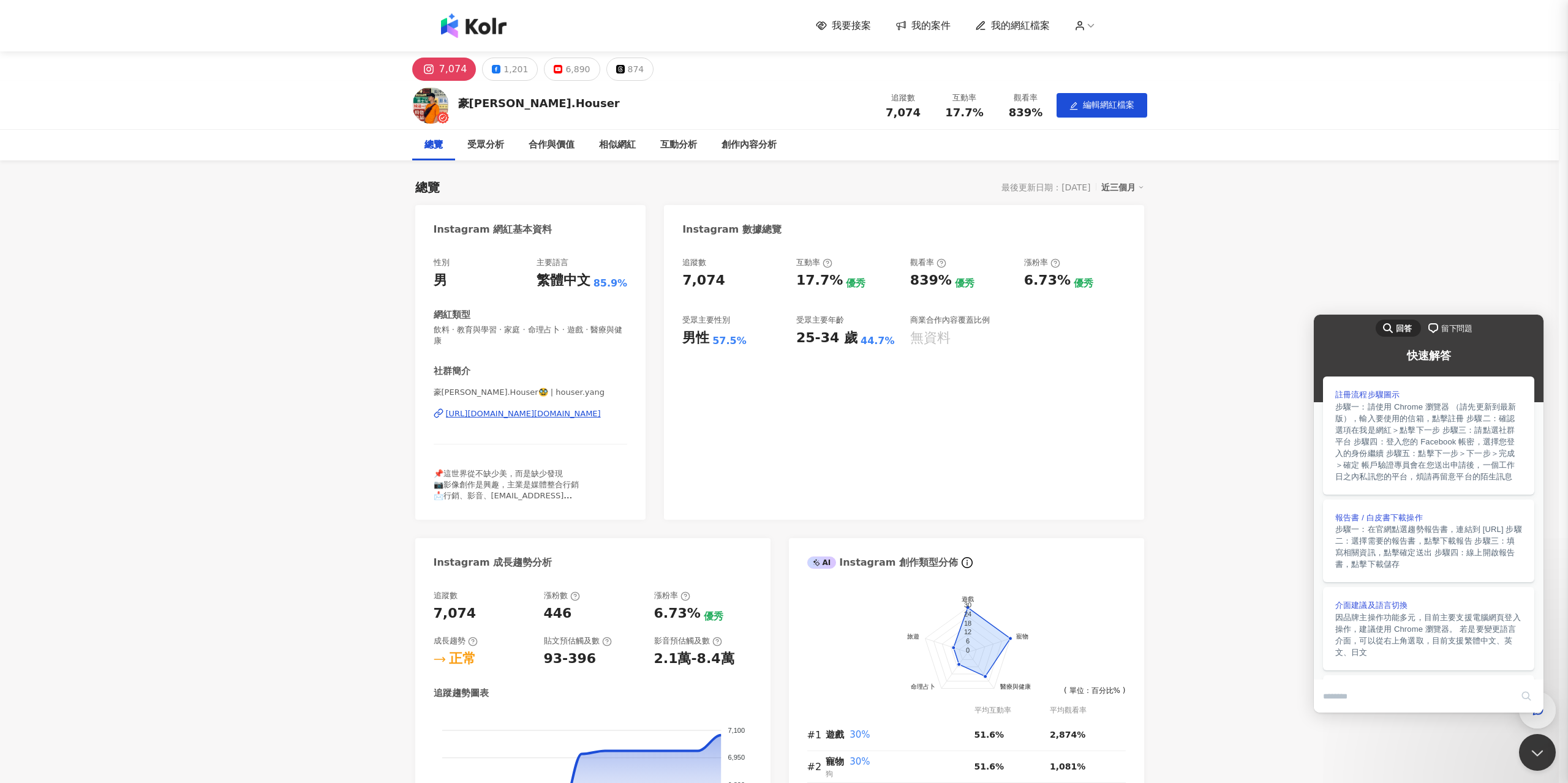
click at [1252, 469] on div at bounding box center [784, 391] width 1568 height 783
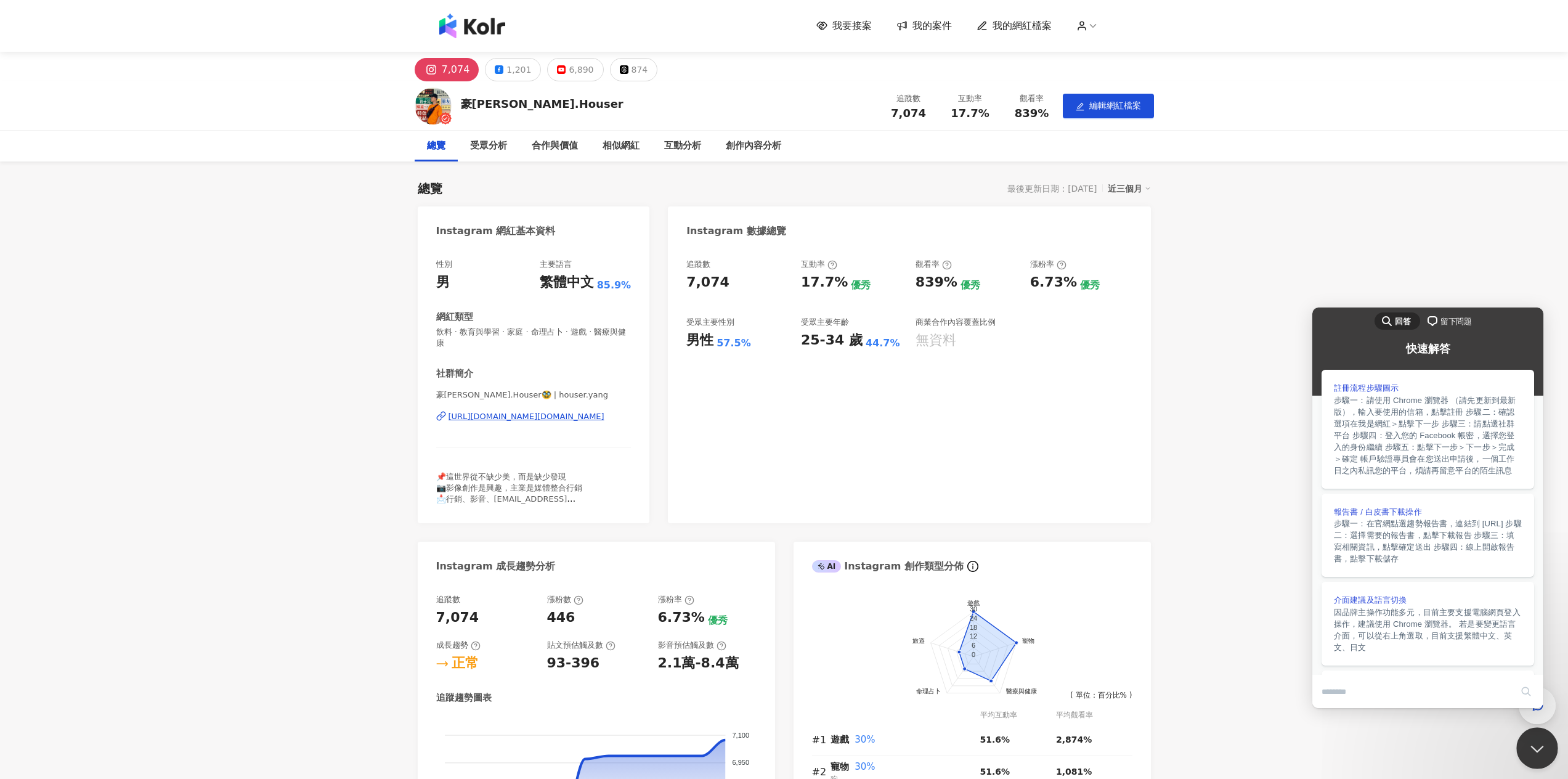
click at [1531, 742] on button "Close Beacon popover" at bounding box center [1535, 745] width 37 height 37
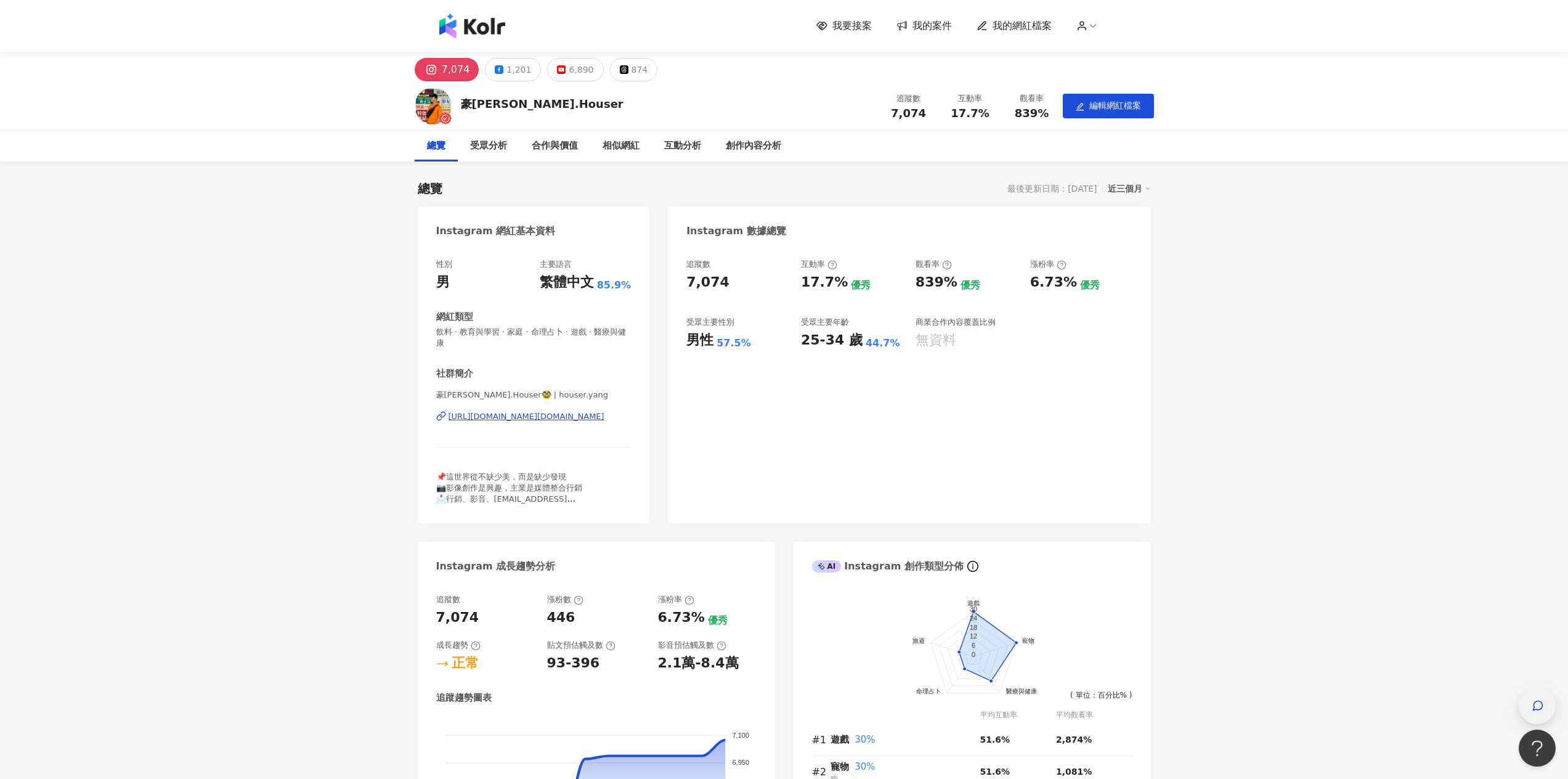
click at [1537, 715] on div "button" at bounding box center [1537, 705] width 16 height 28
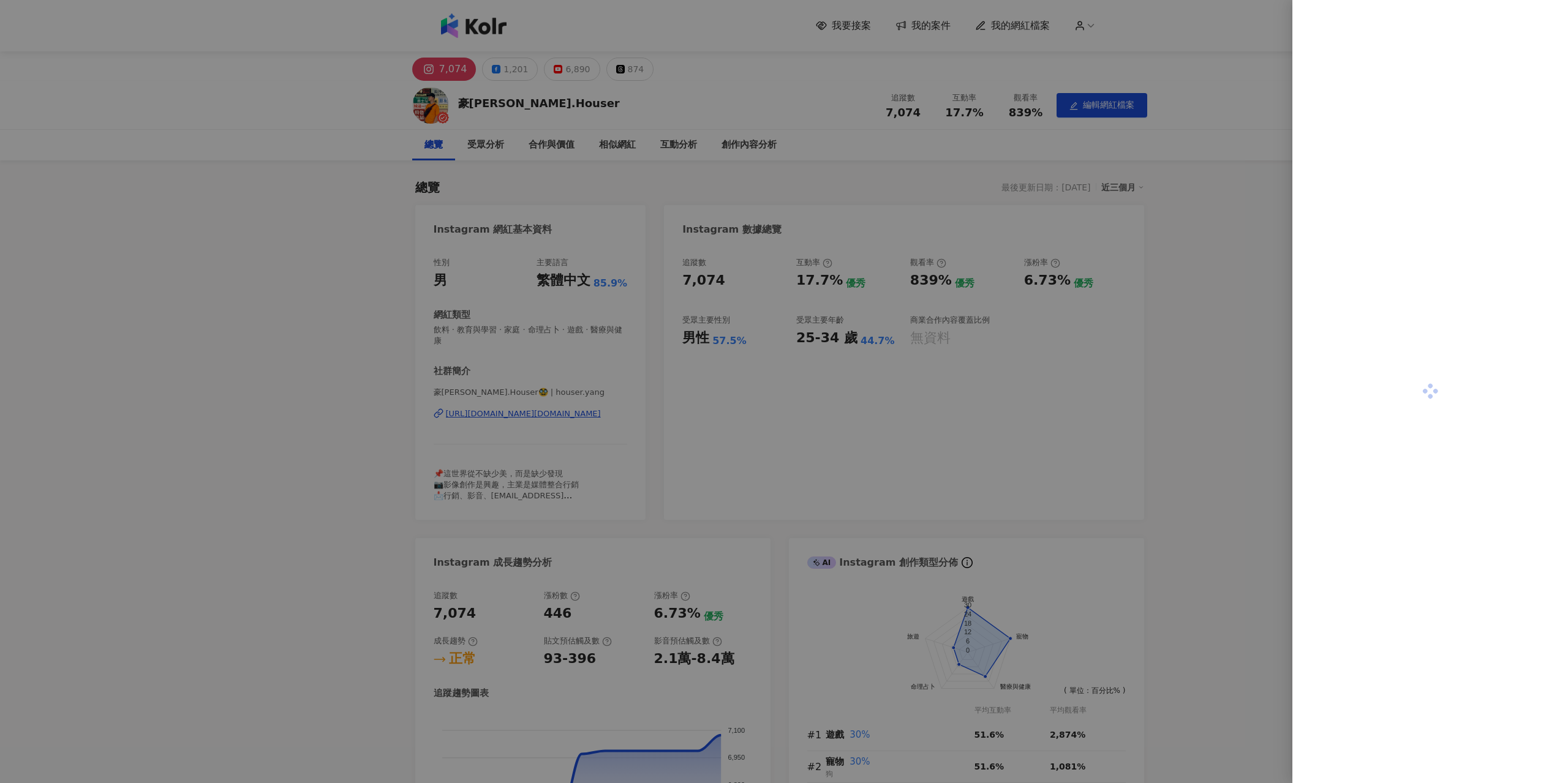
drag, startPoint x: 1442, startPoint y: 308, endPoint x: 1221, endPoint y: 304, distance: 221.0
click at [1440, 308] on div at bounding box center [1430, 391] width 276 height 783
click at [1161, 300] on div at bounding box center [784, 391] width 1568 height 783
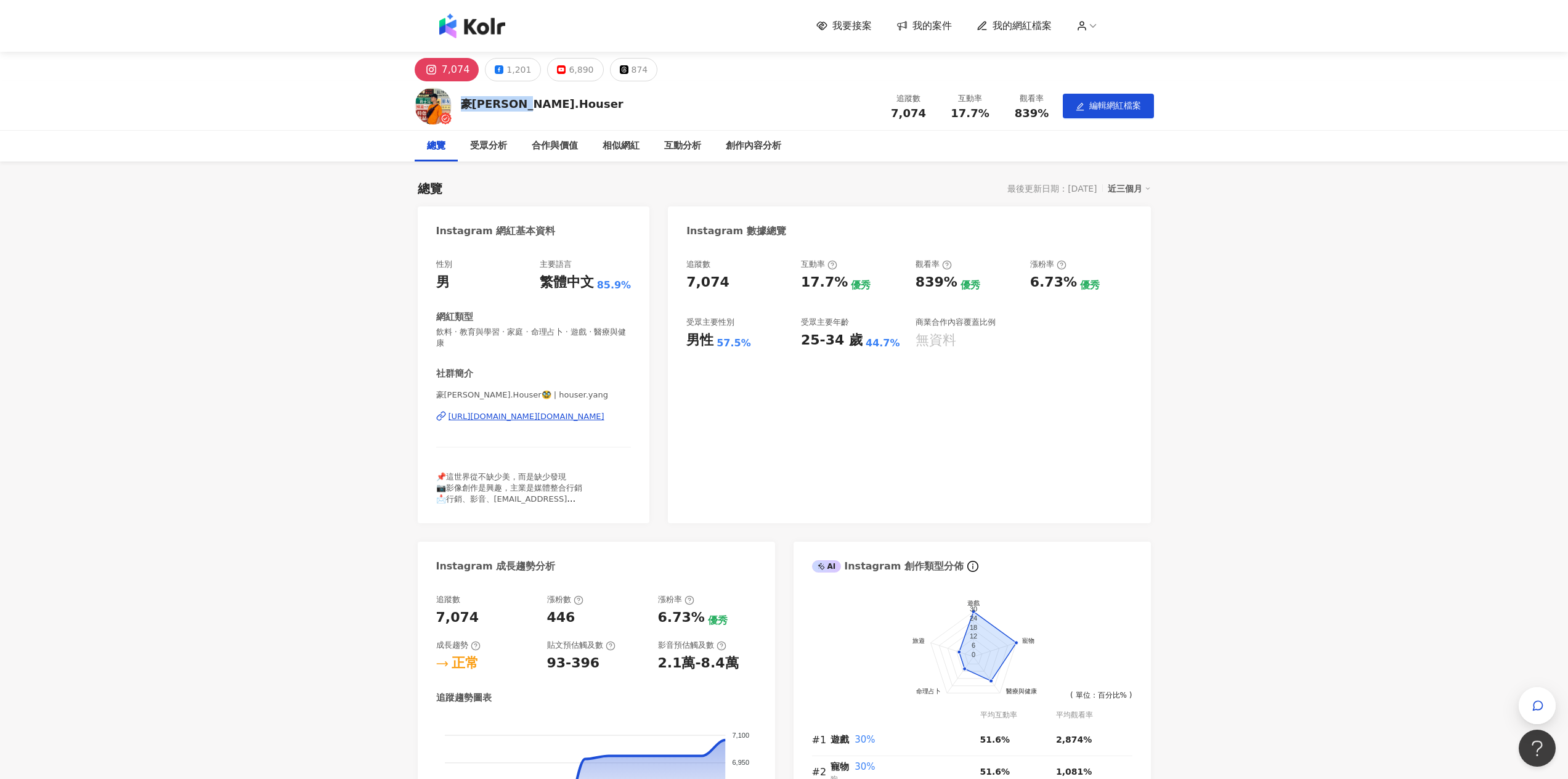
drag, startPoint x: 544, startPoint y: 109, endPoint x: 459, endPoint y: 93, distance: 86.5
click at [459, 93] on div "豪瑟.Houser 追蹤數 7,074 互動率 17.7% 觀看率 839% 編輯網紅檔案" at bounding box center [784, 105] width 789 height 49
copy div "豪瑟.Houser"
click at [479, 36] on img at bounding box center [472, 26] width 66 height 25
click at [444, 140] on button at bounding box center [439, 146] width 50 height 12
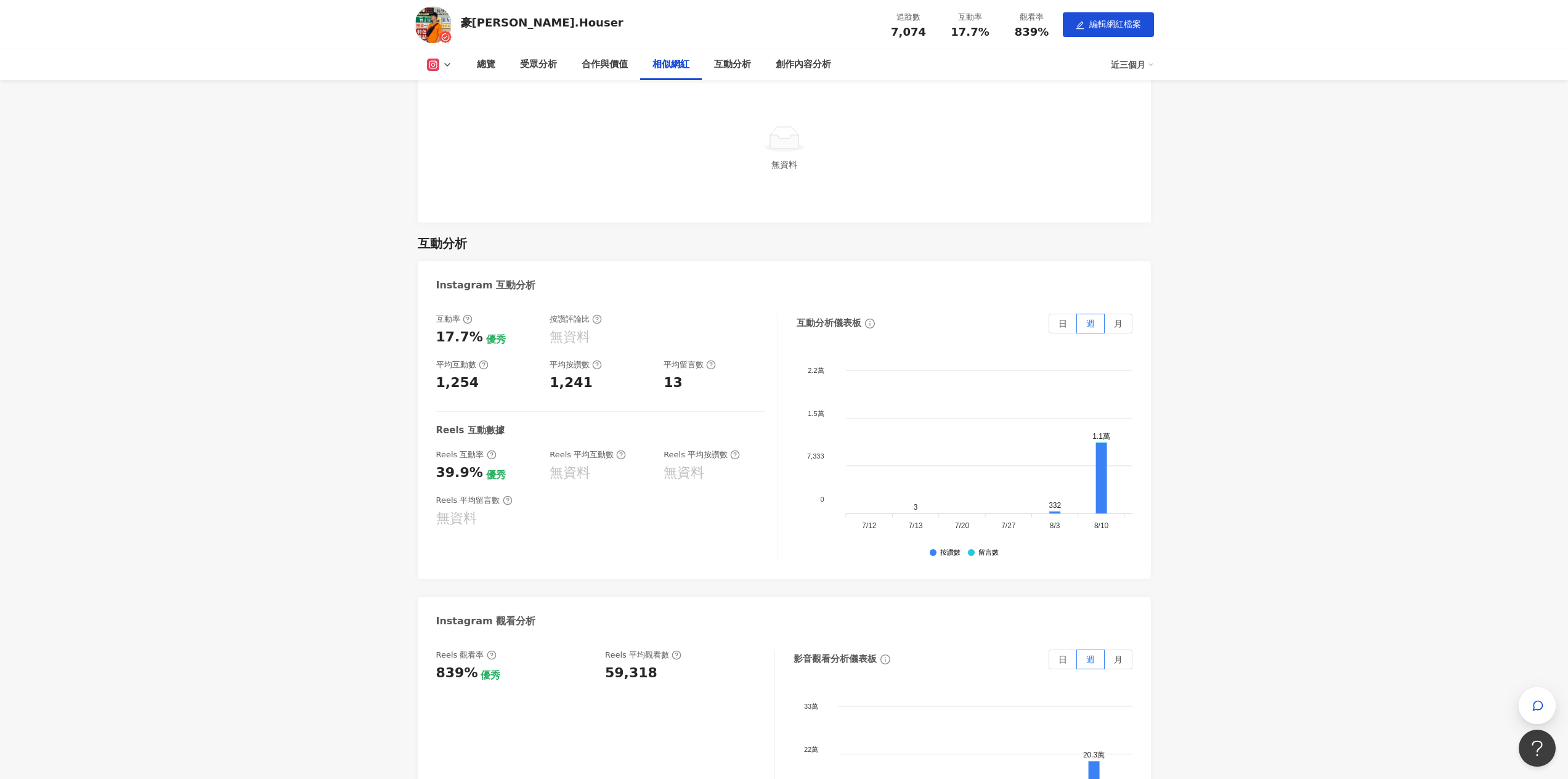
scroll to position [1971, 0]
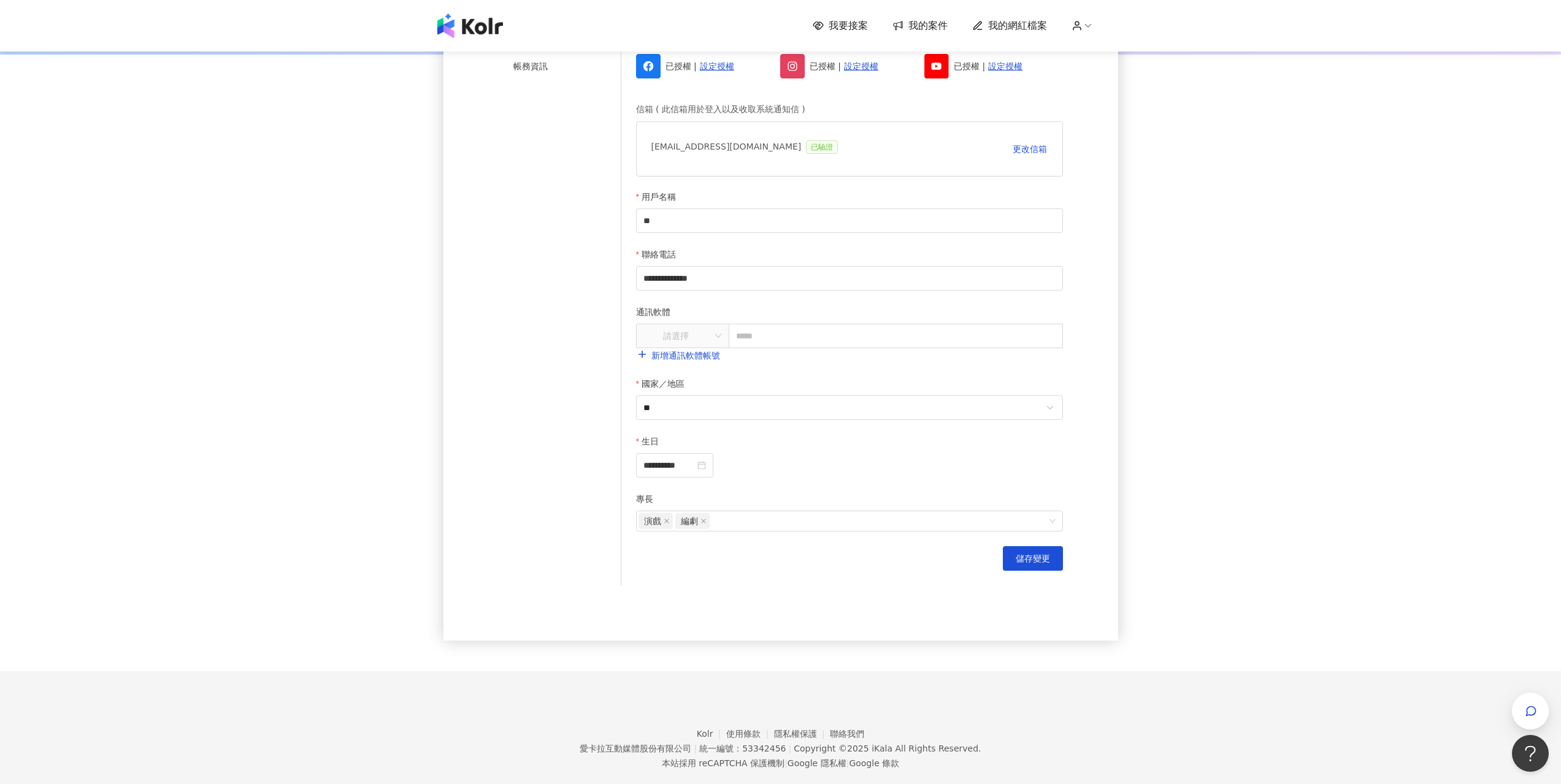
scroll to position [246, 0]
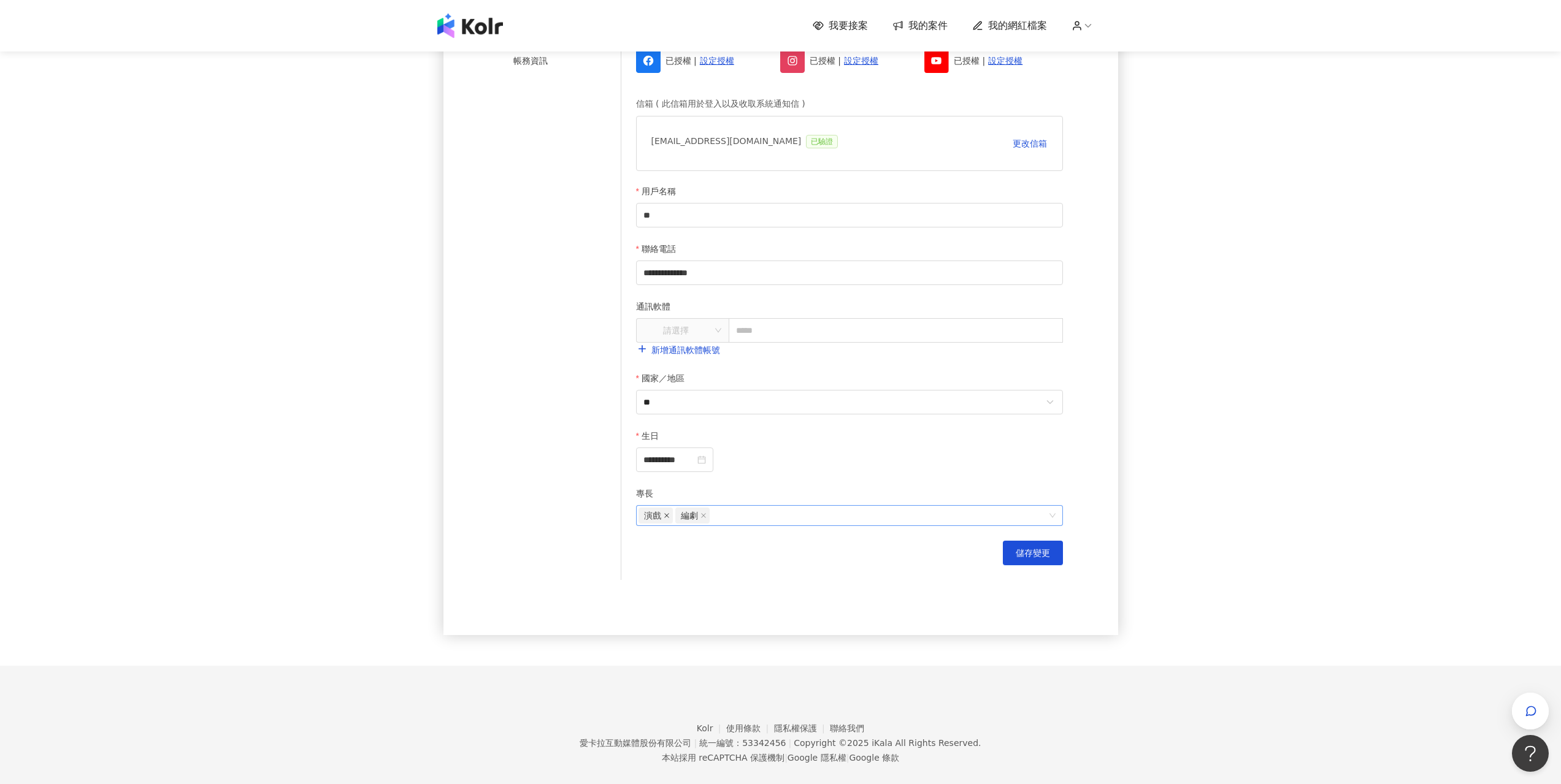
click at [668, 523] on span "演戲" at bounding box center [655, 516] width 34 height 16
click at [668, 523] on span at bounding box center [667, 516] width 6 height 15
click at [670, 522] on span at bounding box center [667, 516] width 6 height 15
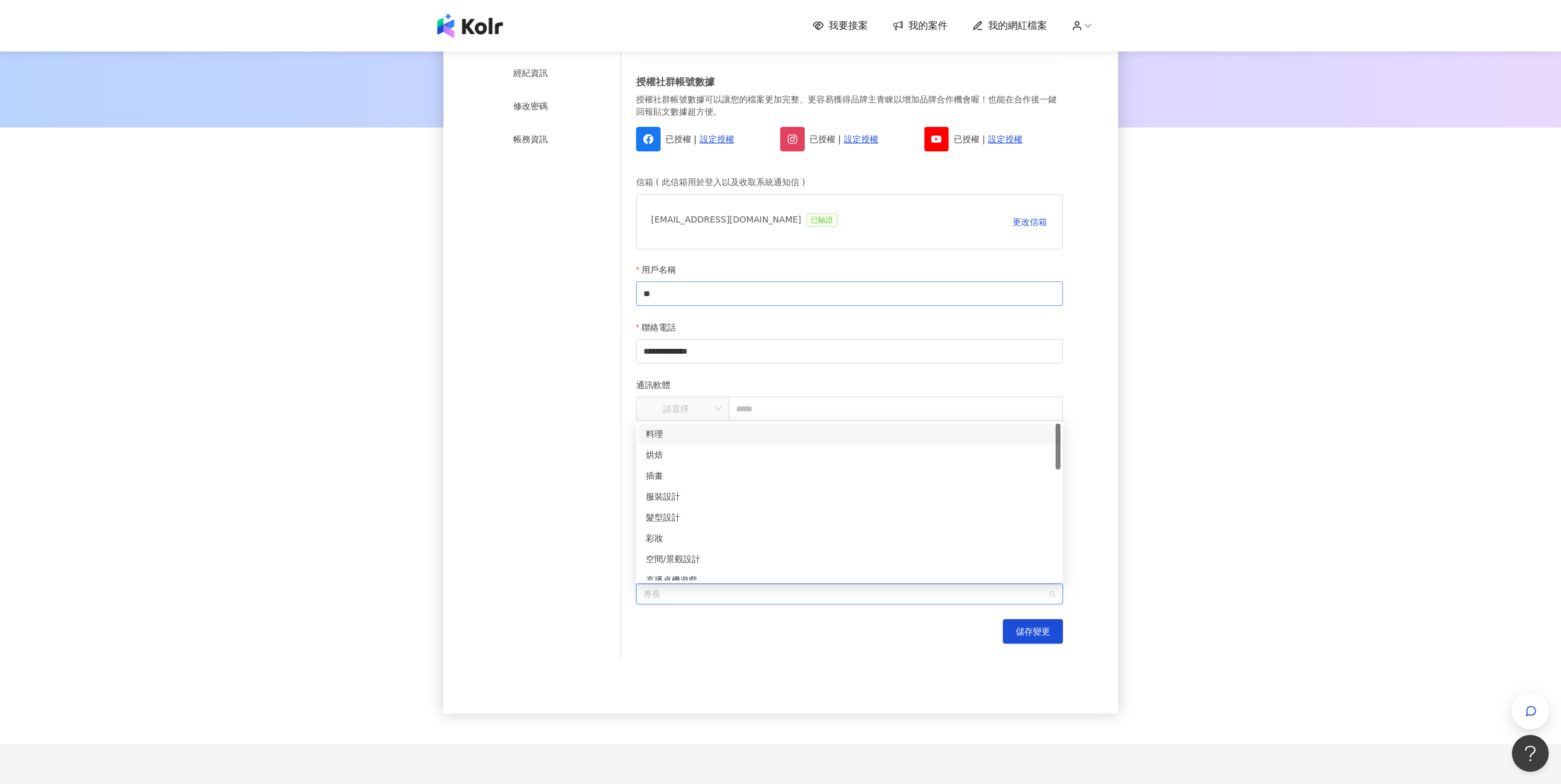
scroll to position [62, 0]
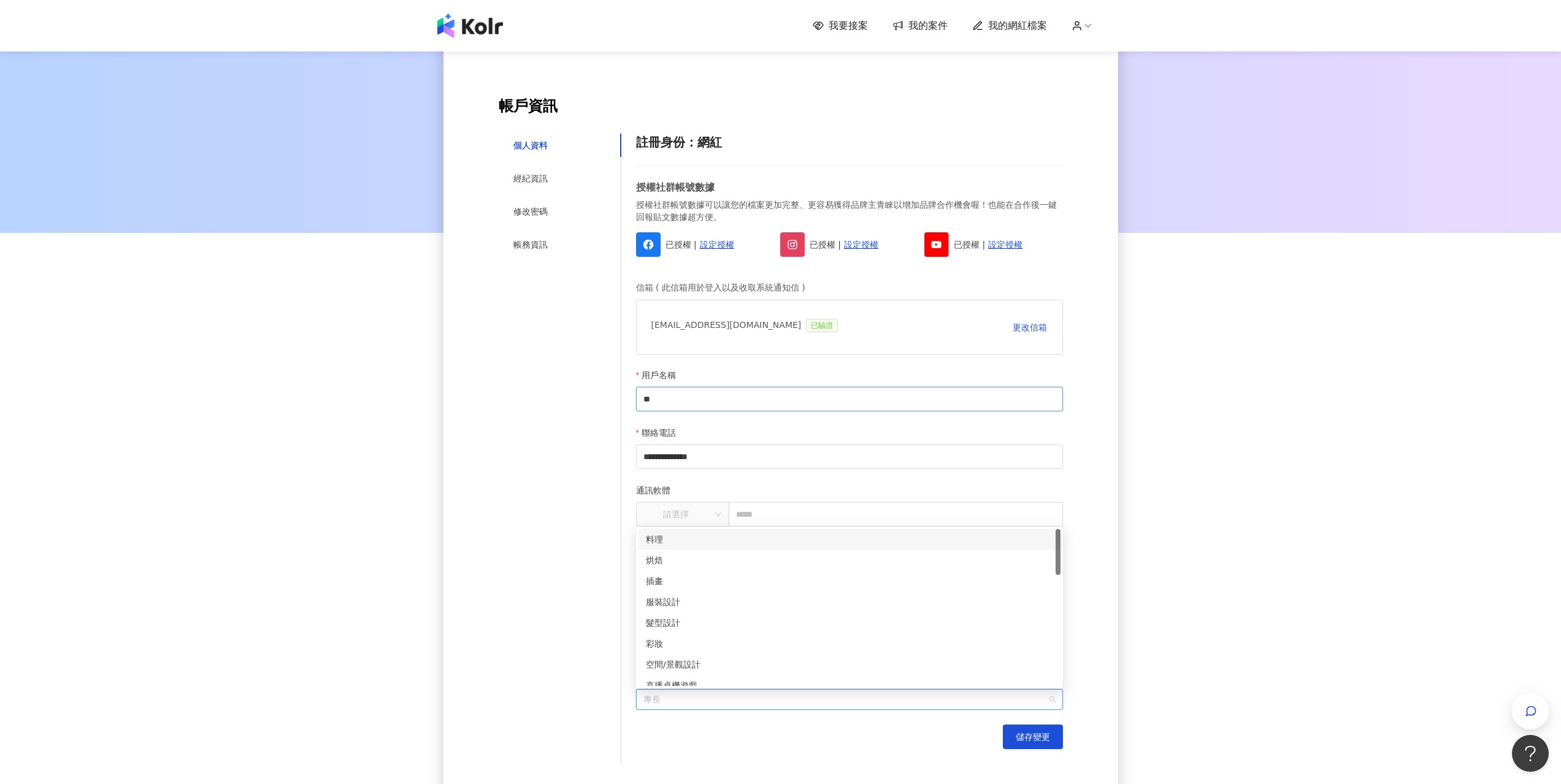
click at [706, 399] on input "**" at bounding box center [850, 399] width 427 height 25
type input "*********"
click at [1034, 742] on span "儲存變更" at bounding box center [1033, 737] width 34 height 9
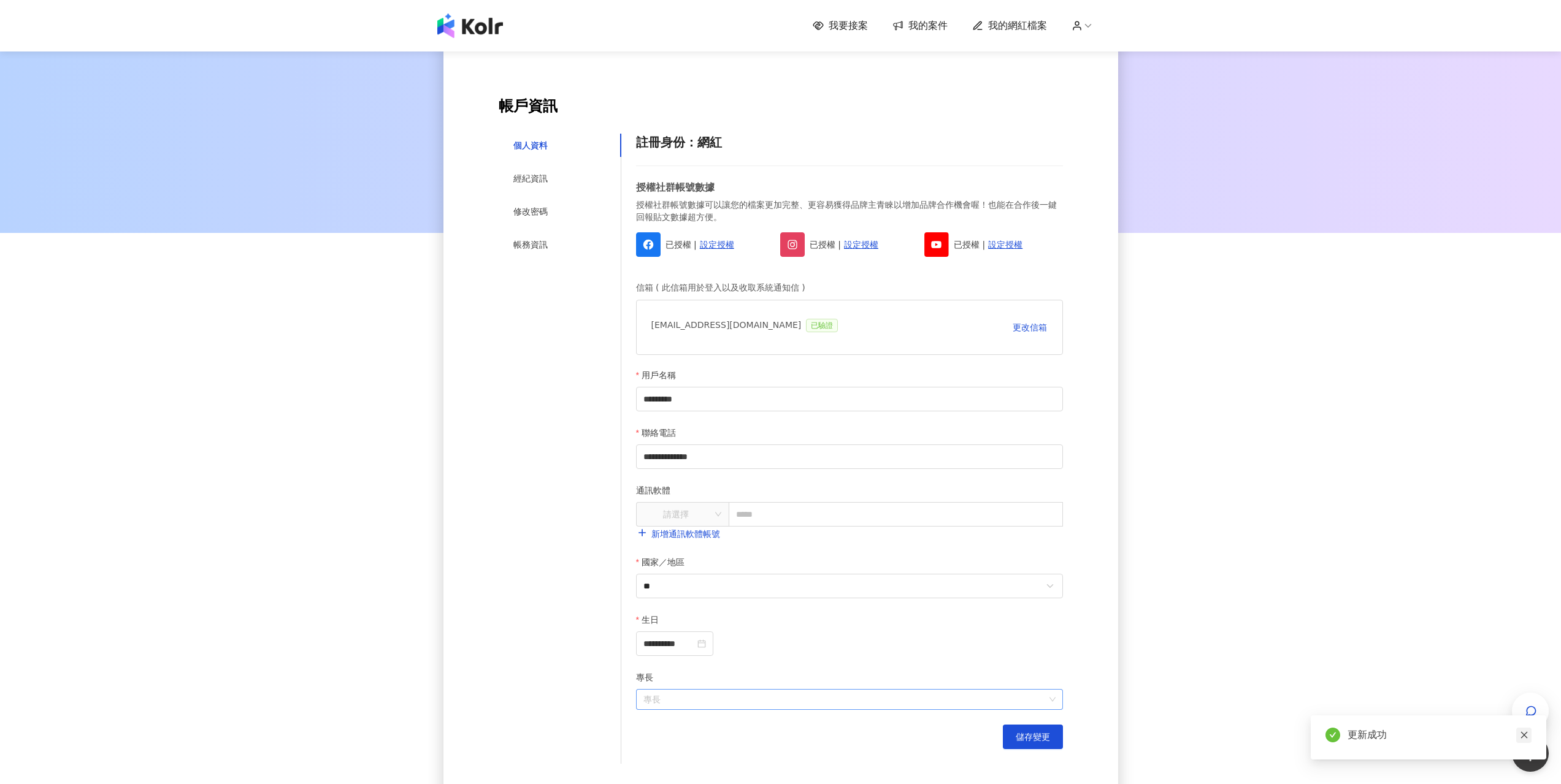
click at [1522, 734] on icon "close" at bounding box center [1523, 735] width 7 height 7
click at [1288, 487] on div "**********" at bounding box center [780, 418] width 1561 height 862
click at [551, 176] on div "經紀資訊" at bounding box center [560, 178] width 122 height 24
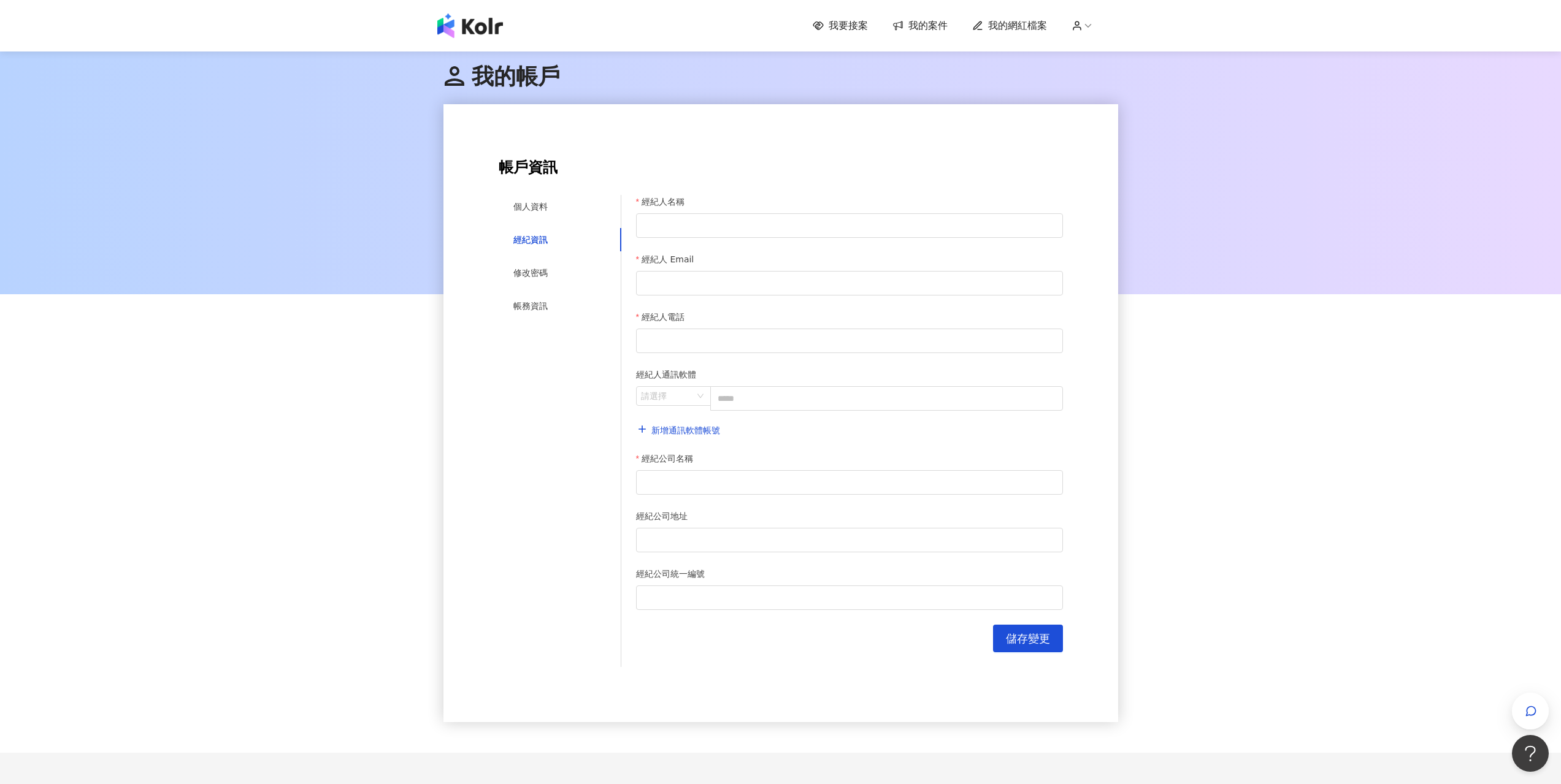
click at [487, 76] on span "我的帳戶" at bounding box center [502, 76] width 117 height 26
click at [467, 28] on img at bounding box center [469, 26] width 65 height 25
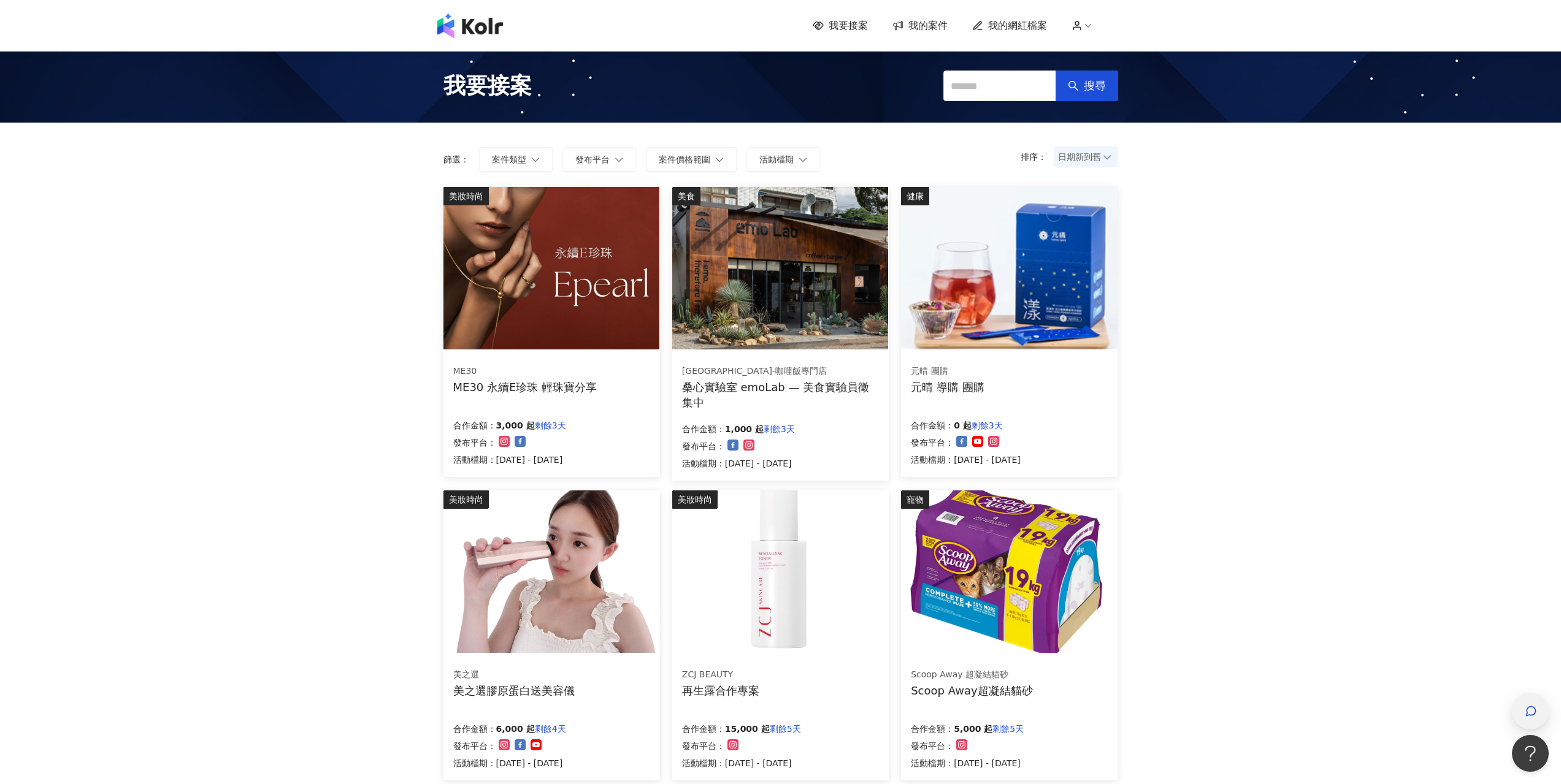
click at [1523, 700] on div "button" at bounding box center [1530, 711] width 16 height 27
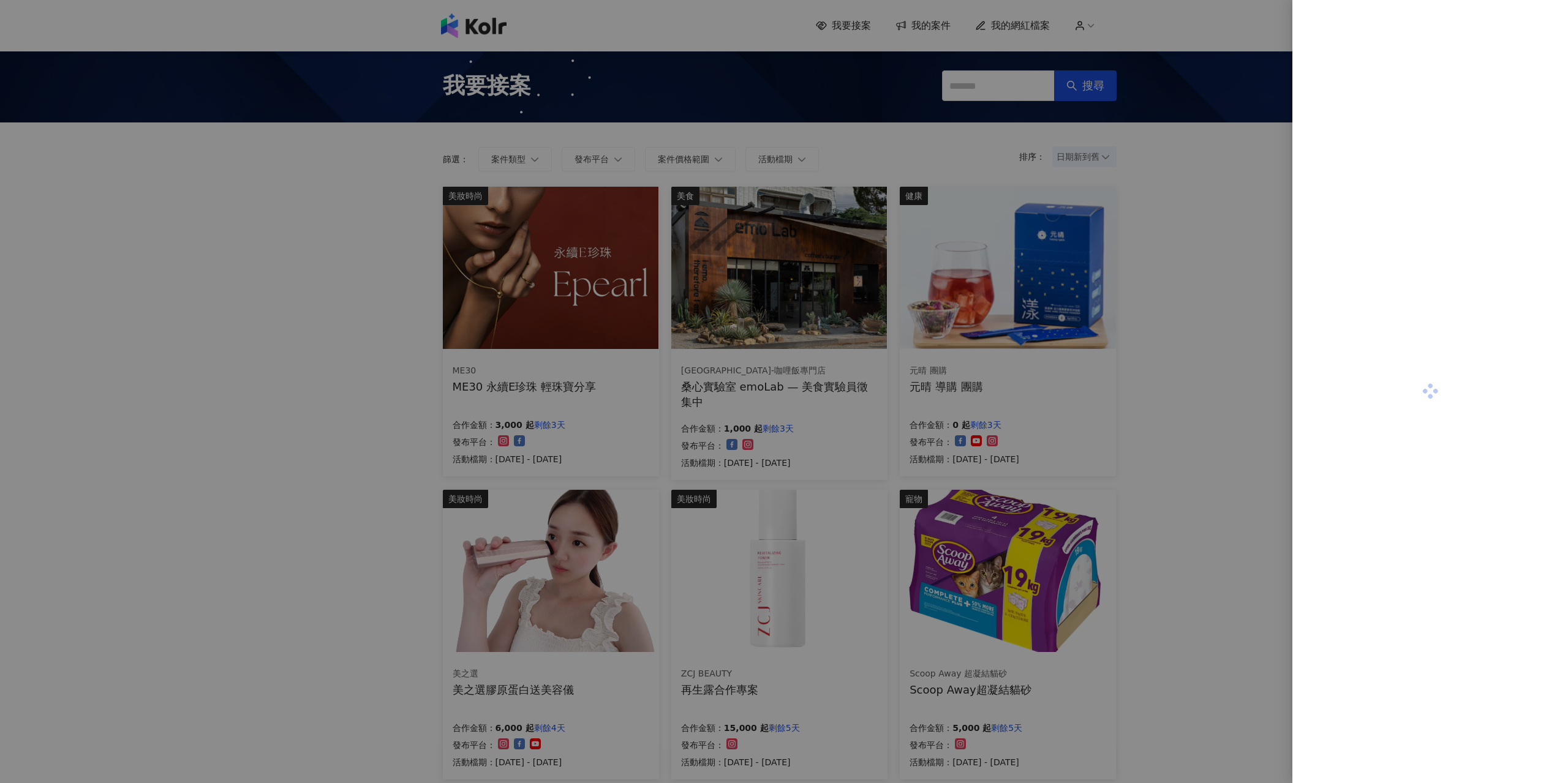
click at [1205, 466] on div at bounding box center [784, 391] width 1568 height 783
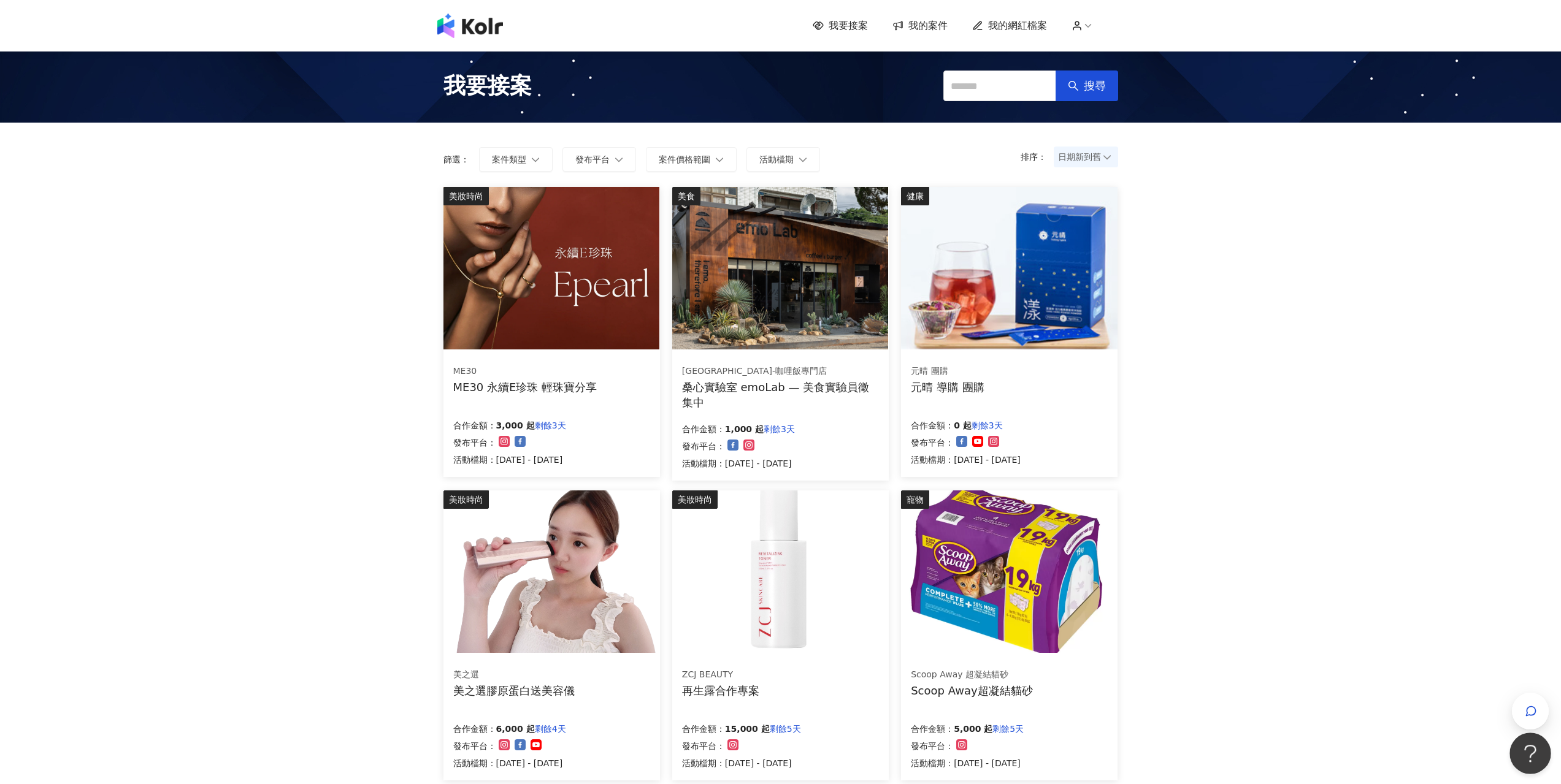
click at [1535, 747] on button "Open Beacon popover" at bounding box center [1528, 751] width 37 height 37
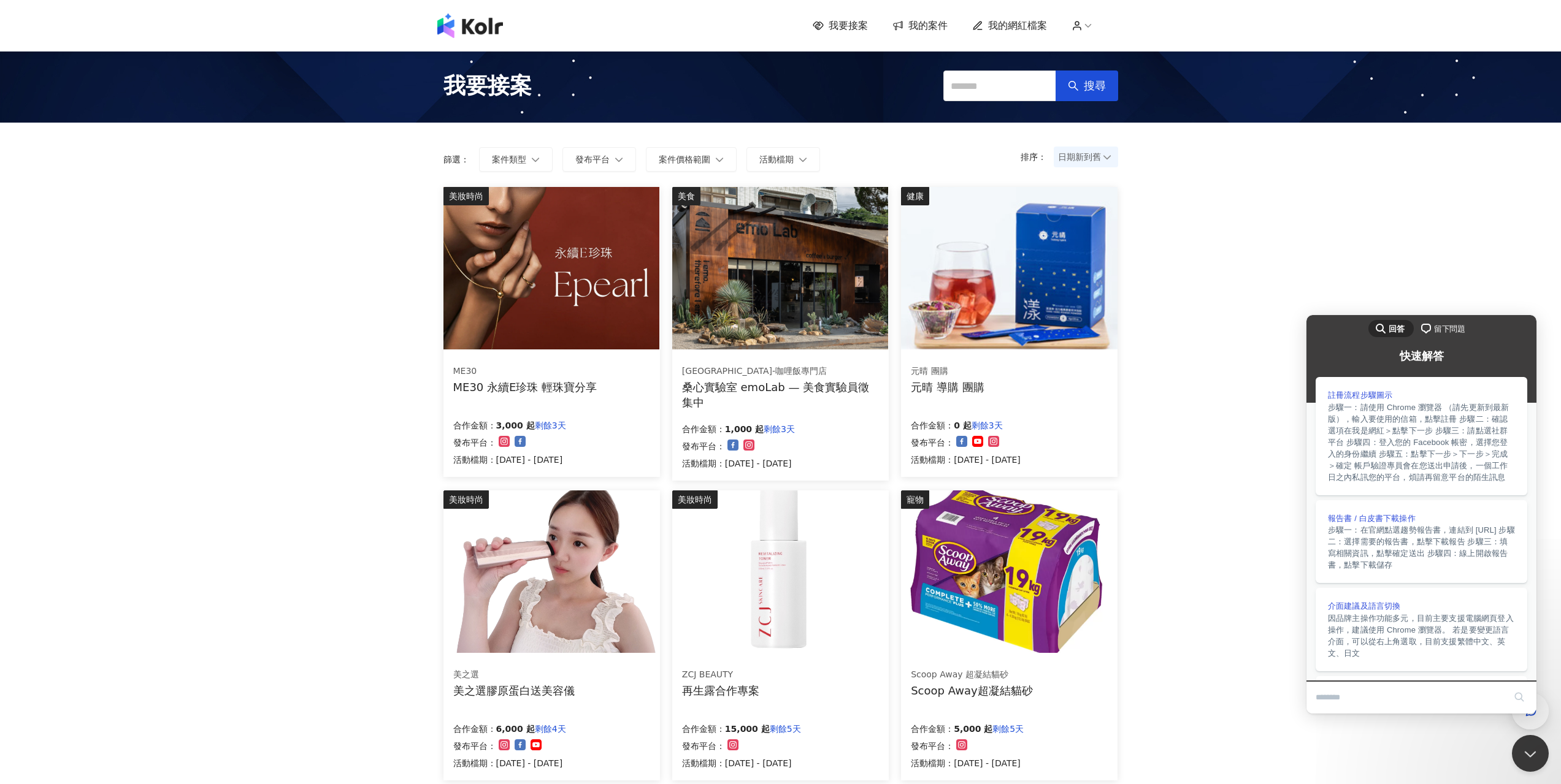
type input "*"
type input "**"
click button "search" at bounding box center [1519, 697] width 20 height 20
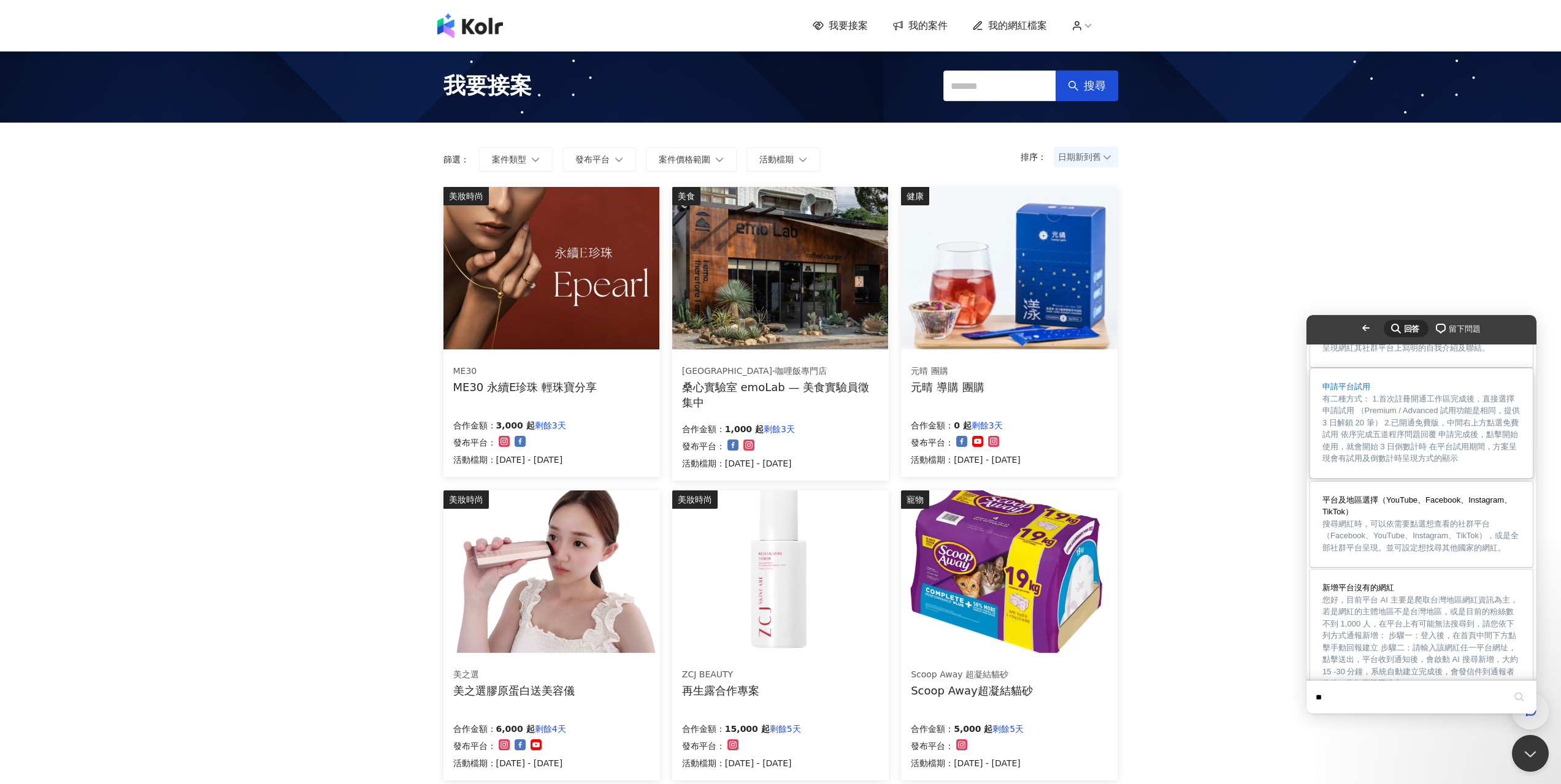
scroll to position [246, 0]
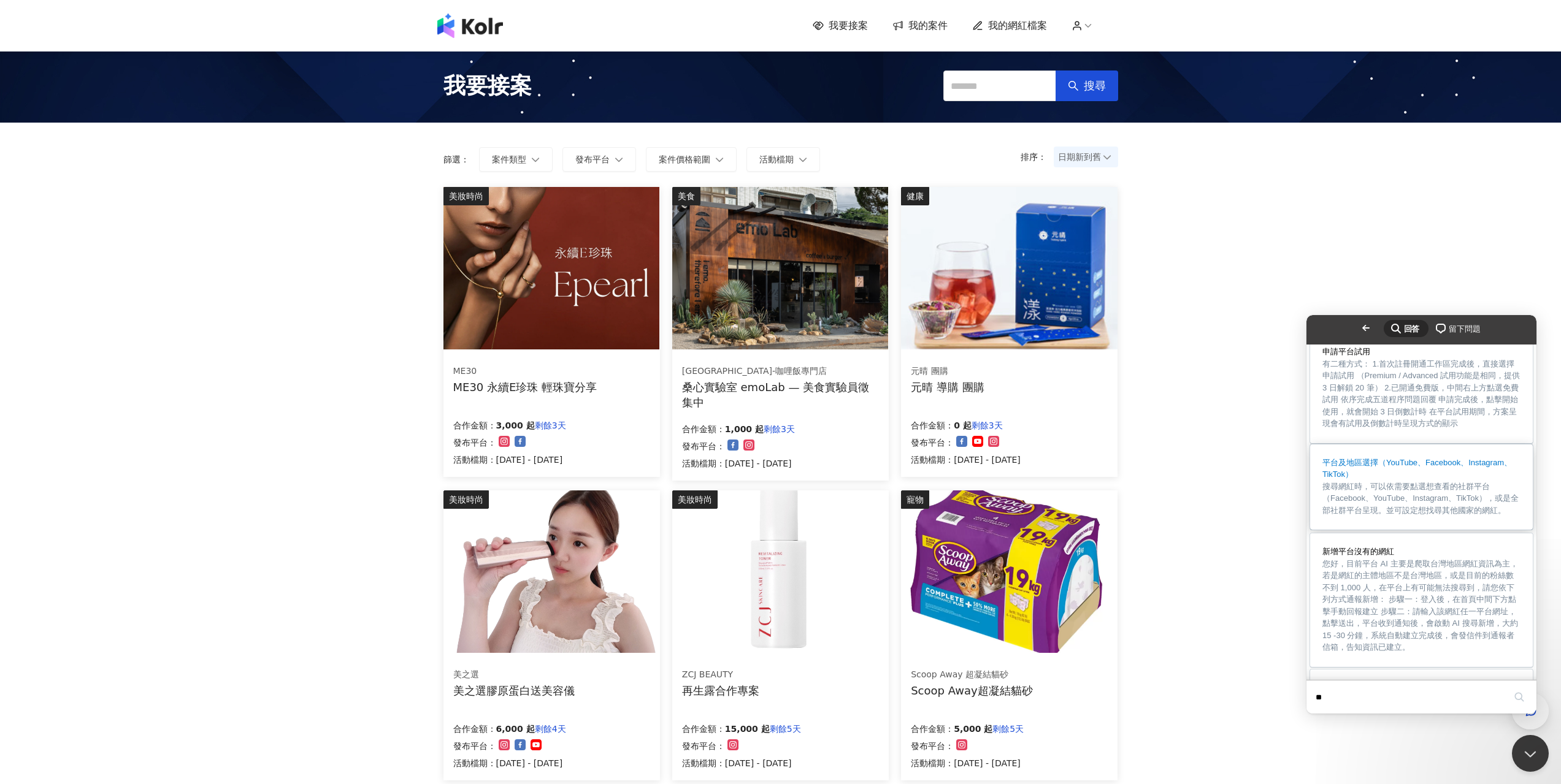
click at [1435, 517] on span "搜尋網紅時，可以依需要點選想查看的社群平台（Facebook、YouTube、Instagram、TikTok），或是全部社群平台呈現。並可設定想找尋其他國家…" at bounding box center [1421, 499] width 198 height 36
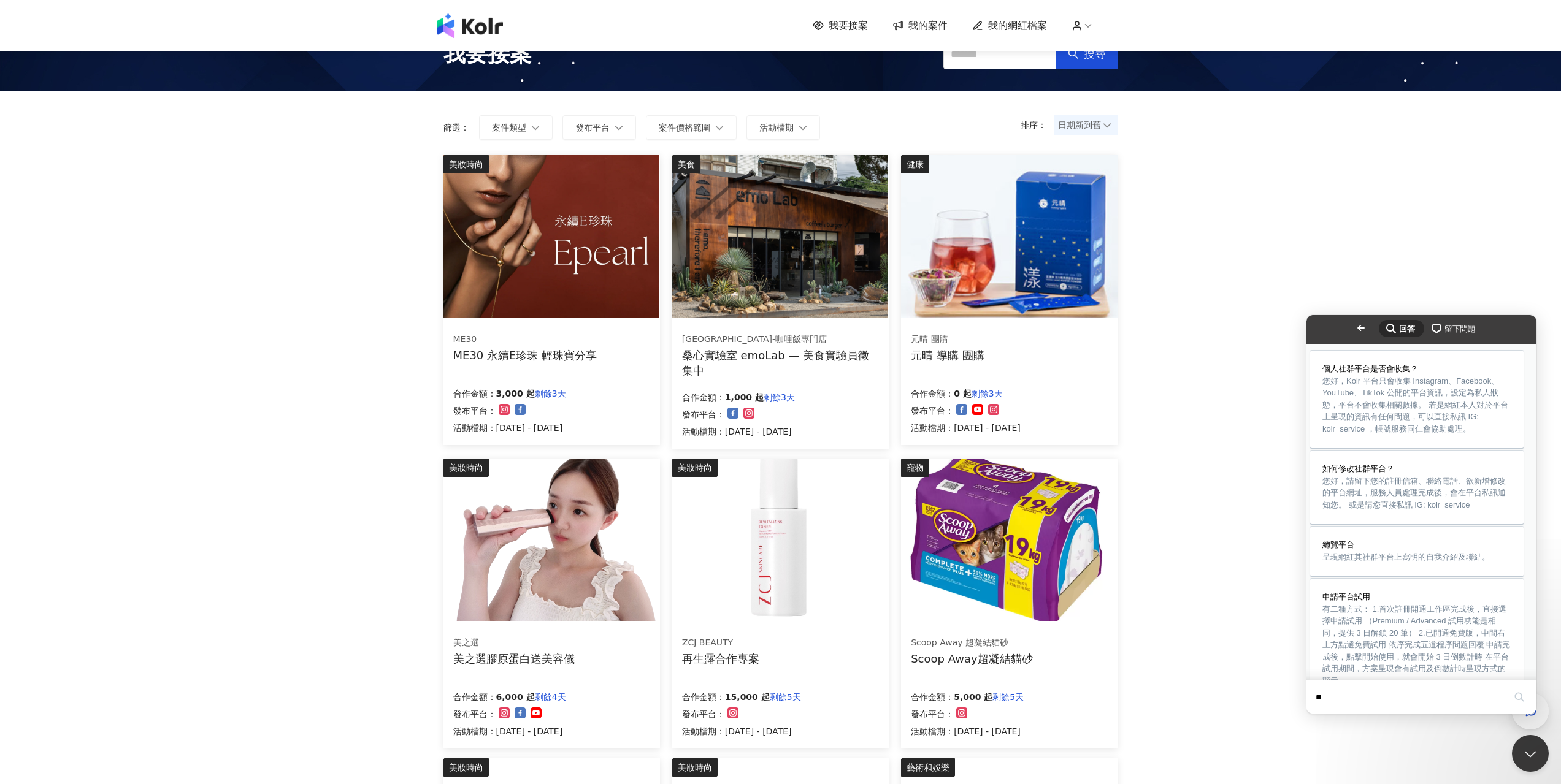
scroll to position [62, 0]
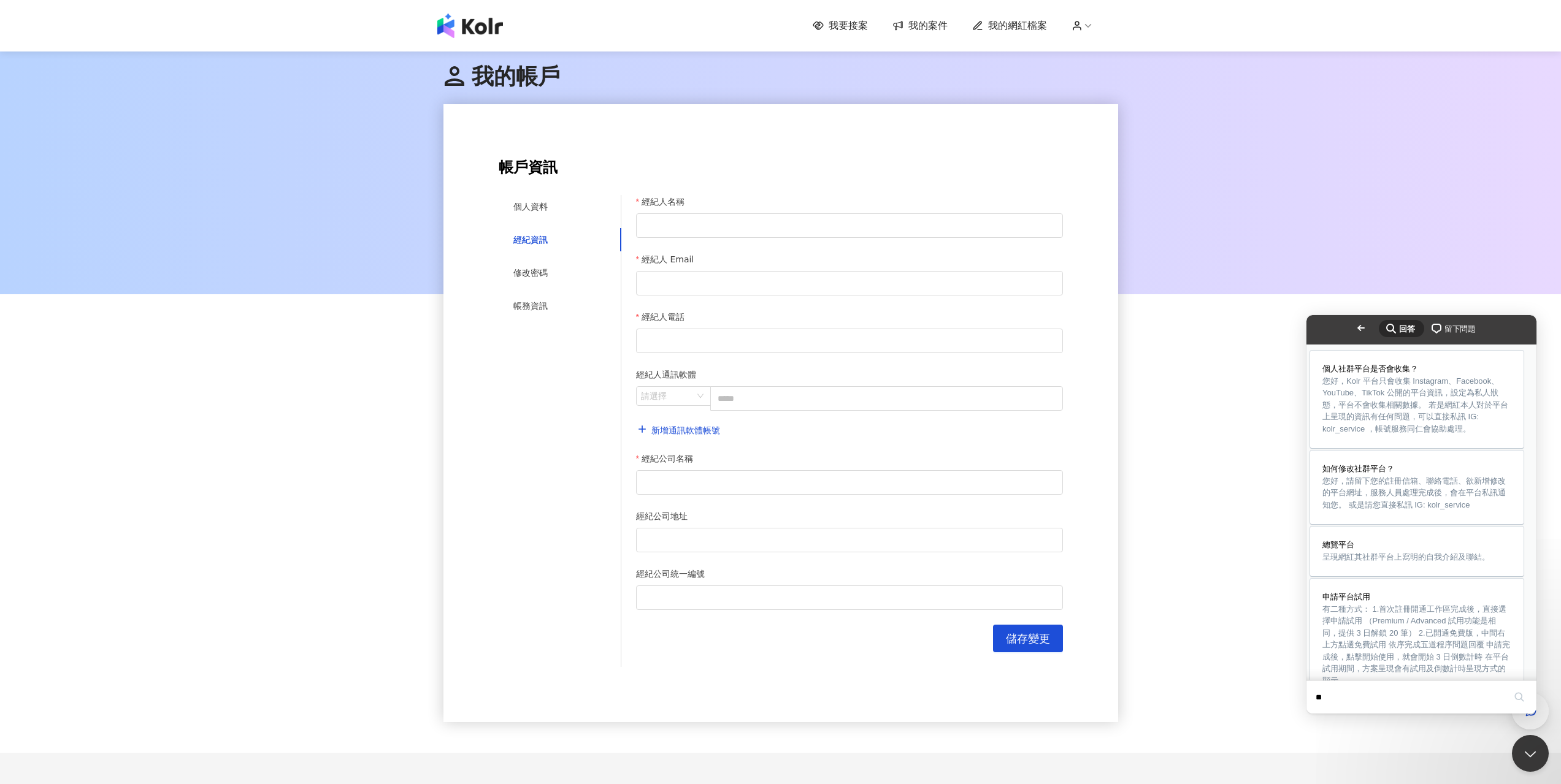
click at [1330, 714] on button "Close" at bounding box center [1317, 721] width 22 height 16
click at [1401, 502] on span "您好，請留下您的註冊信箱、聯絡電話、欲新增修改的平台網址，服務人員處理完成後，會在平台私訊通知您。 或是請您直接私訊 IG: kolr_service" at bounding box center [1421, 492] width 198 height 36
drag, startPoint x: 529, startPoint y: 210, endPoint x: 553, endPoint y: 216, distance: 24.7
click at [529, 209] on div "個人資料" at bounding box center [530, 207] width 34 height 13
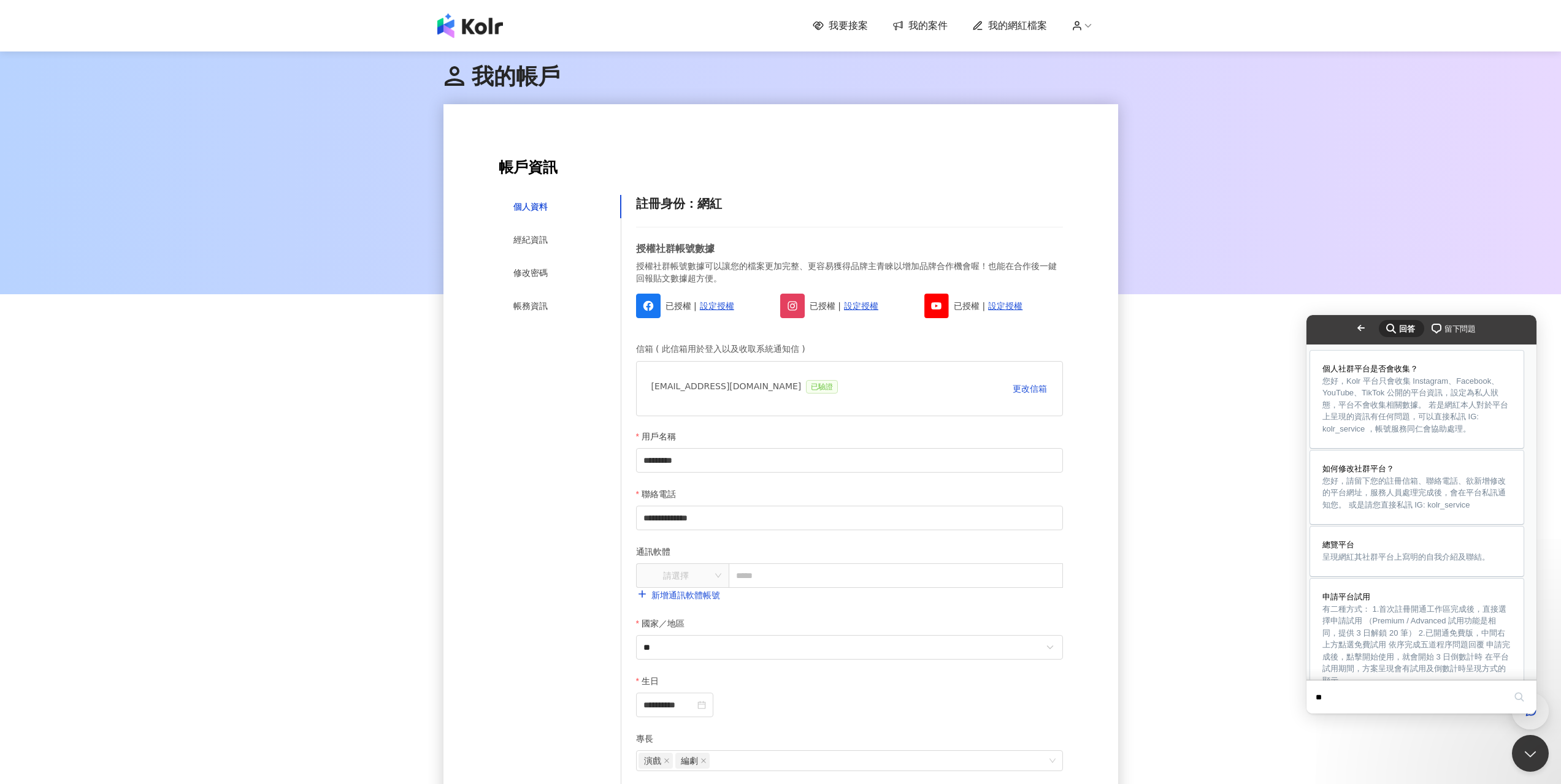
drag, startPoint x: 1340, startPoint y: 340, endPoint x: 1468, endPoint y: 448, distance: 167.5
copy article "如何修改社群平台？ Open in a new window 您好，請留下您的註冊信箱、聯絡電話、欲新增修改的平台網址，服務人員處理完成後，會在平台私訊通知您…"
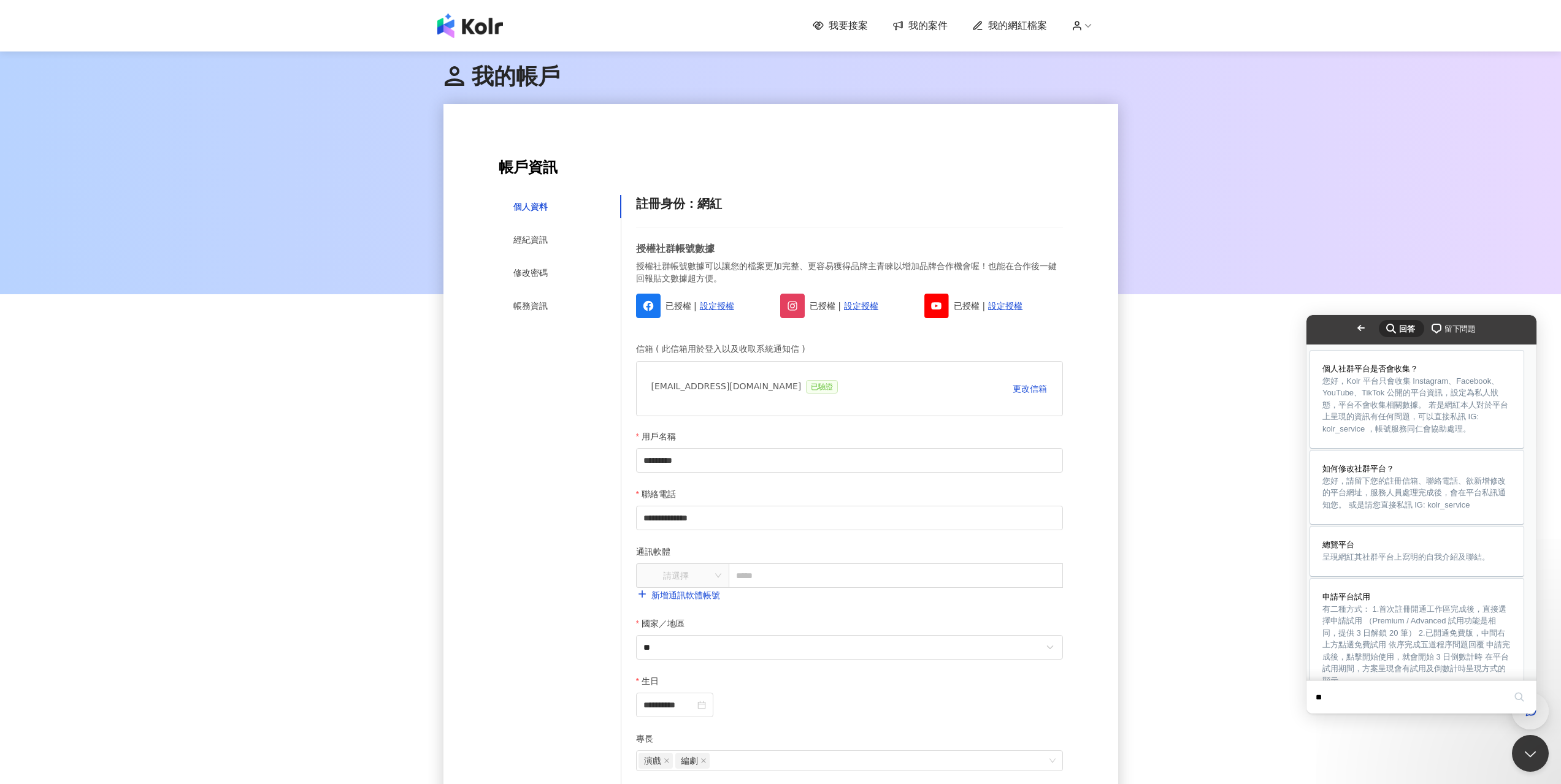
click at [1447, 748] on div "**********" at bounding box center [780, 480] width 1561 height 862
click at [1524, 745] on button "Close Beacon popover" at bounding box center [1528, 751] width 37 height 37
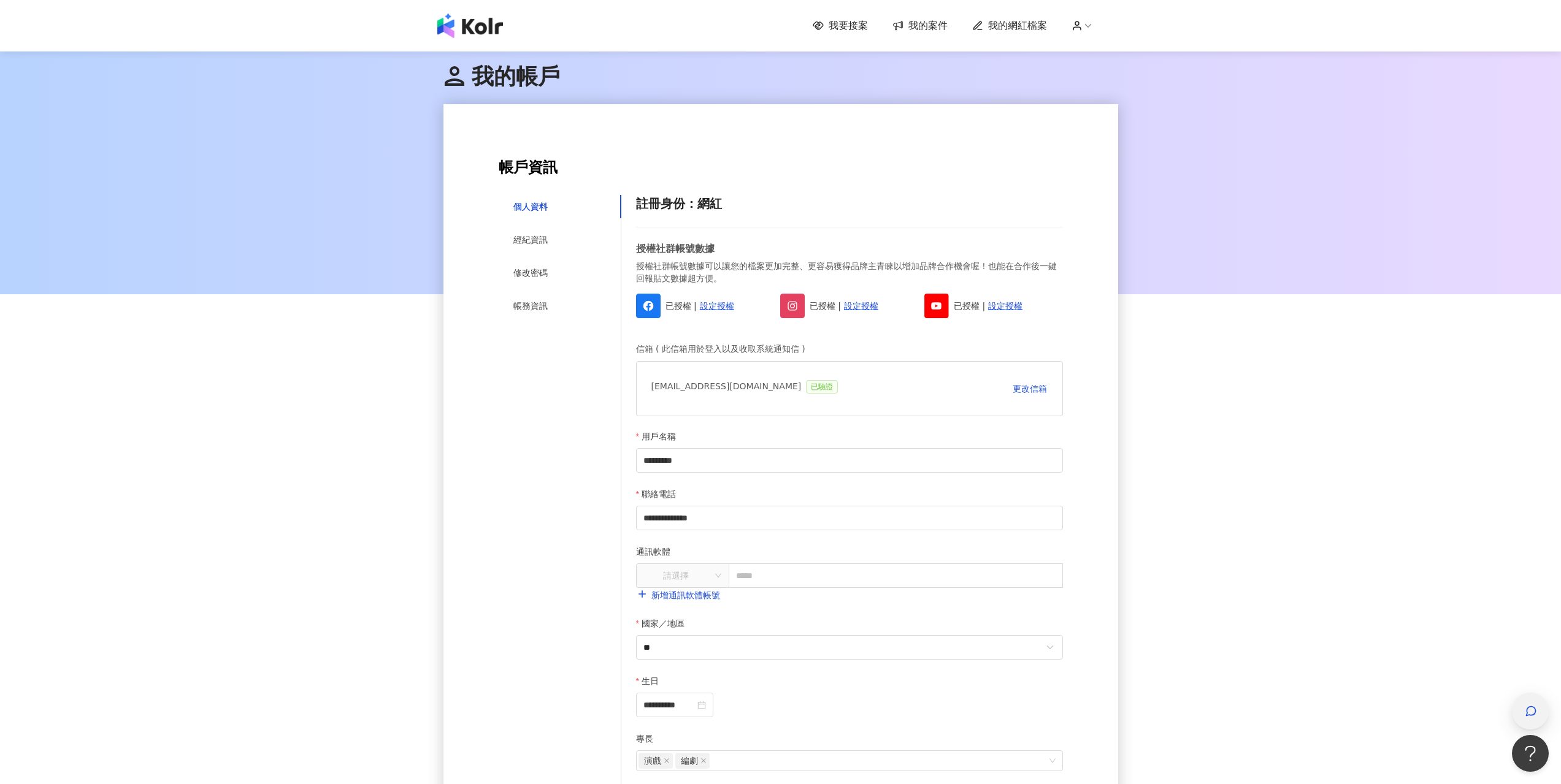
click at [1531, 718] on span "button" at bounding box center [1531, 711] width 12 height 15
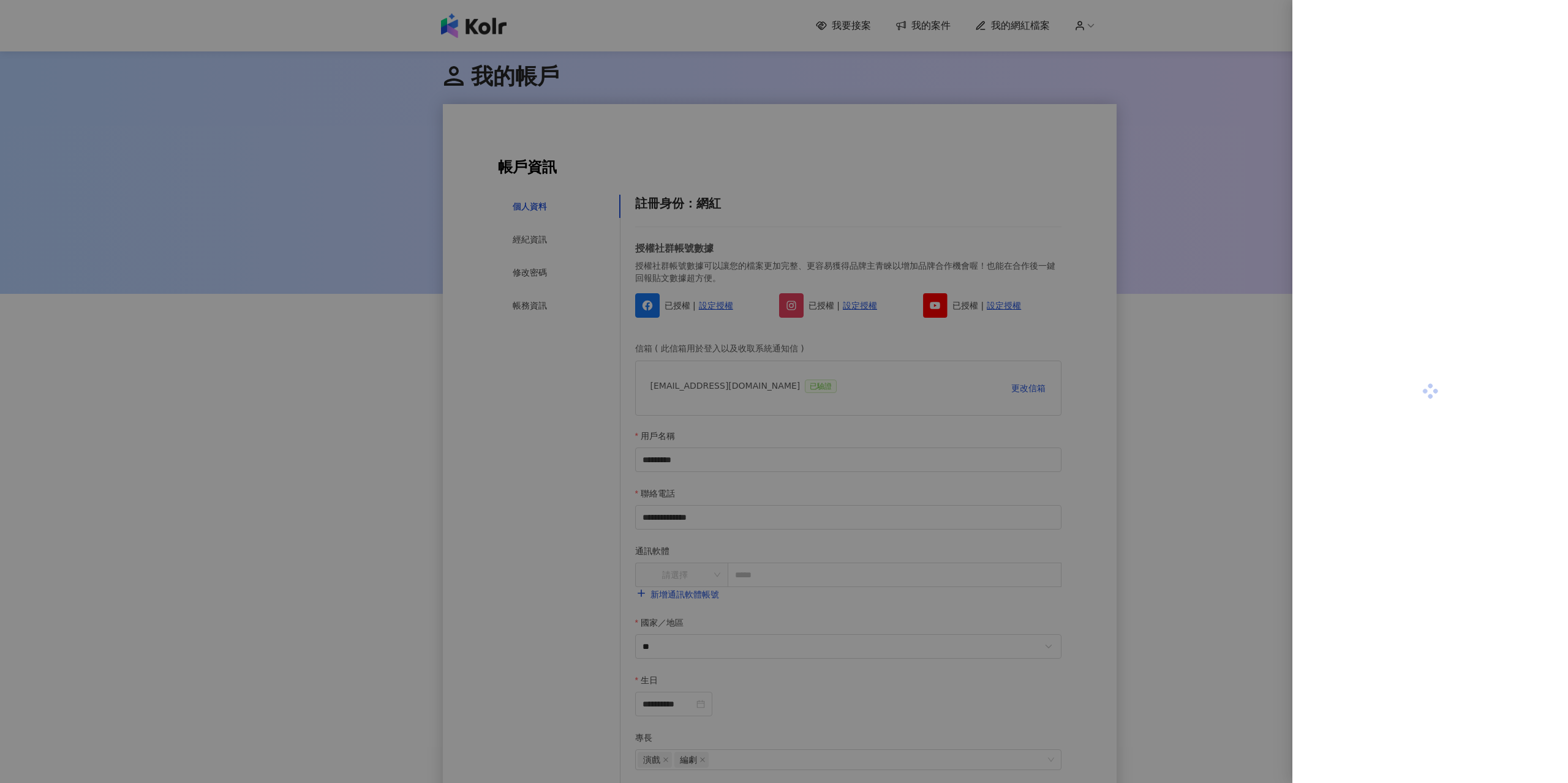
click at [1216, 527] on div at bounding box center [784, 391] width 1568 height 783
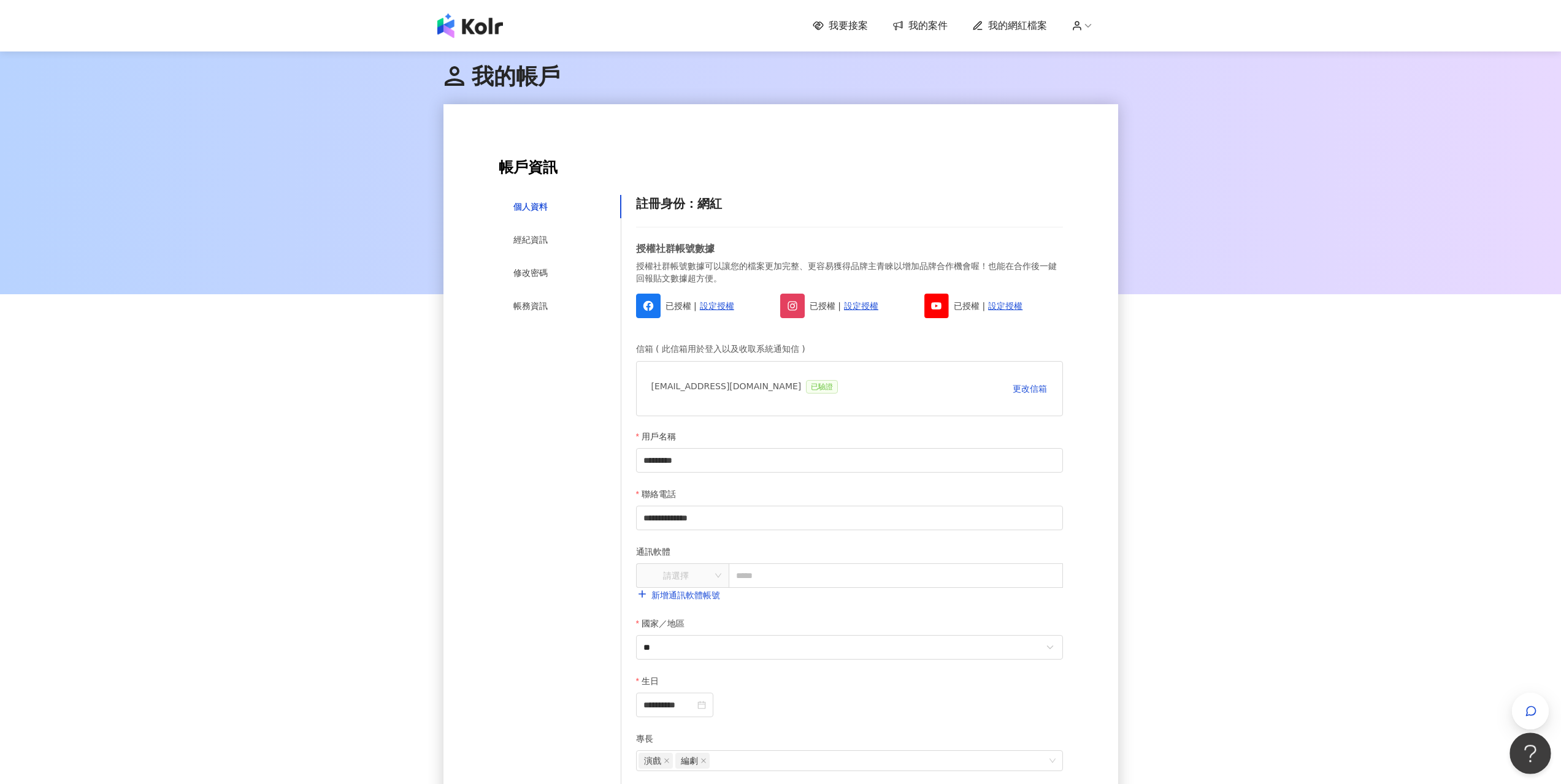
click at [1525, 747] on button "Open Beacon popover" at bounding box center [1528, 751] width 37 height 37
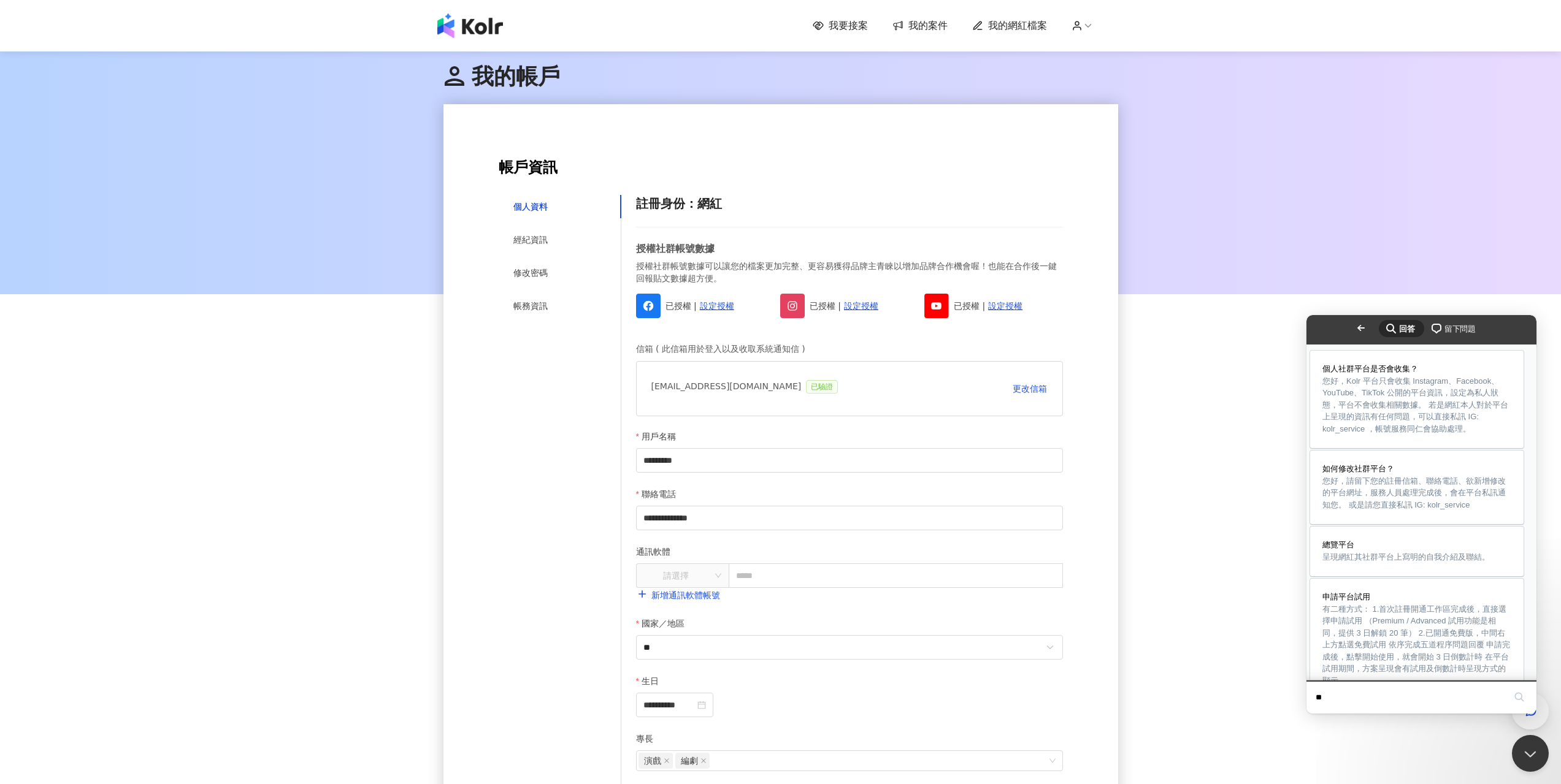
click at [1212, 241] on div at bounding box center [780, 172] width 1561 height 246
click at [1330, 714] on button "Close" at bounding box center [1317, 721] width 22 height 16
click at [1393, 215] on div at bounding box center [780, 172] width 1561 height 246
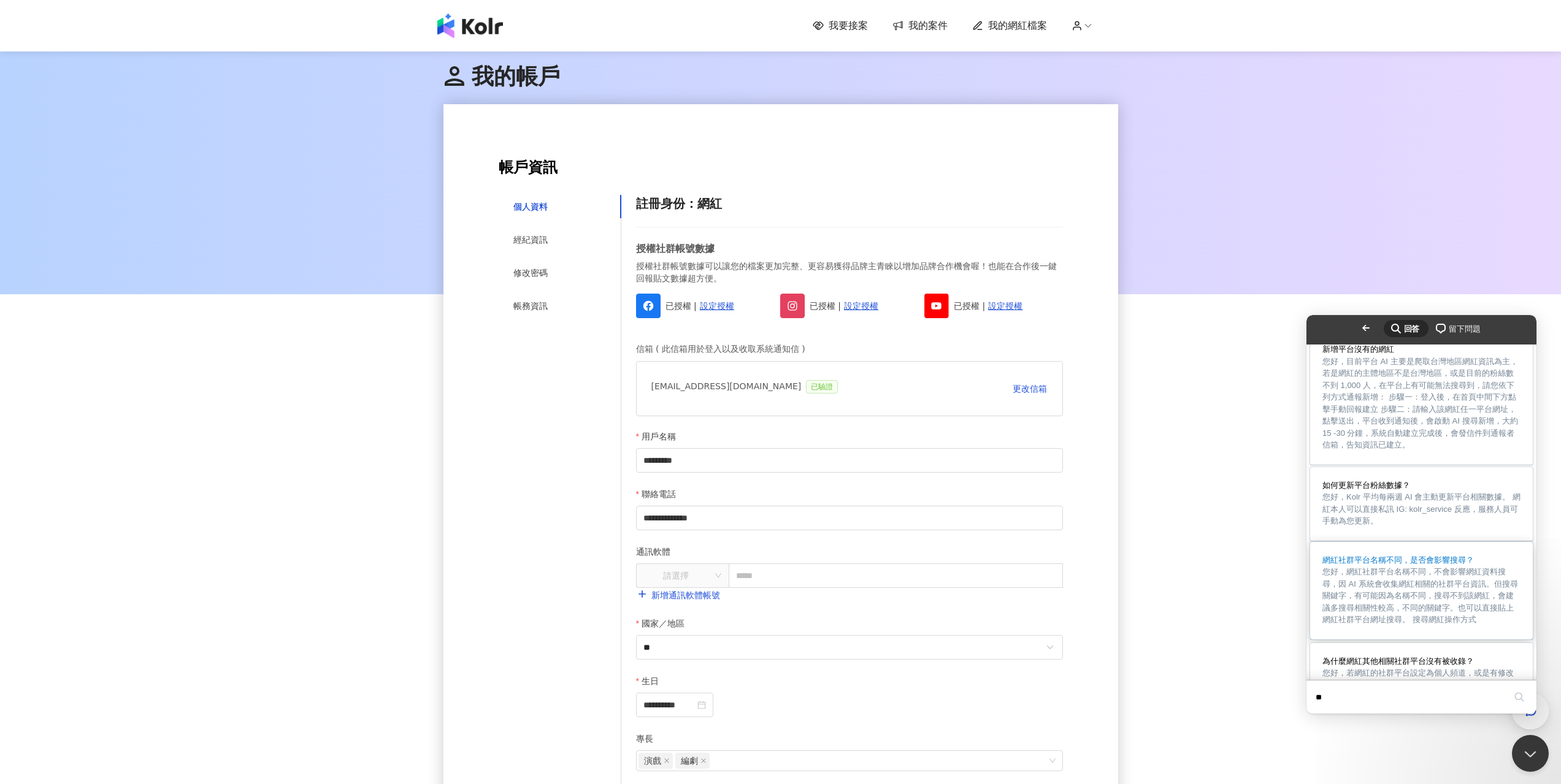
scroll to position [447, 0]
click at [1458, 450] on span "您好，目前平台 AI 主要是爬取台灣地區網紅資訊為主，若是網紅的主體地區不是台灣地區，或是目前的粉絲數不到 1,000 人，在平台上有可能無法搜尋到，請您依下…" at bounding box center [1420, 403] width 195 height 93
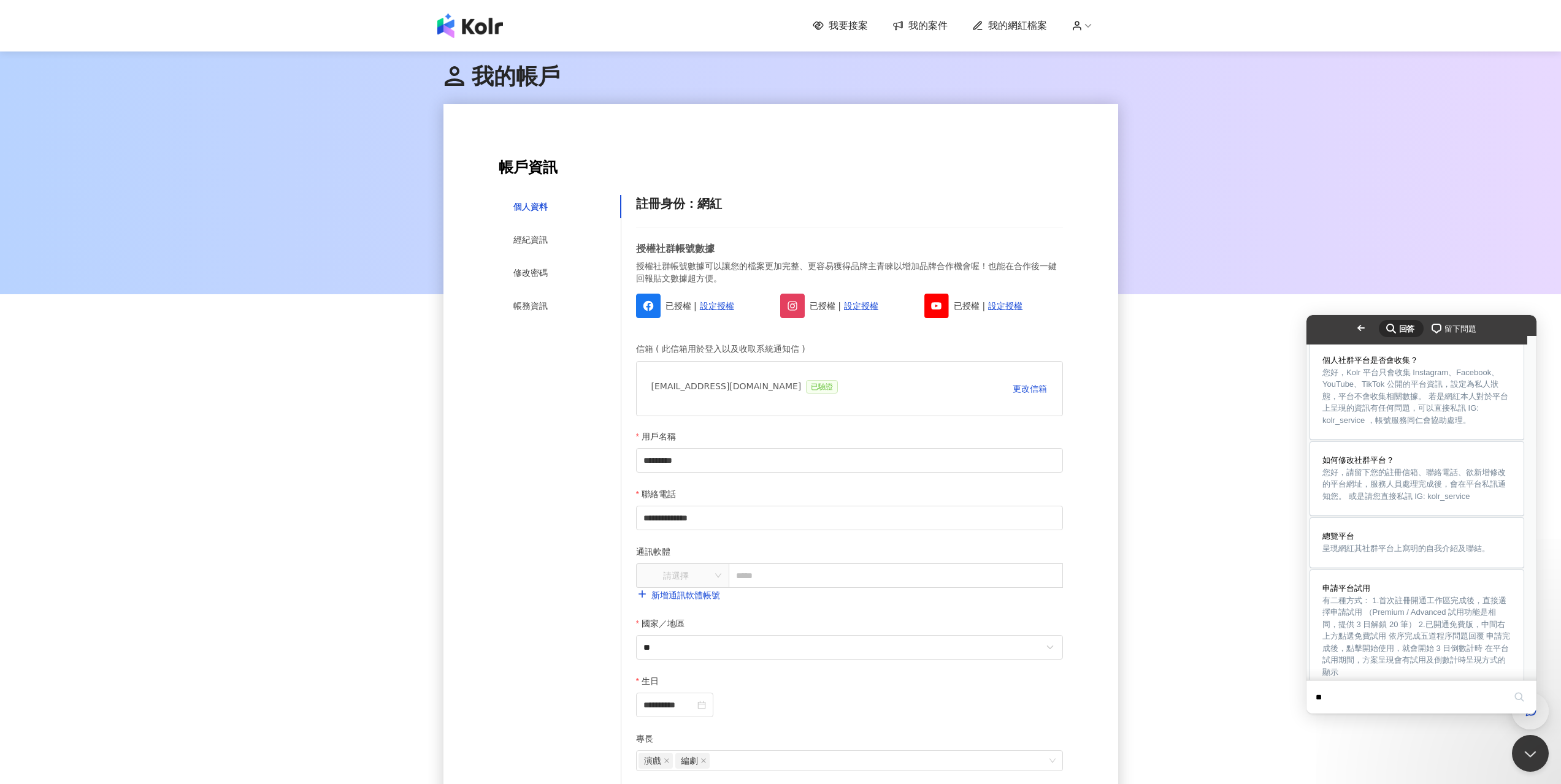
scroll to position [0, 0]
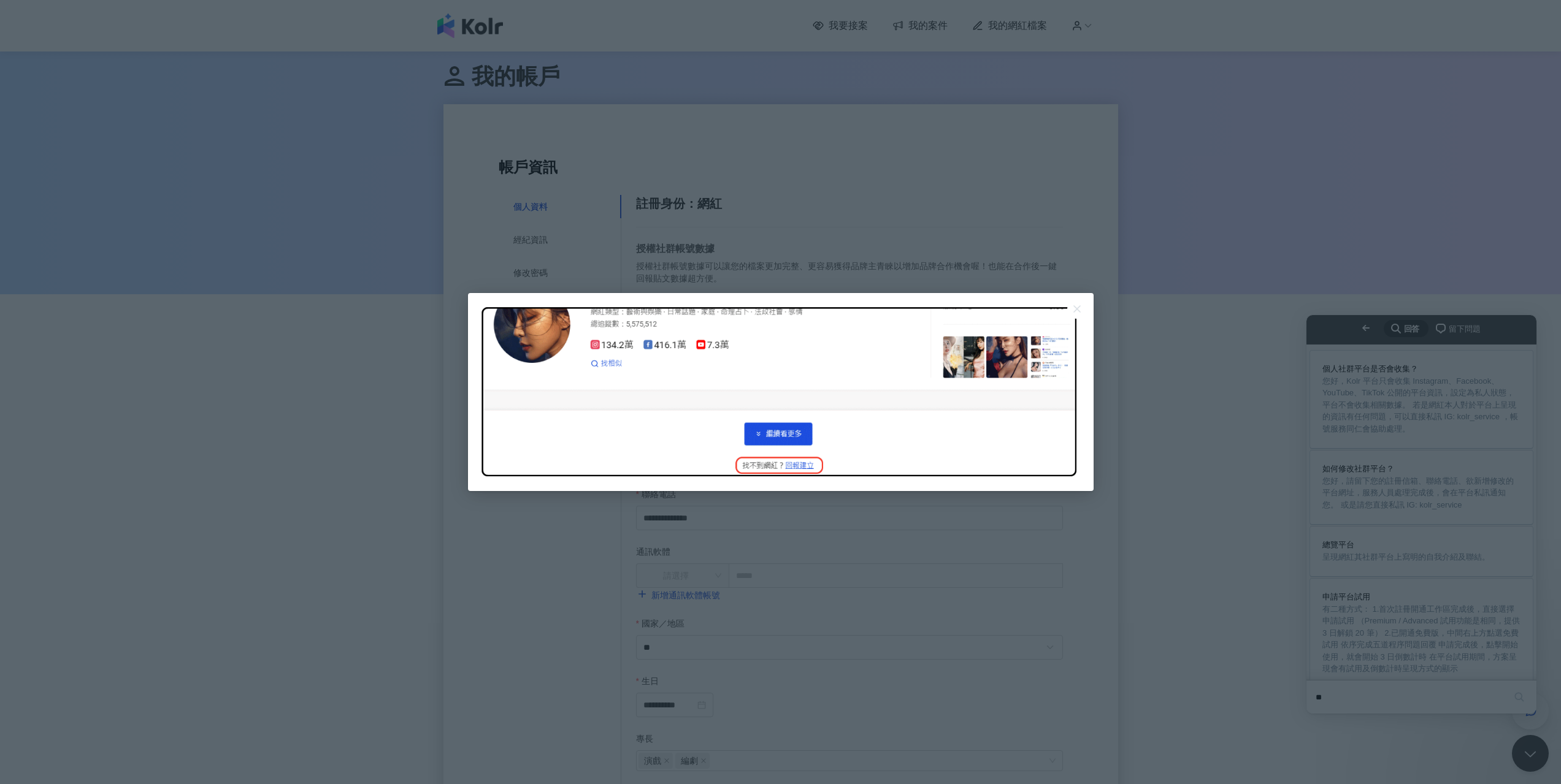
click at [1144, 482] on div at bounding box center [780, 392] width 1561 height 784
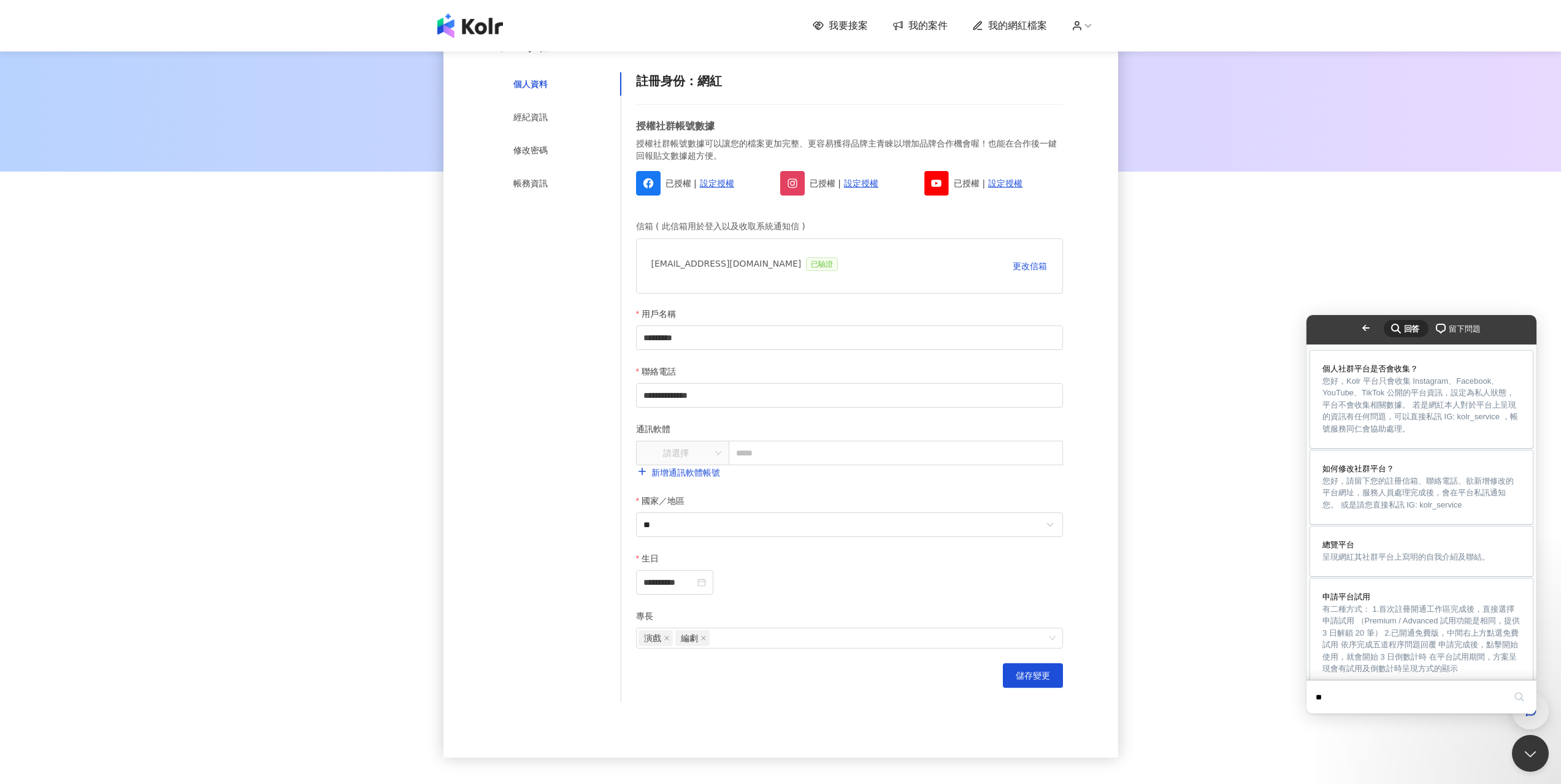
scroll to position [84, 0]
click at [1252, 553] on div "**********" at bounding box center [780, 356] width 1561 height 862
click at [471, 24] on img at bounding box center [469, 26] width 65 height 25
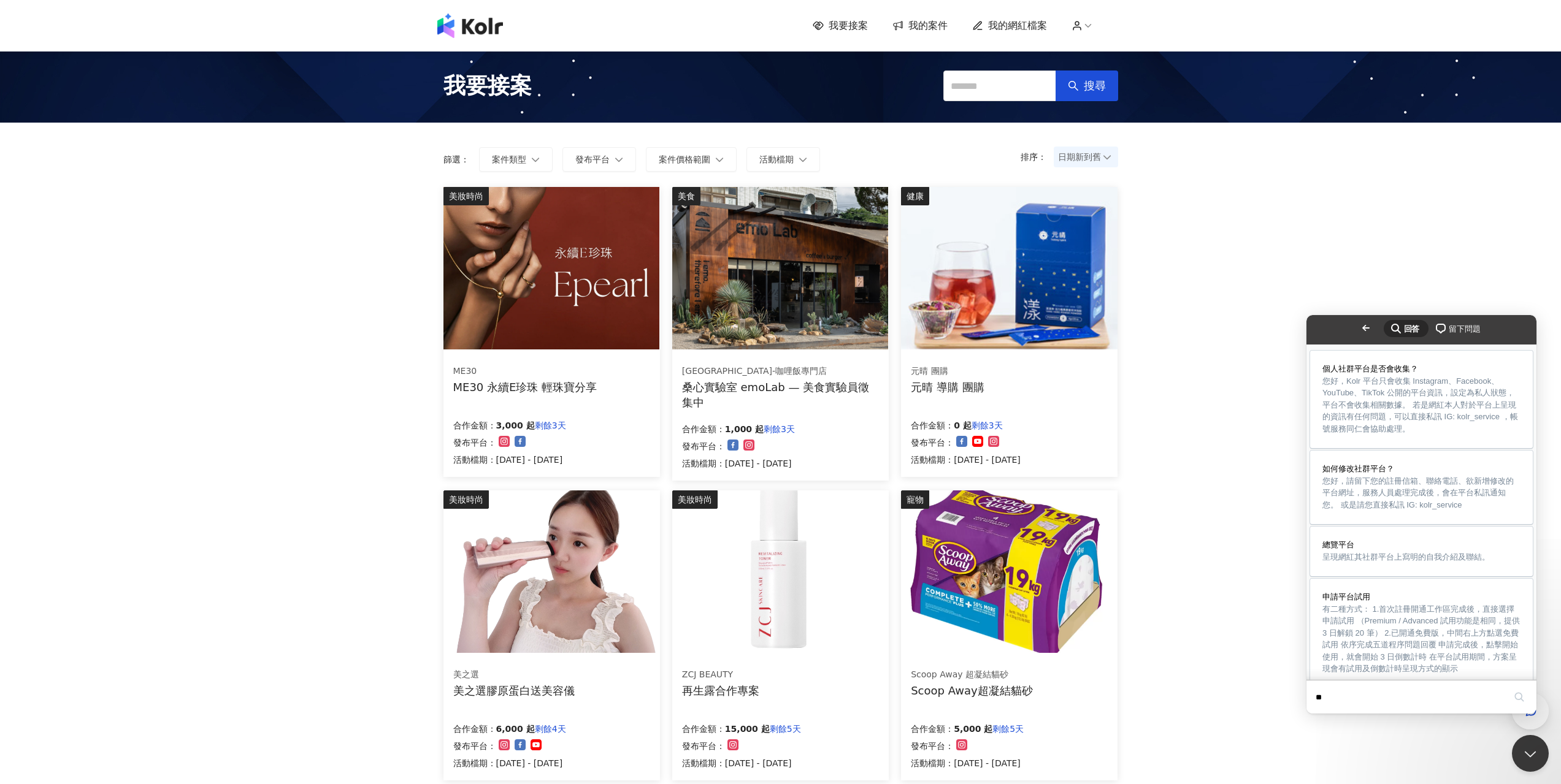
click at [486, 30] on img at bounding box center [469, 26] width 65 height 25
click at [1026, 24] on span "我的網紅檔案" at bounding box center [1018, 26] width 59 height 13
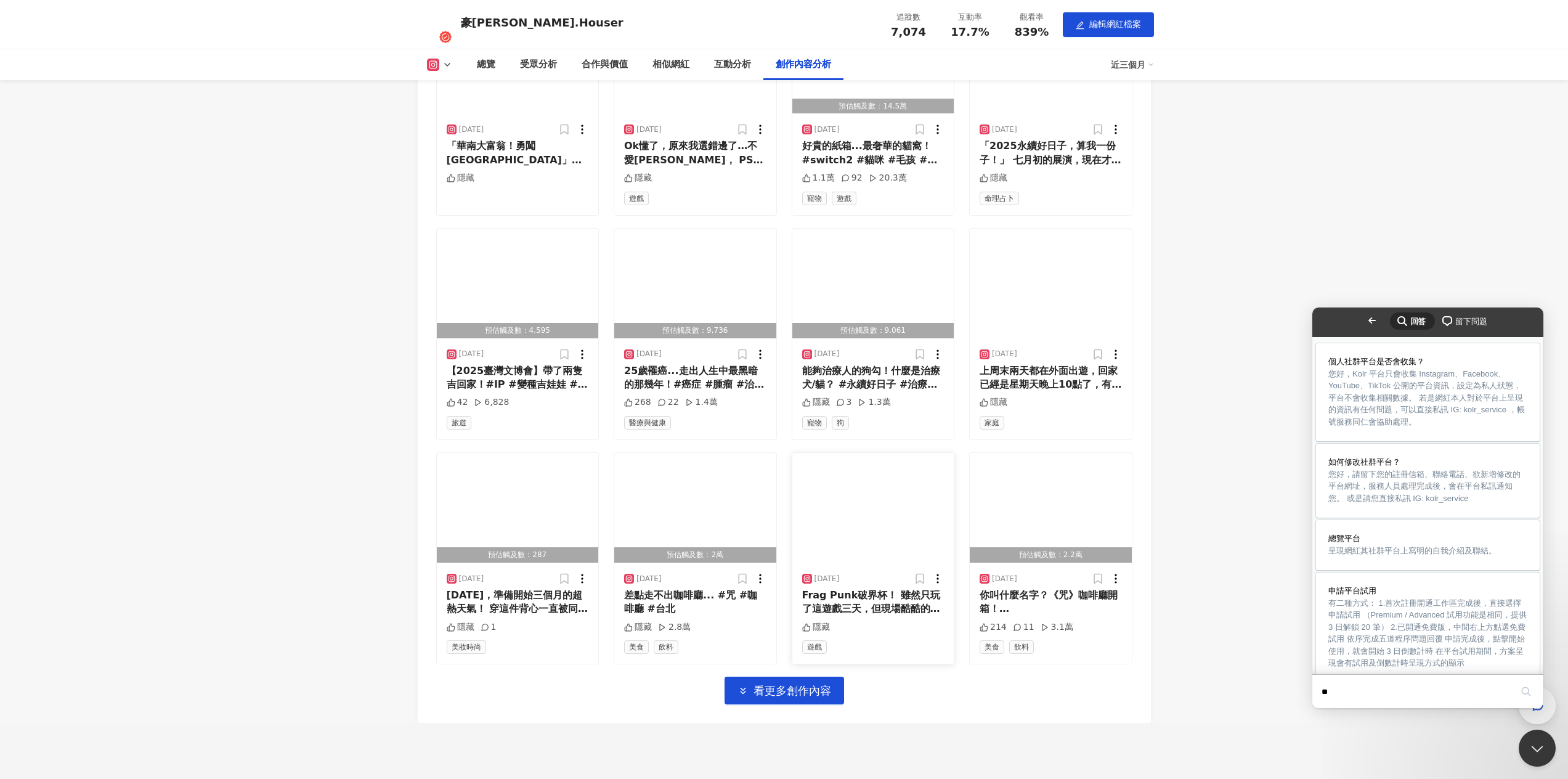
scroll to position [3545, 0]
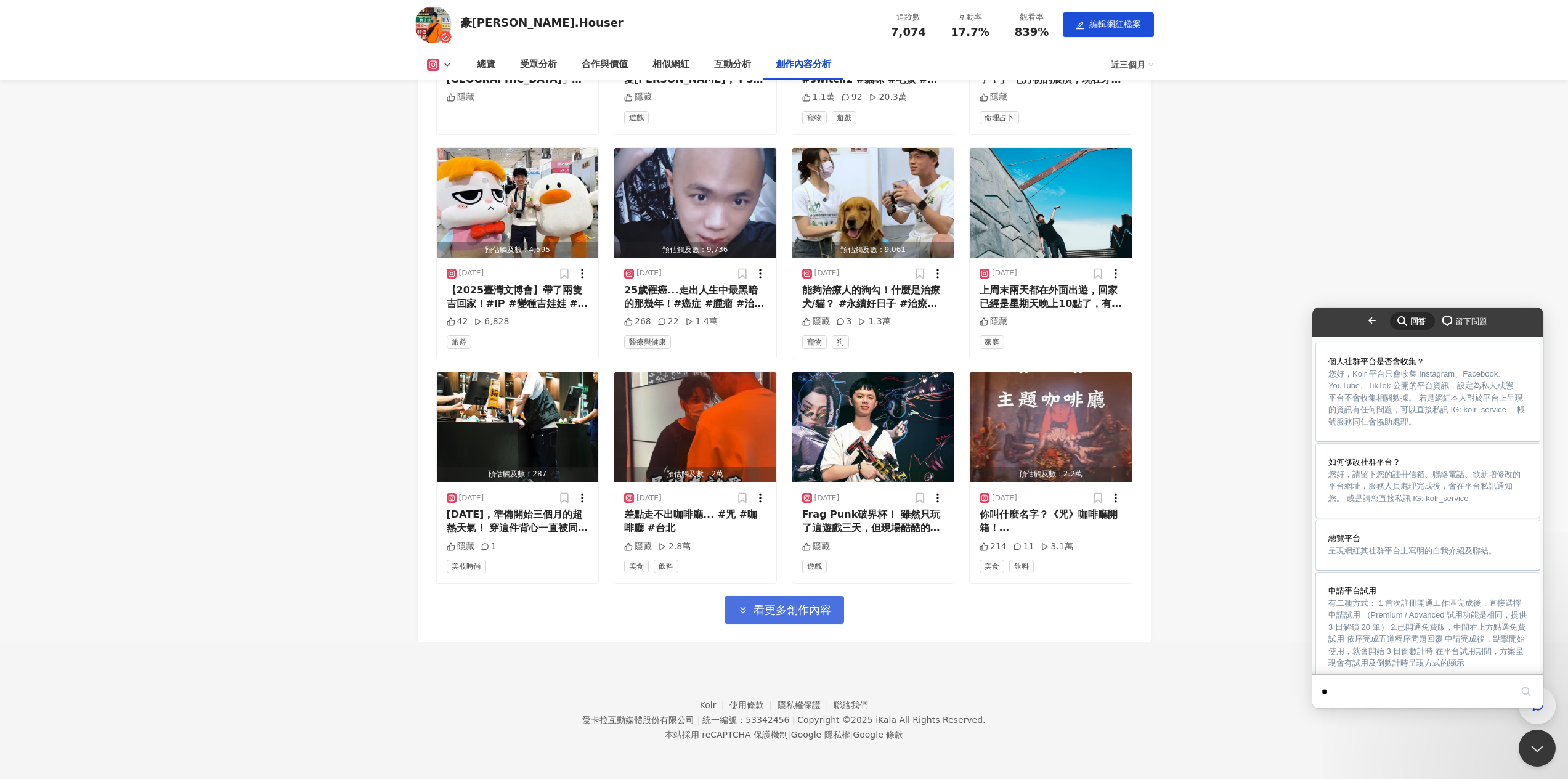
click at [783, 612] on span "看更多創作內容" at bounding box center [792, 609] width 77 height 13
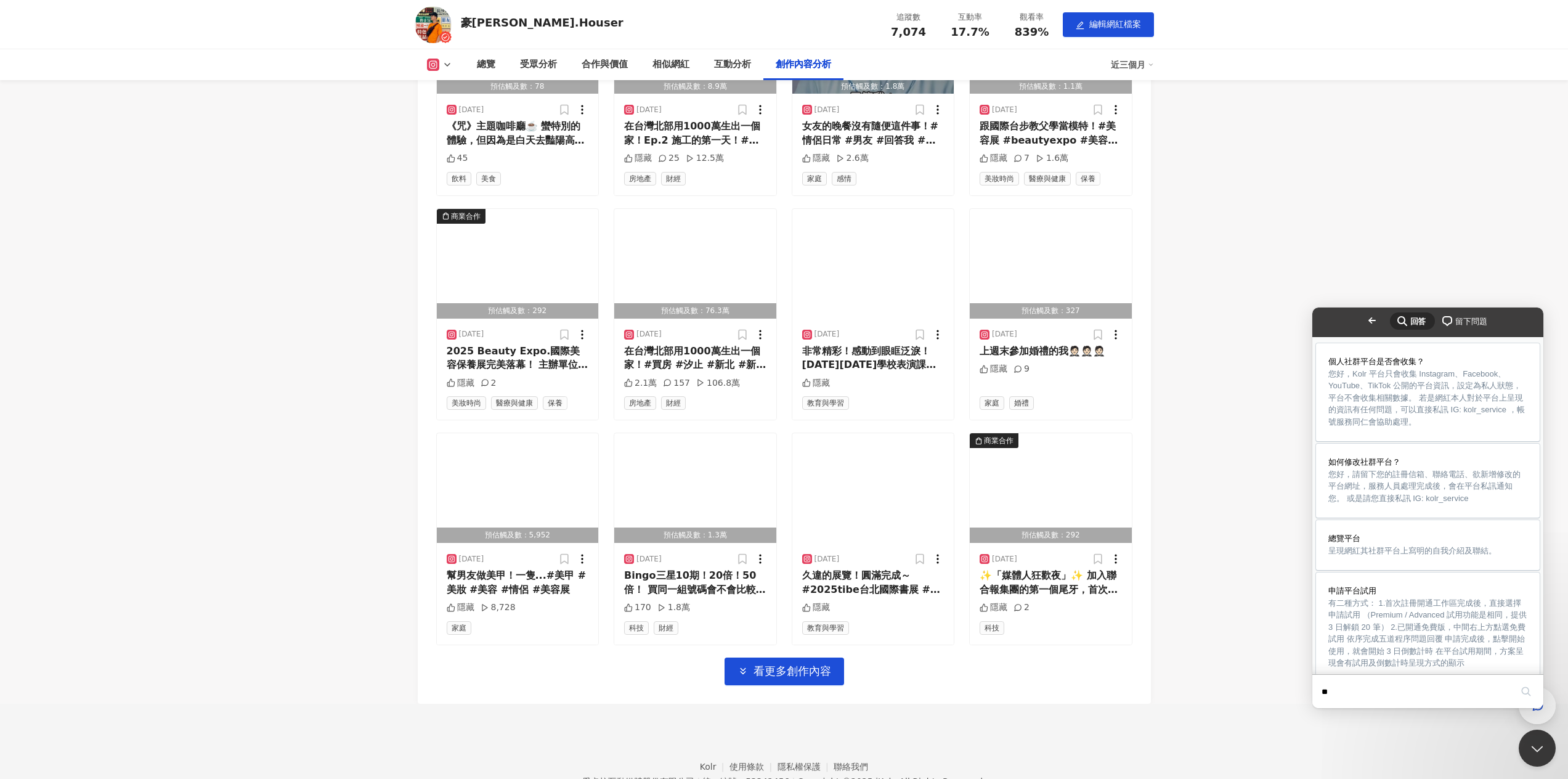
scroll to position [4219, 0]
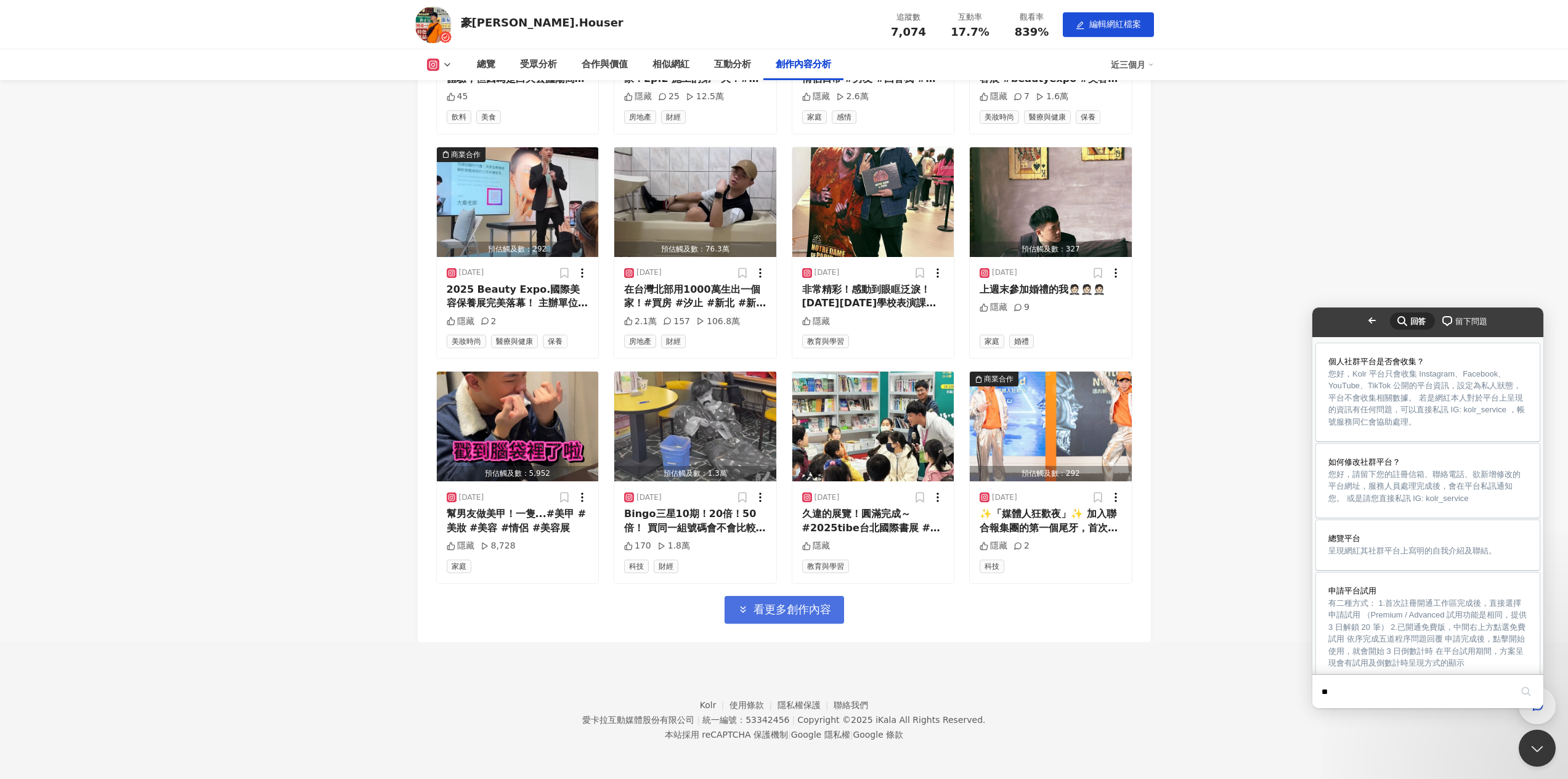
click at [796, 611] on span "看更多創作內容" at bounding box center [792, 609] width 77 height 13
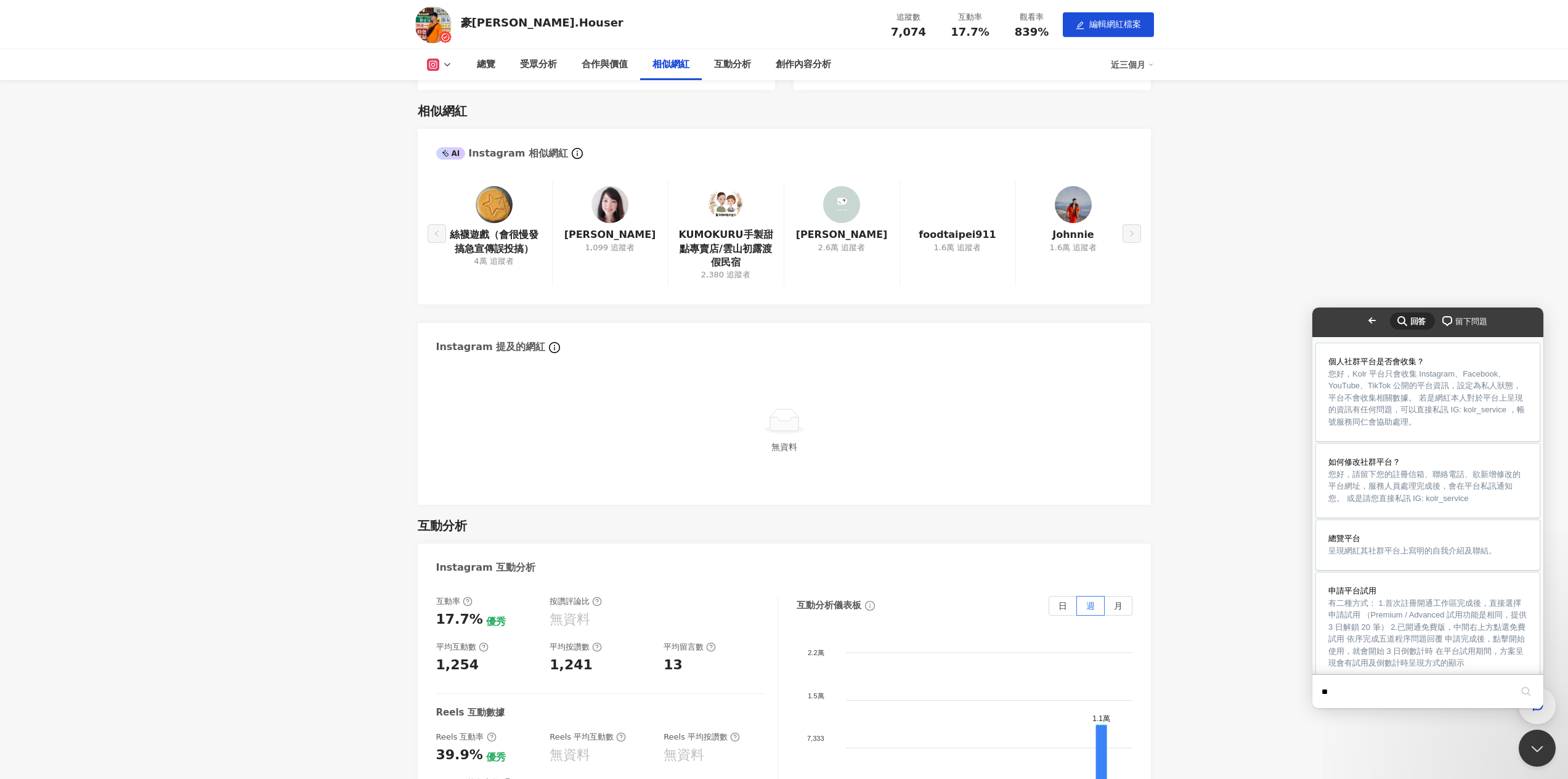
scroll to position [1197, 0]
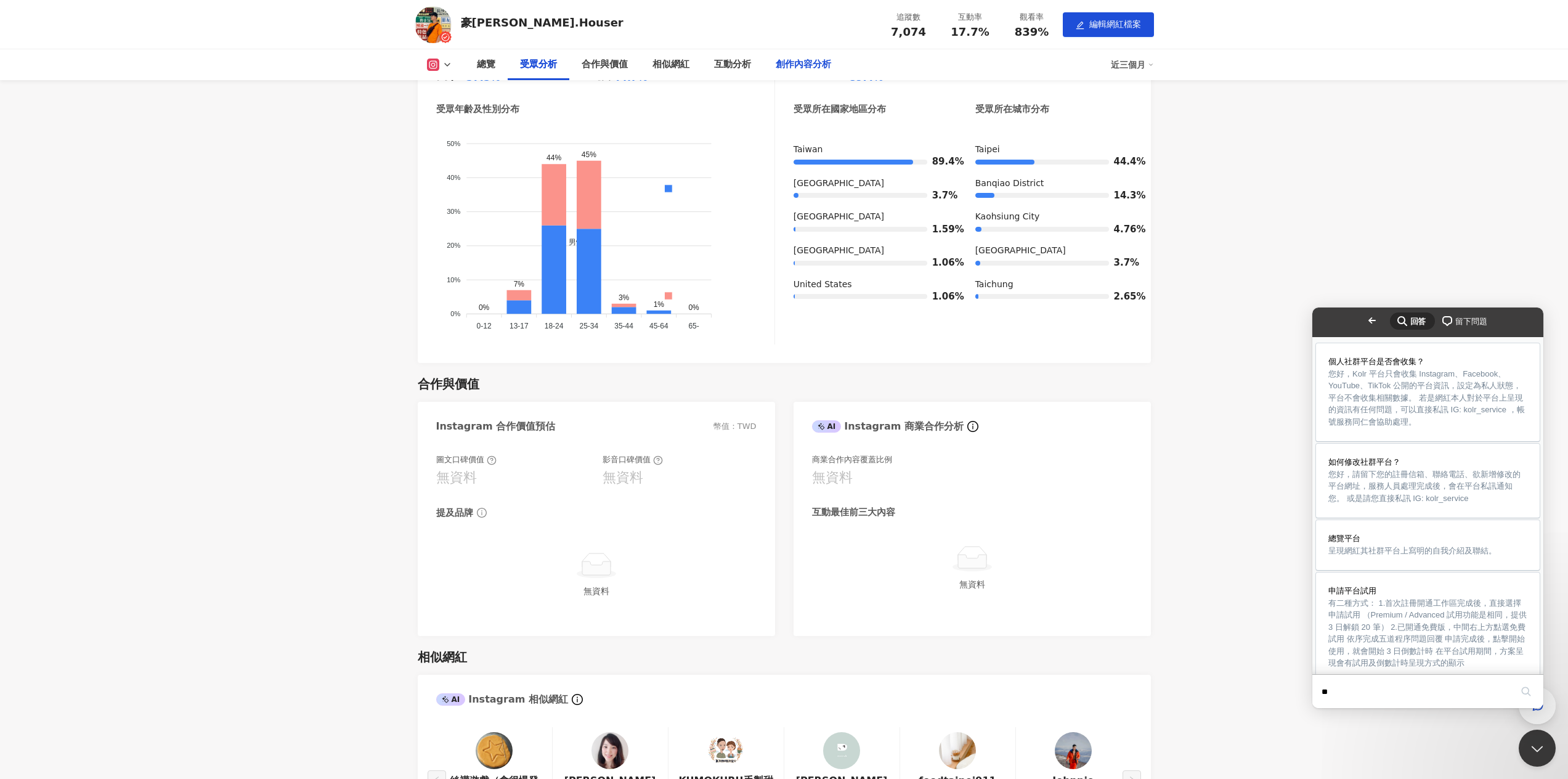
click at [808, 67] on div "創作內容分析" at bounding box center [803, 65] width 55 height 15
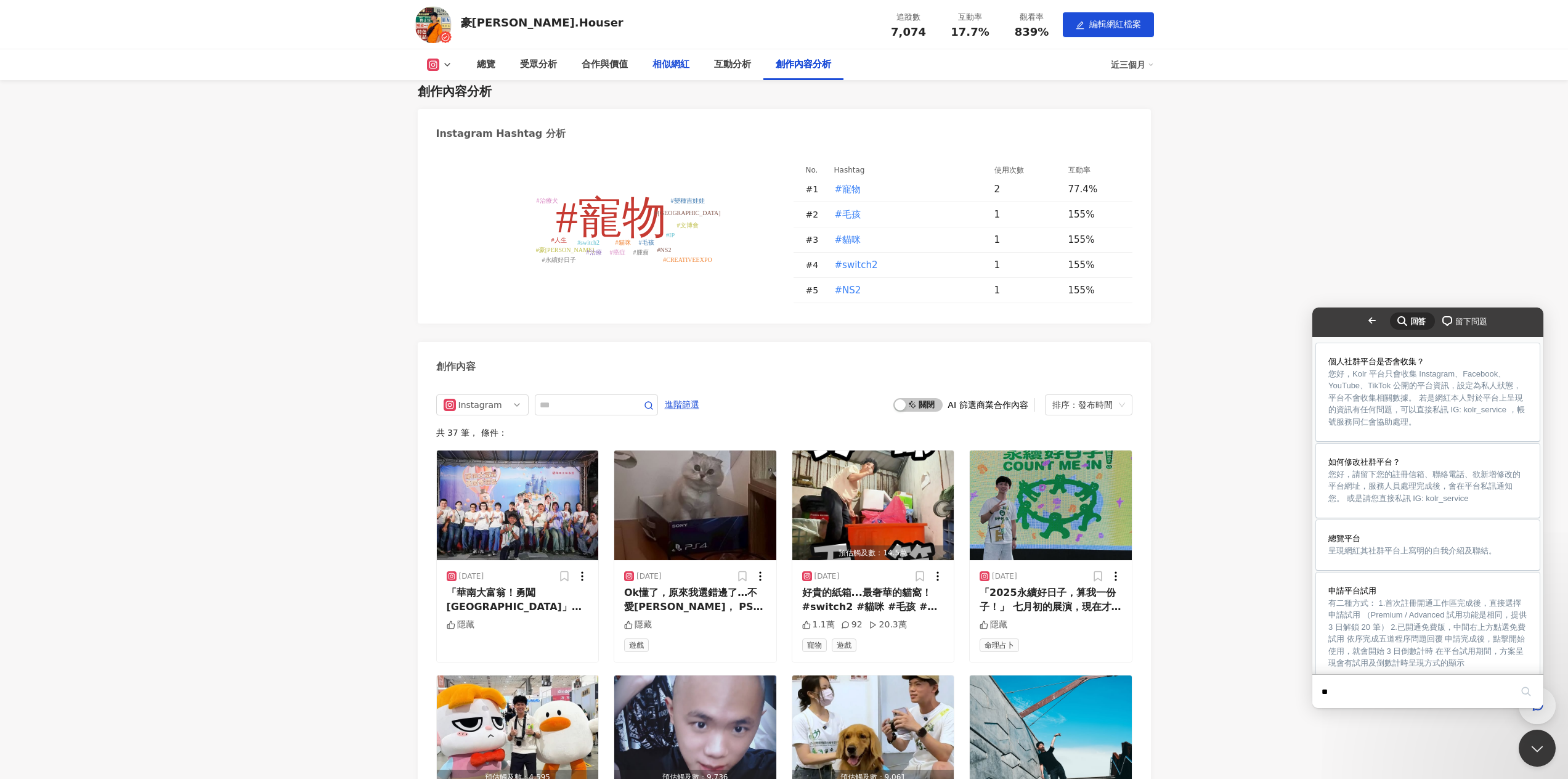
click at [679, 64] on div "相似網紅" at bounding box center [671, 65] width 37 height 15
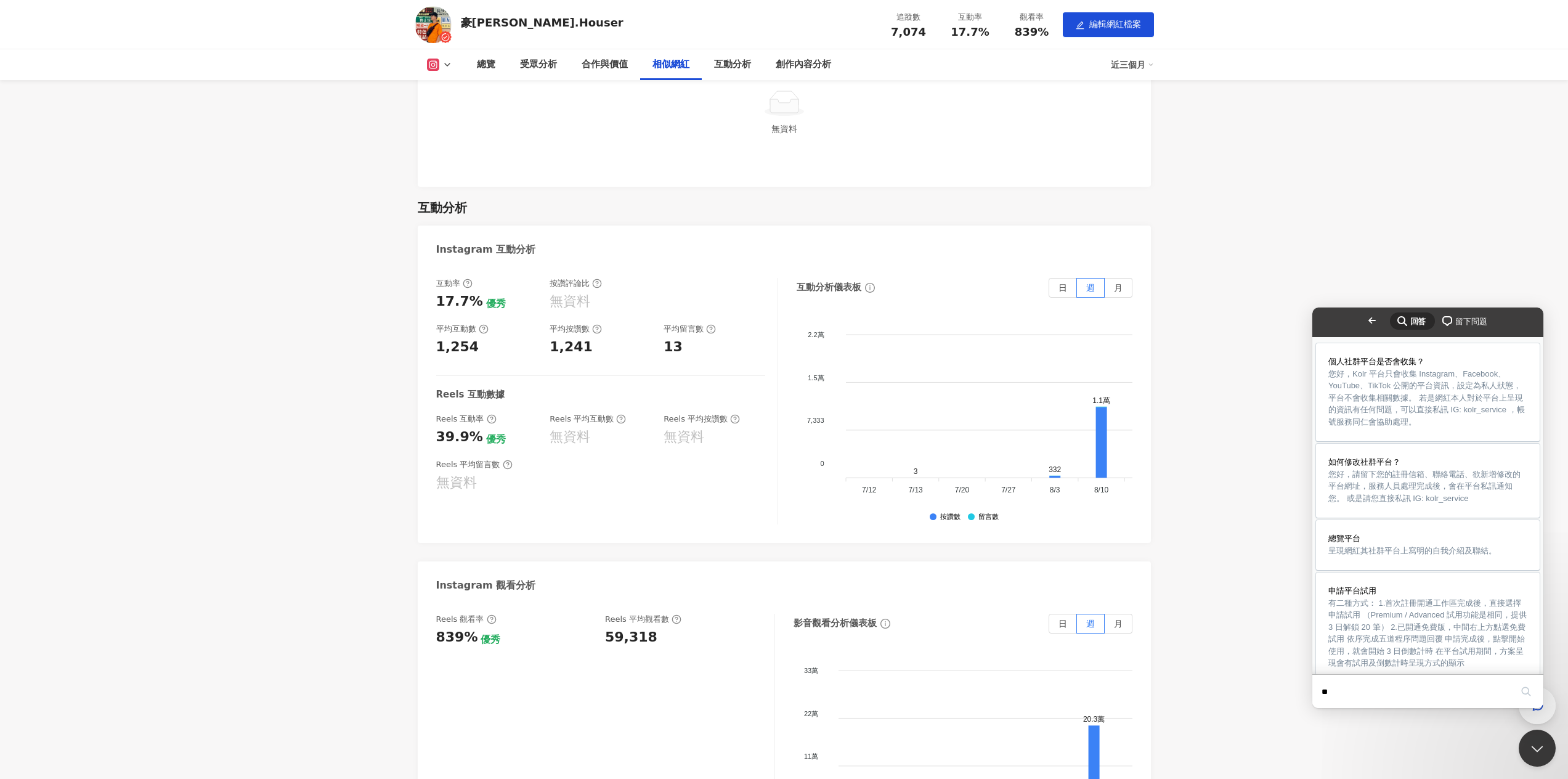
scroll to position [1999, 0]
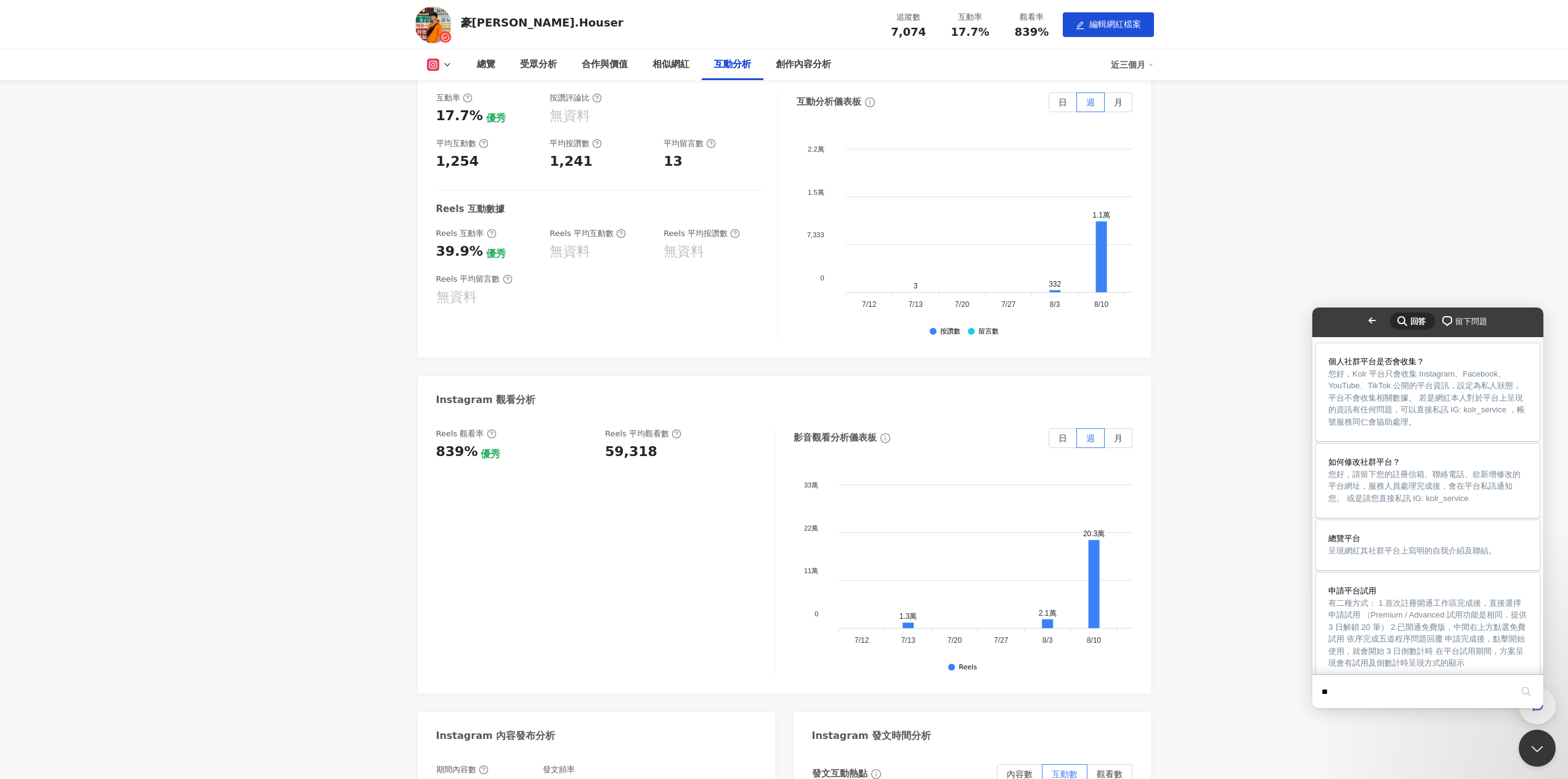
click at [1336, 709] on button "Close" at bounding box center [1323, 716] width 22 height 16
click at [1525, 736] on button "Close Beacon popover" at bounding box center [1535, 745] width 37 height 37
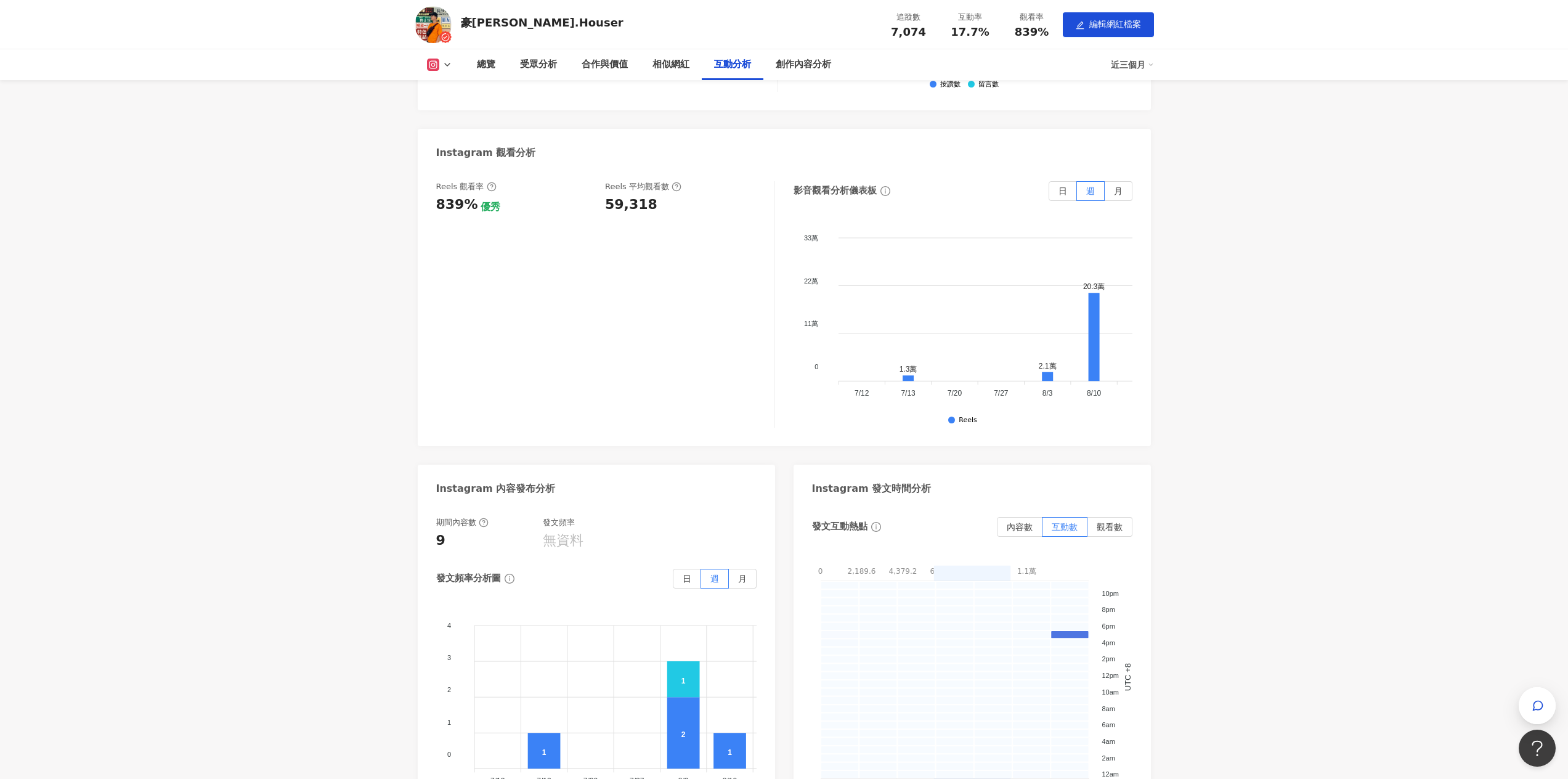
scroll to position [2368, 0]
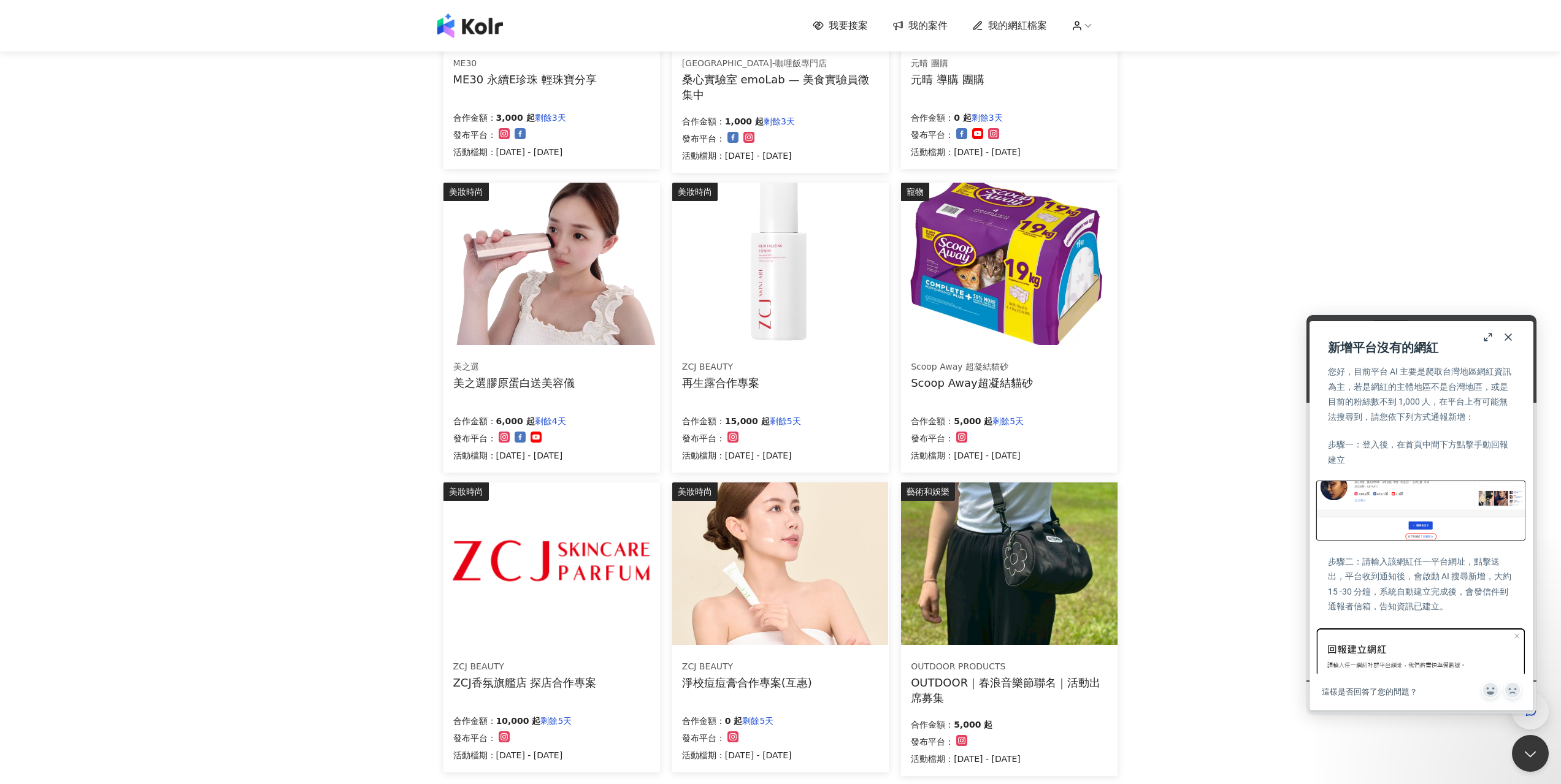
scroll to position [530, 0]
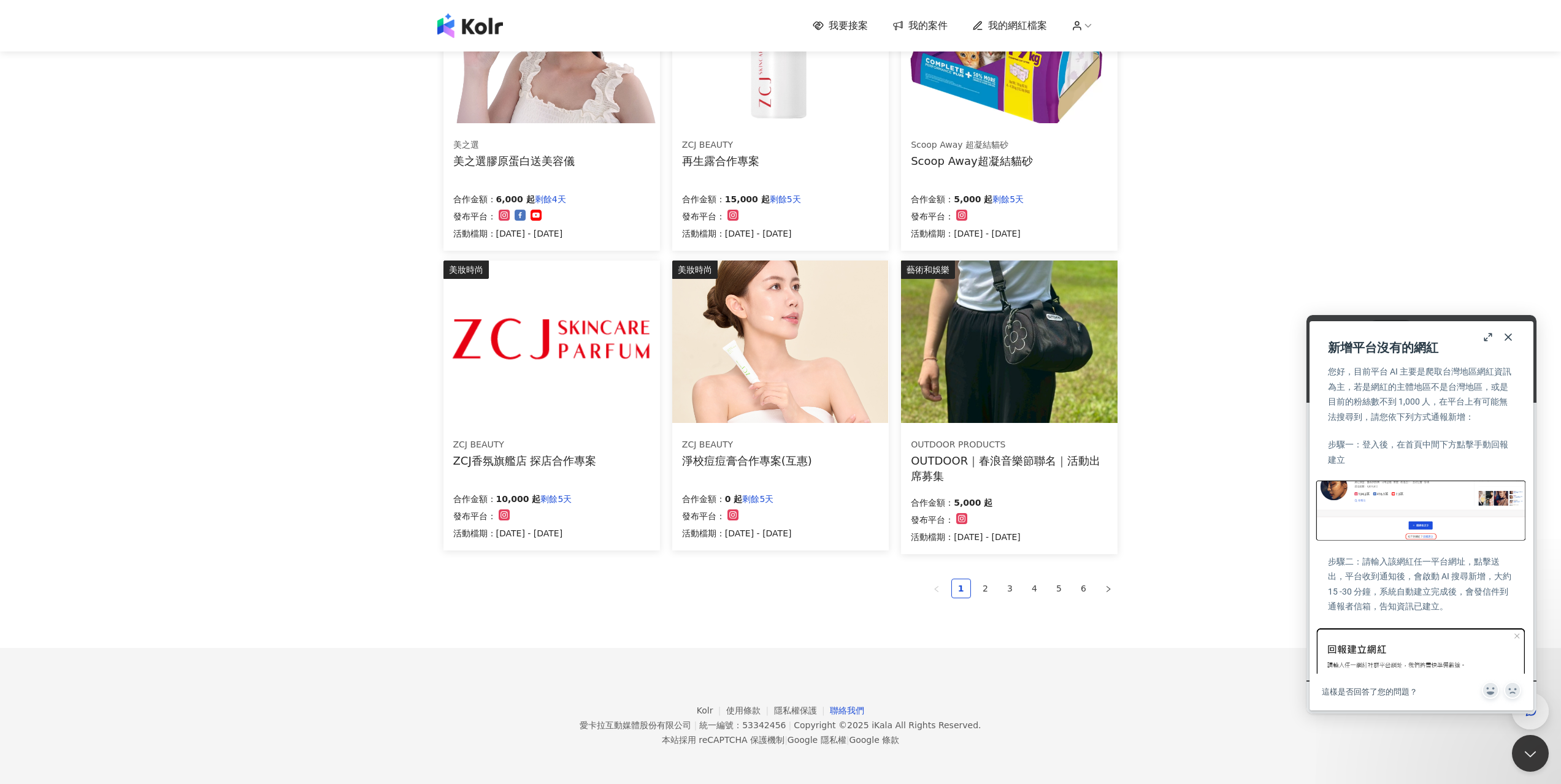
click at [835, 709] on link "聯絡我們" at bounding box center [847, 710] width 34 height 9
